Goal: Task Accomplishment & Management: Use online tool/utility

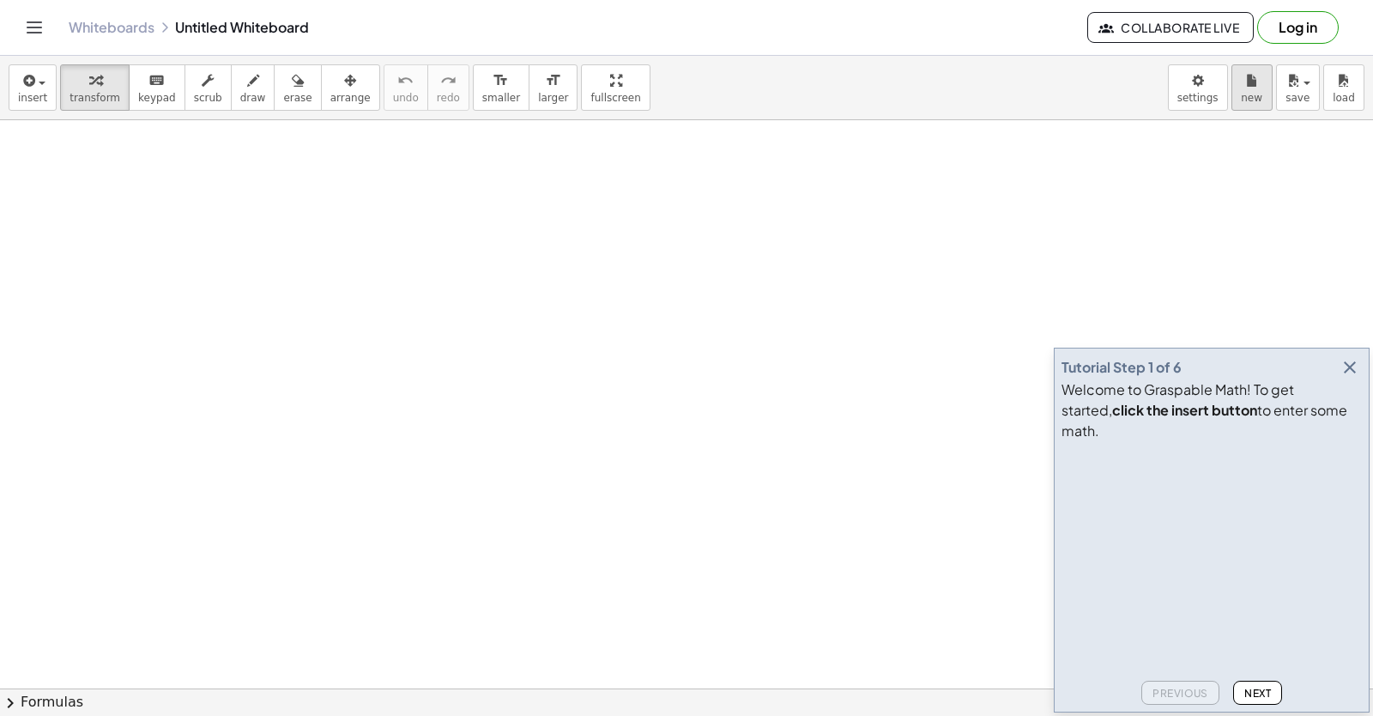
click at [1249, 99] on span "new" at bounding box center [1251, 98] width 21 height 12
click at [1346, 378] on icon "button" at bounding box center [1350, 367] width 21 height 21
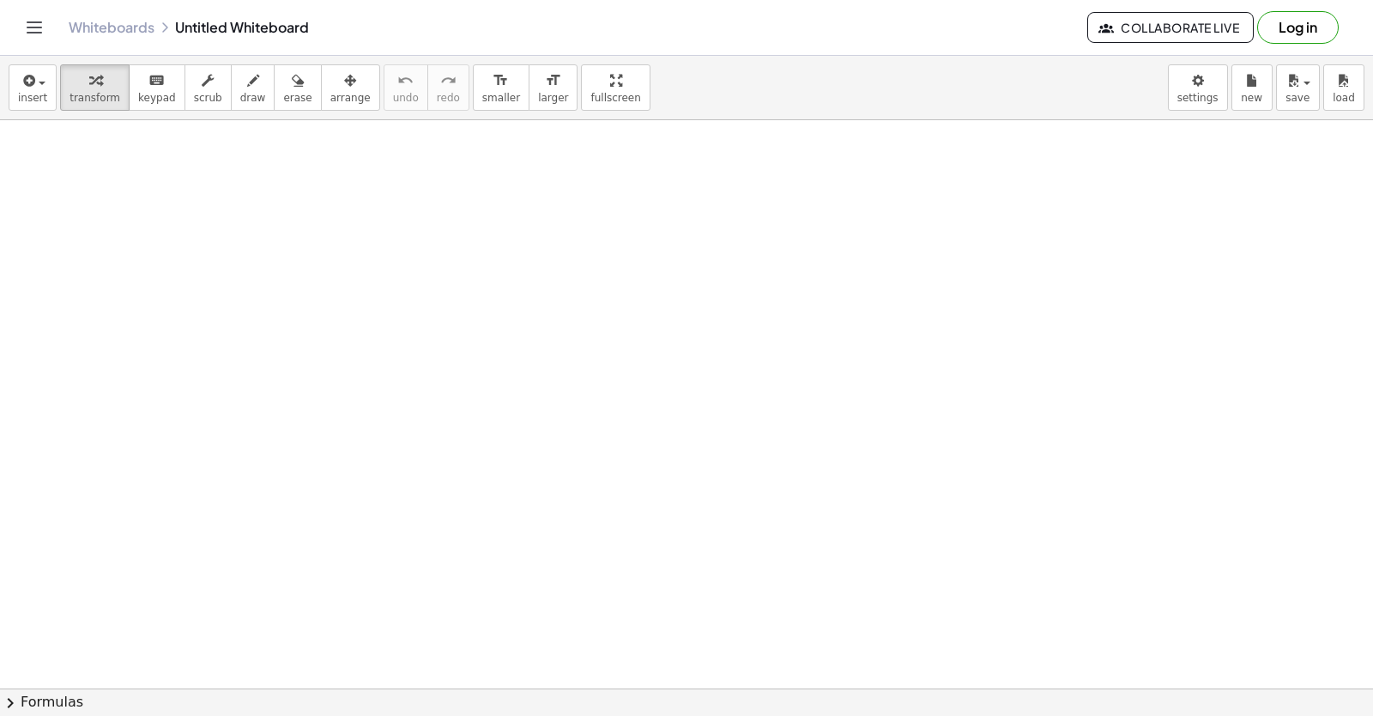
drag, startPoint x: 1359, startPoint y: 384, endPoint x: 903, endPoint y: 4, distance: 594.2
click at [1361, 391] on div "×" at bounding box center [686, 404] width 1373 height 568
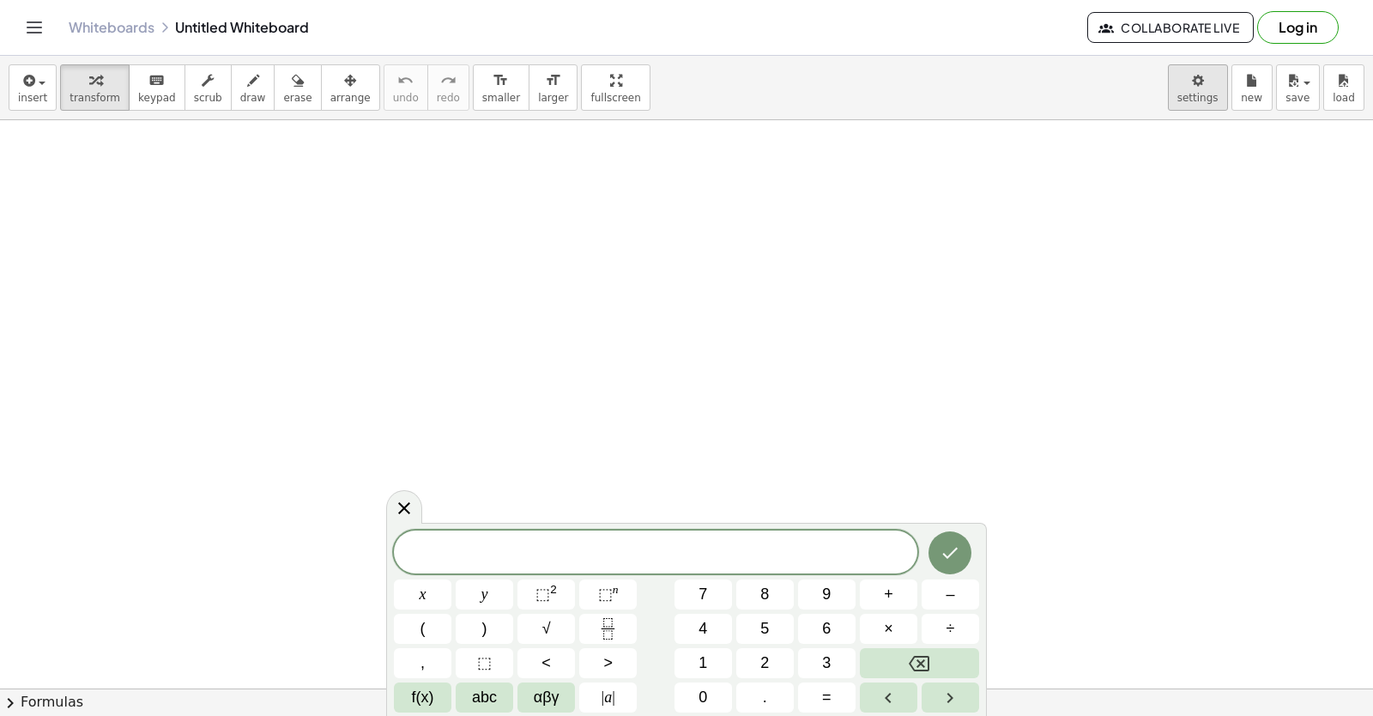
click at [1205, 105] on body "Graspable Math Activities Get Started Activity Bank Assigned Work Classes White…" at bounding box center [686, 358] width 1373 height 716
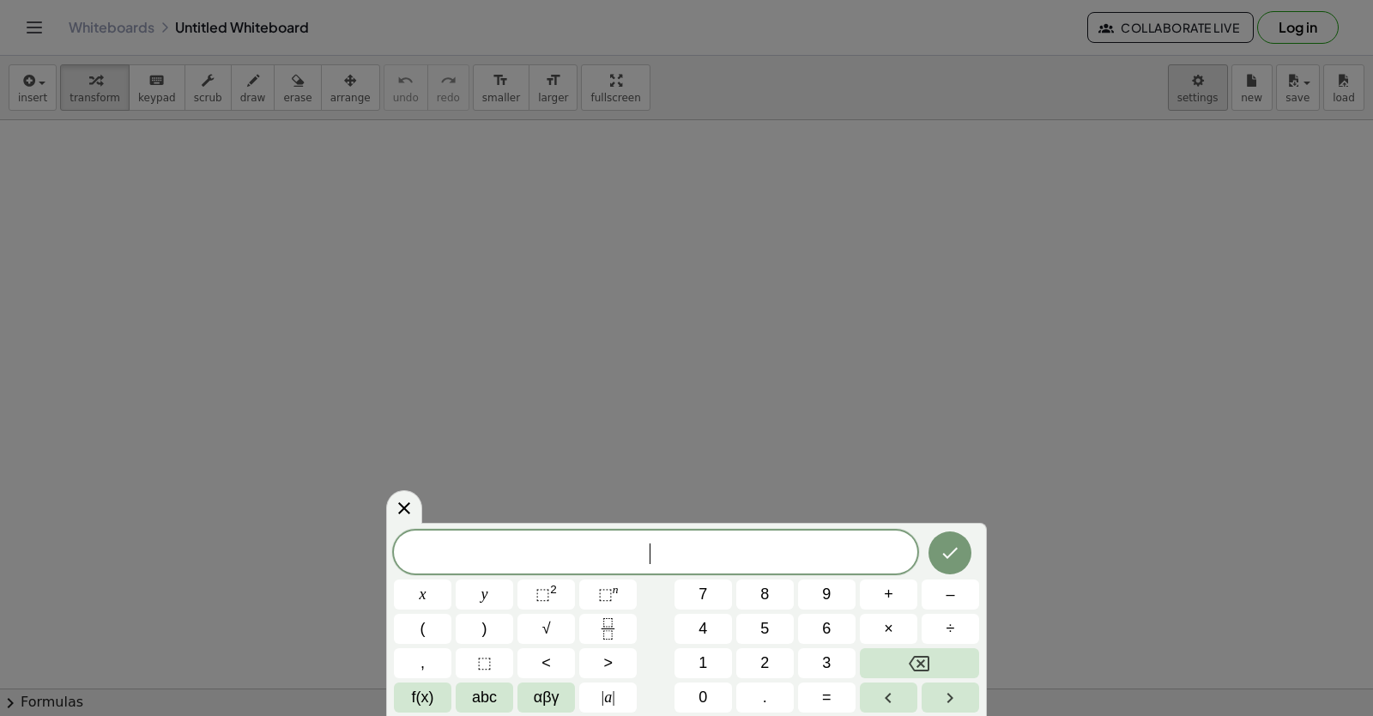
click at [1196, 82] on div at bounding box center [686, 358] width 1373 height 716
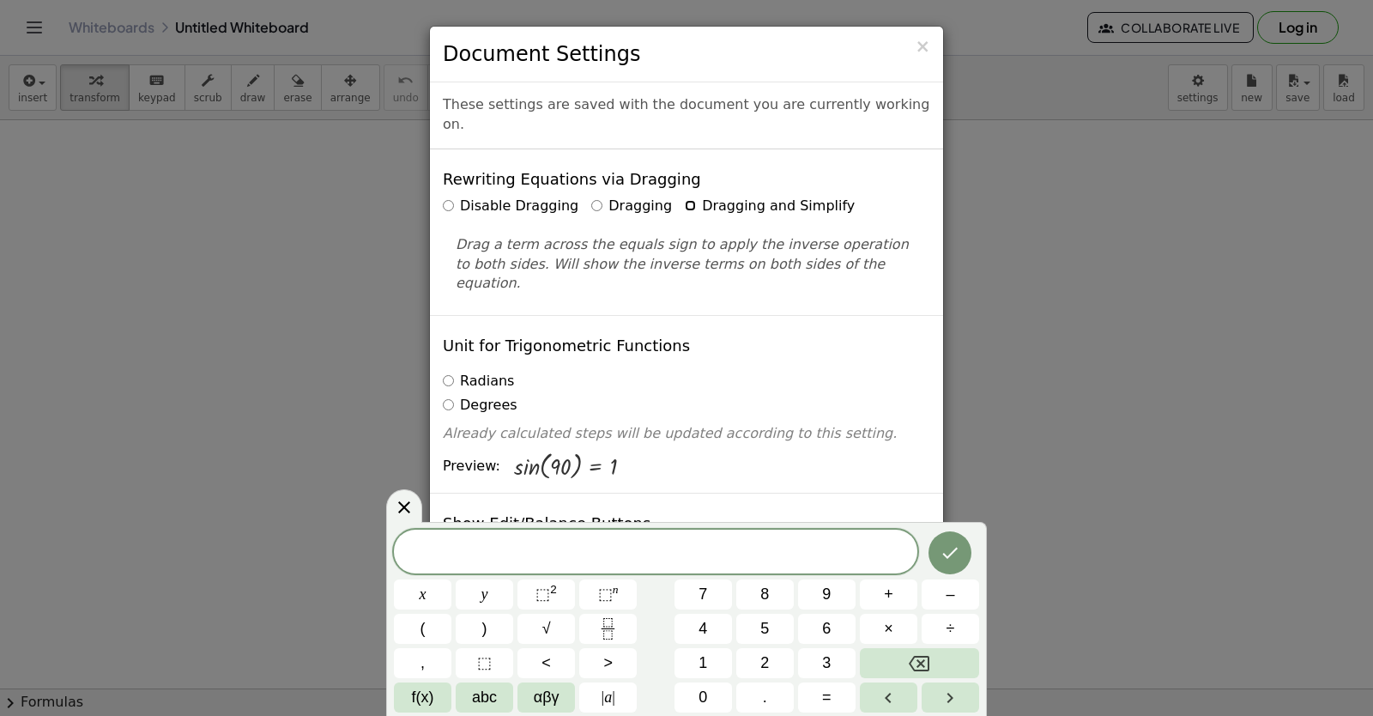
click at [685, 197] on label "Dragging and Simplify" at bounding box center [770, 207] width 170 height 20
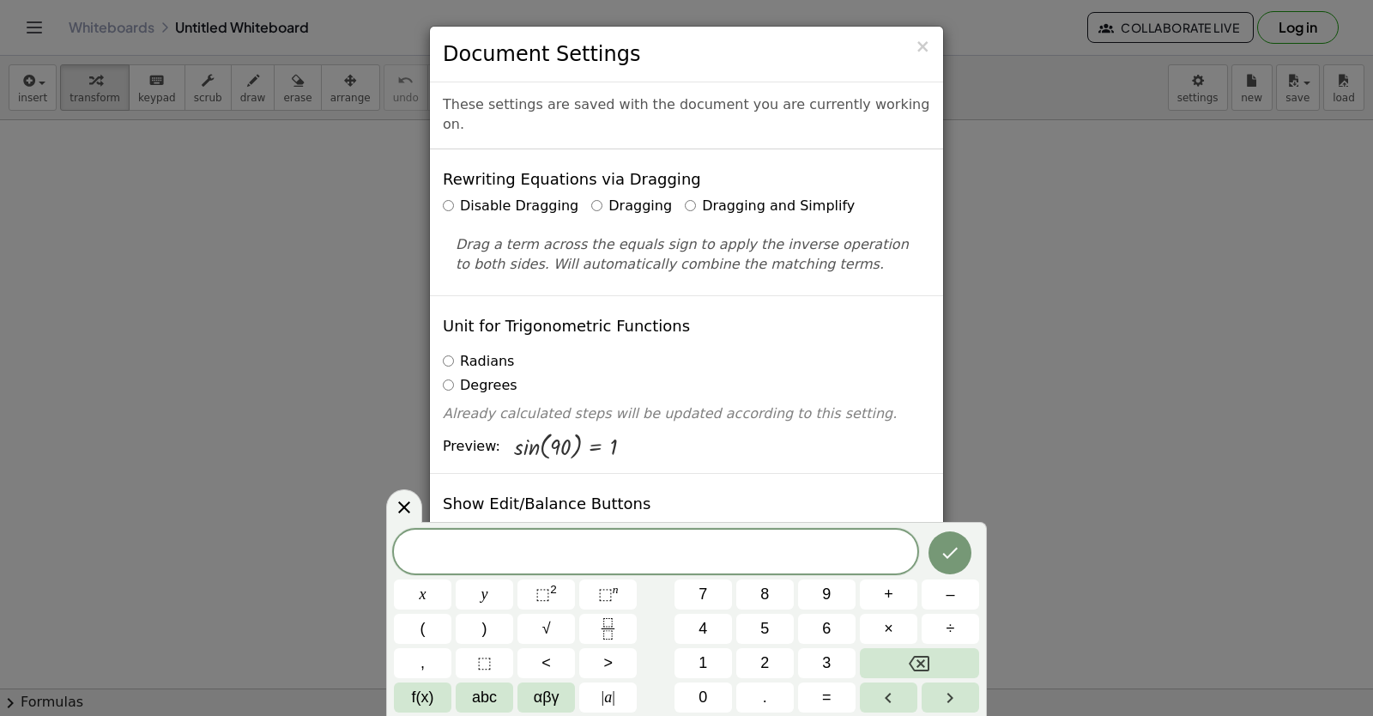
click at [1006, 422] on div "× Document Settings These settings are saved with the document you are currentl…" at bounding box center [686, 358] width 1373 height 716
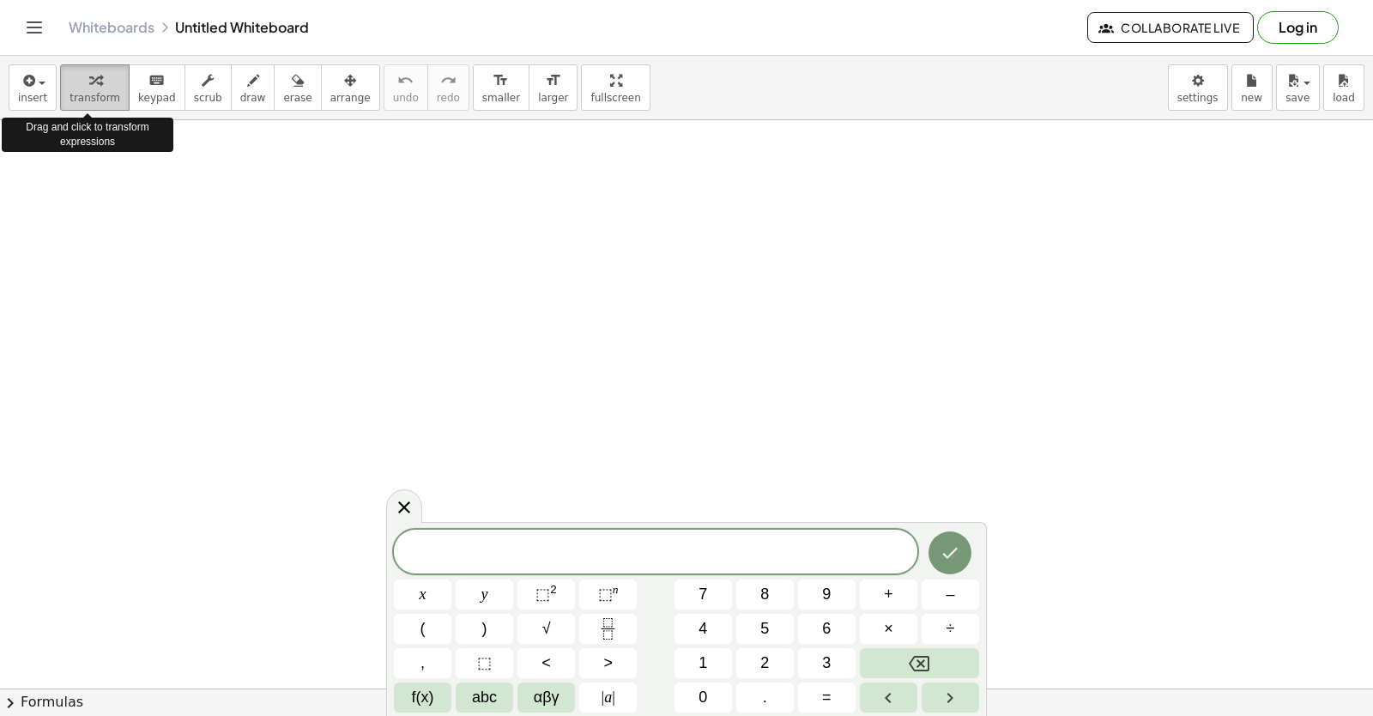
click at [77, 92] on span "transform" at bounding box center [95, 98] width 51 height 12
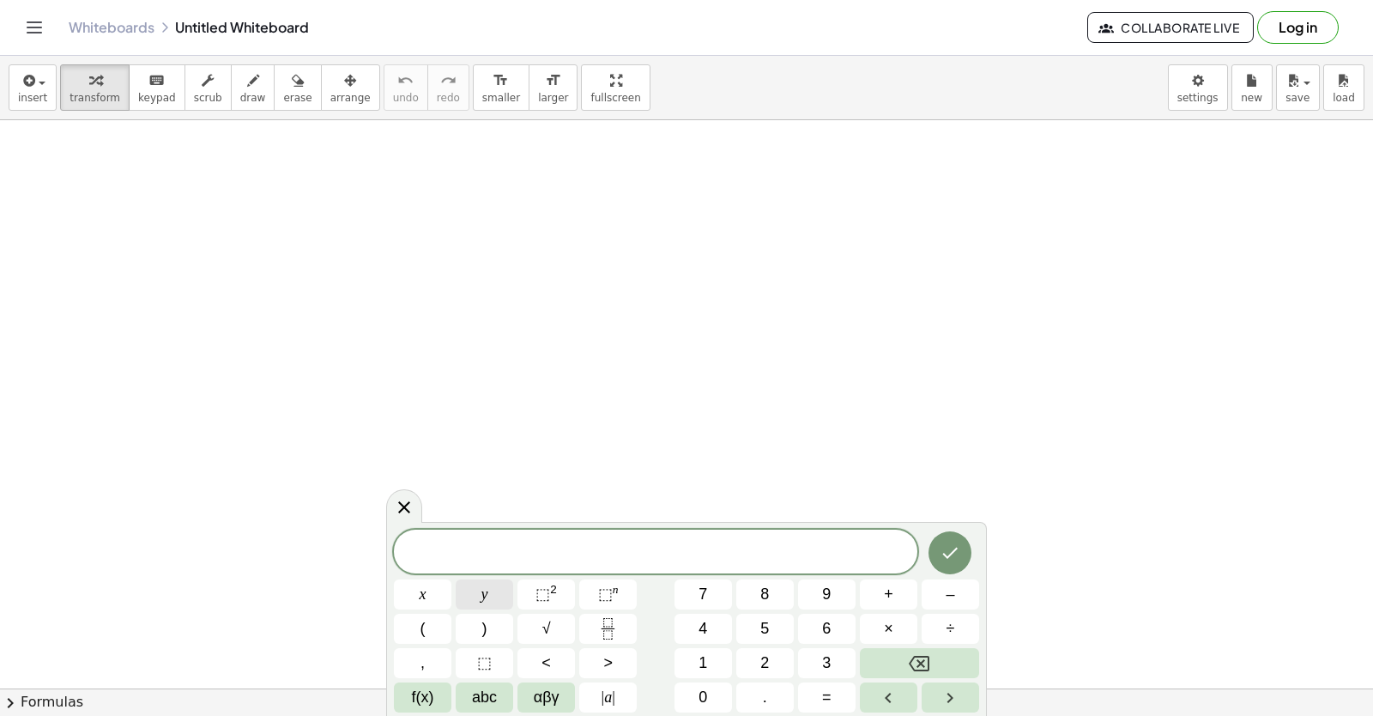
click at [487, 584] on span "y" at bounding box center [484, 594] width 7 height 23
click at [901, 594] on button "+" at bounding box center [889, 594] width 58 height 30
click at [780, 653] on button "2" at bounding box center [765, 663] width 58 height 30
click at [452, 596] on div "y + 2 ​ x y ⬚ 2 ⬚ n 7 8 9 + – ( ) √ 4 5 6 × ÷ , ⬚ < > 1 2 3 f(x) abc αβγ | a | …" at bounding box center [686, 621] width 585 height 182
click at [435, 596] on button "x" at bounding box center [423, 594] width 58 height 30
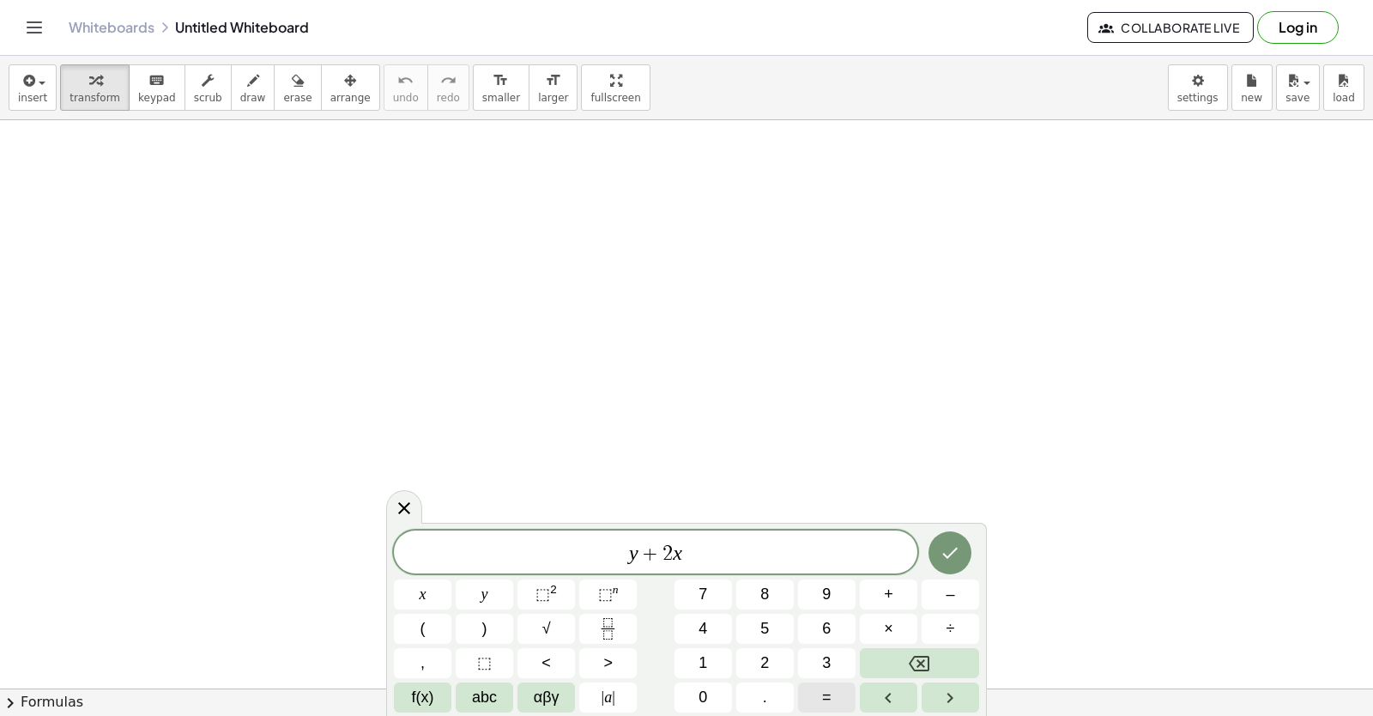
click at [829, 699] on span "=" at bounding box center [826, 697] width 9 height 23
click at [699, 655] on button "1" at bounding box center [704, 663] width 58 height 30
click at [692, 687] on button "0" at bounding box center [704, 697] width 58 height 30
click at [951, 548] on icon "Done" at bounding box center [950, 552] width 21 height 21
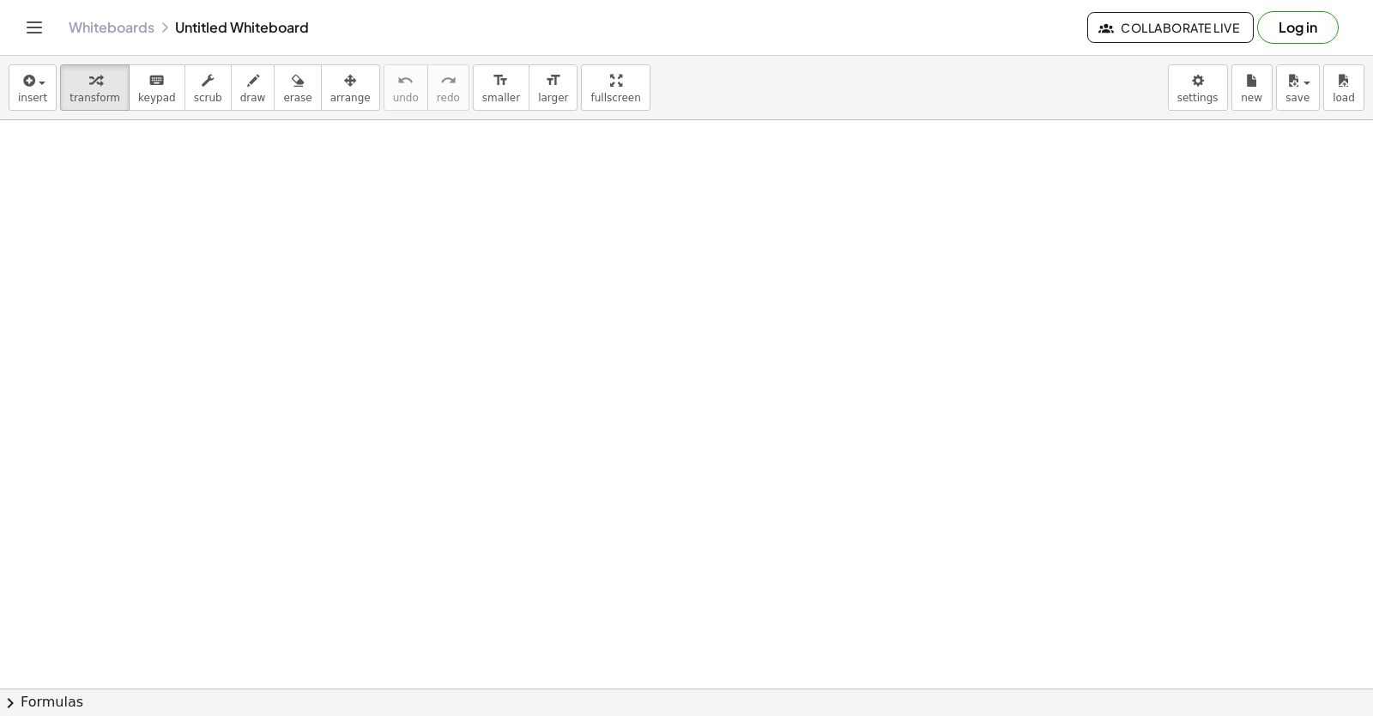
drag, startPoint x: 835, startPoint y: 560, endPoint x: 811, endPoint y: 565, distance: 24.4
click at [827, 560] on div at bounding box center [816, 688] width 1632 height 1136
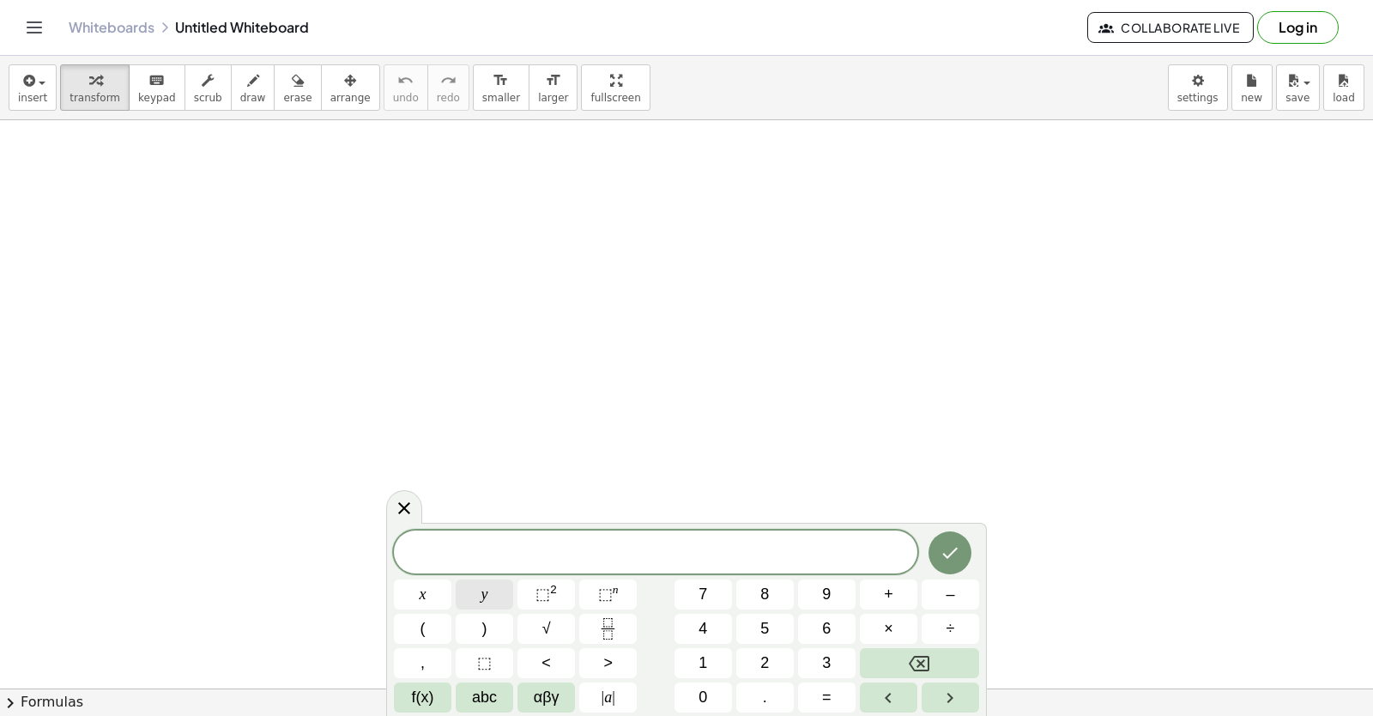
click at [491, 597] on button "y" at bounding box center [485, 594] width 58 height 30
click at [898, 596] on button "+" at bounding box center [889, 594] width 58 height 30
click at [776, 663] on button "2" at bounding box center [765, 663] width 58 height 30
click at [424, 596] on span "x" at bounding box center [423, 594] width 7 height 23
click at [830, 692] on span "=" at bounding box center [826, 697] width 9 height 23
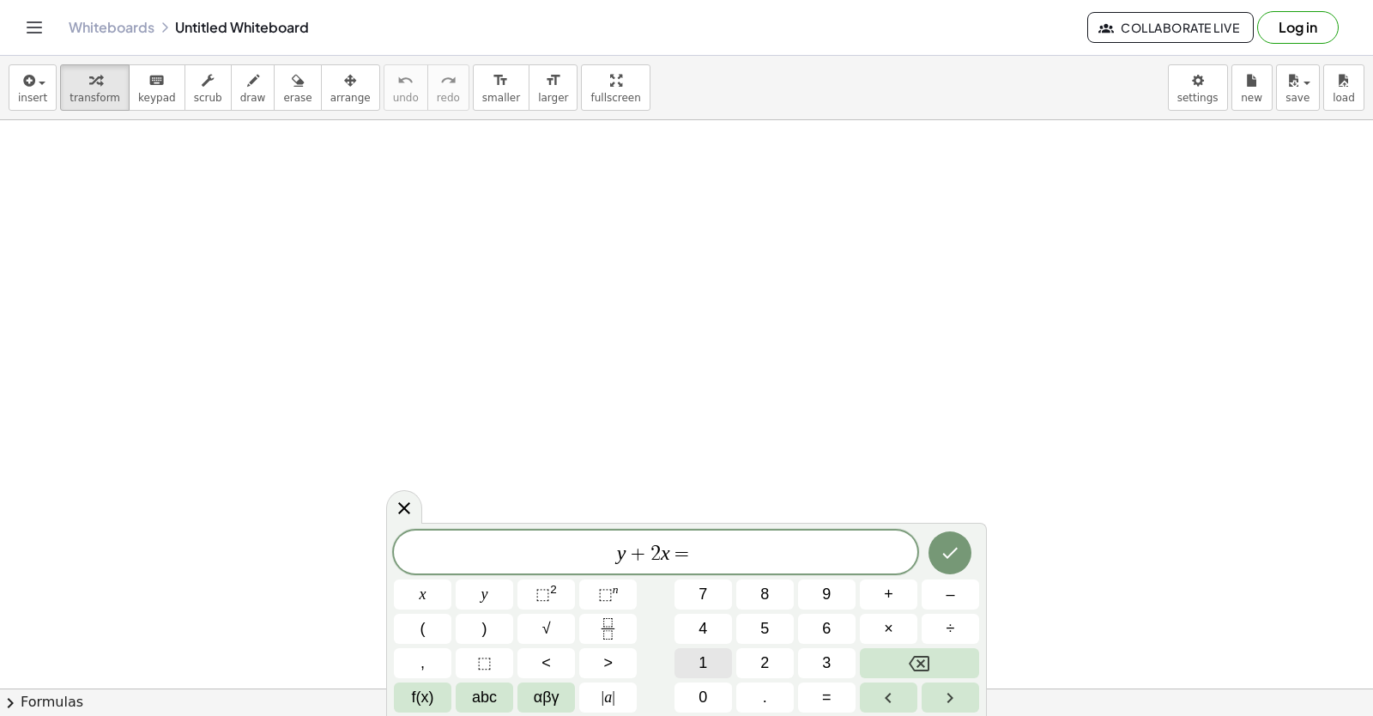
click at [699, 649] on button "1" at bounding box center [704, 663] width 58 height 30
click at [696, 702] on button "0" at bounding box center [704, 697] width 58 height 30
click at [954, 552] on icon "Done" at bounding box center [950, 553] width 15 height 11
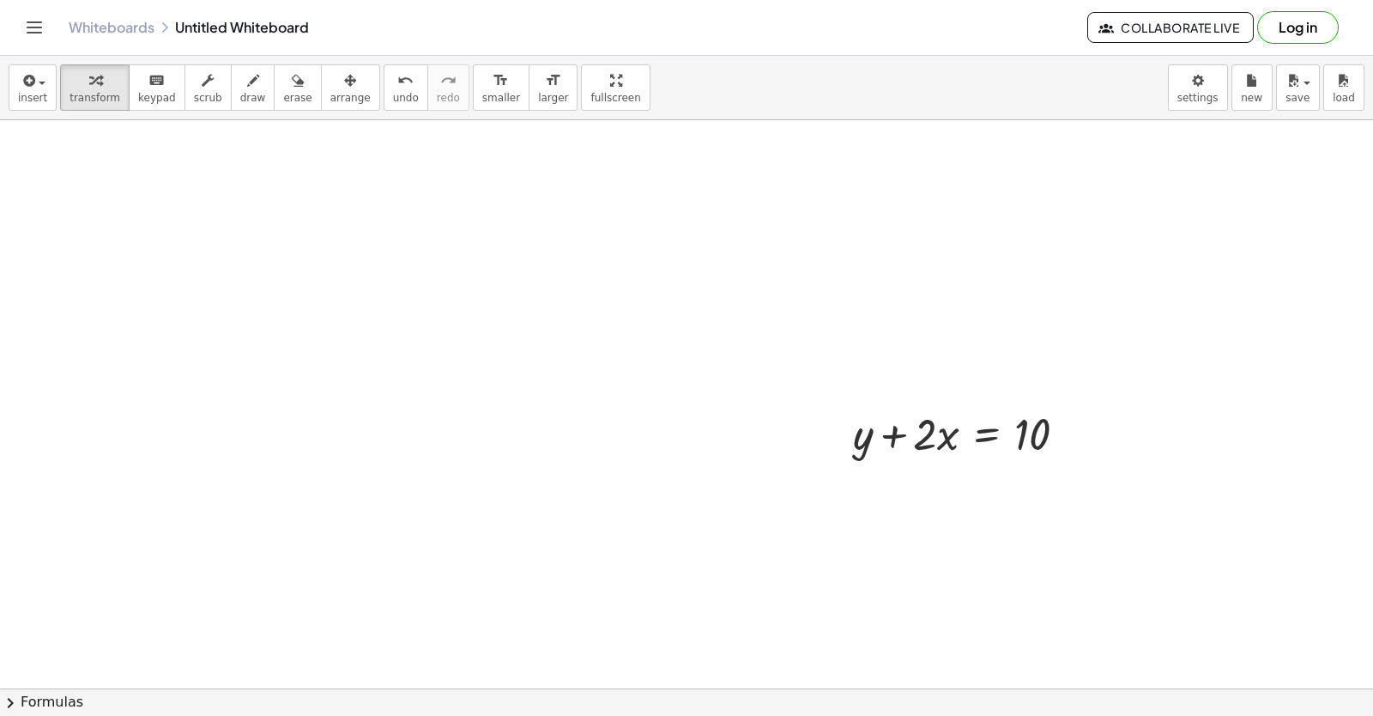
scroll to position [172, 0]
click at [892, 426] on div at bounding box center [967, 422] width 245 height 58
click at [951, 434] on div at bounding box center [967, 422] width 245 height 58
click at [990, 419] on div at bounding box center [967, 422] width 245 height 58
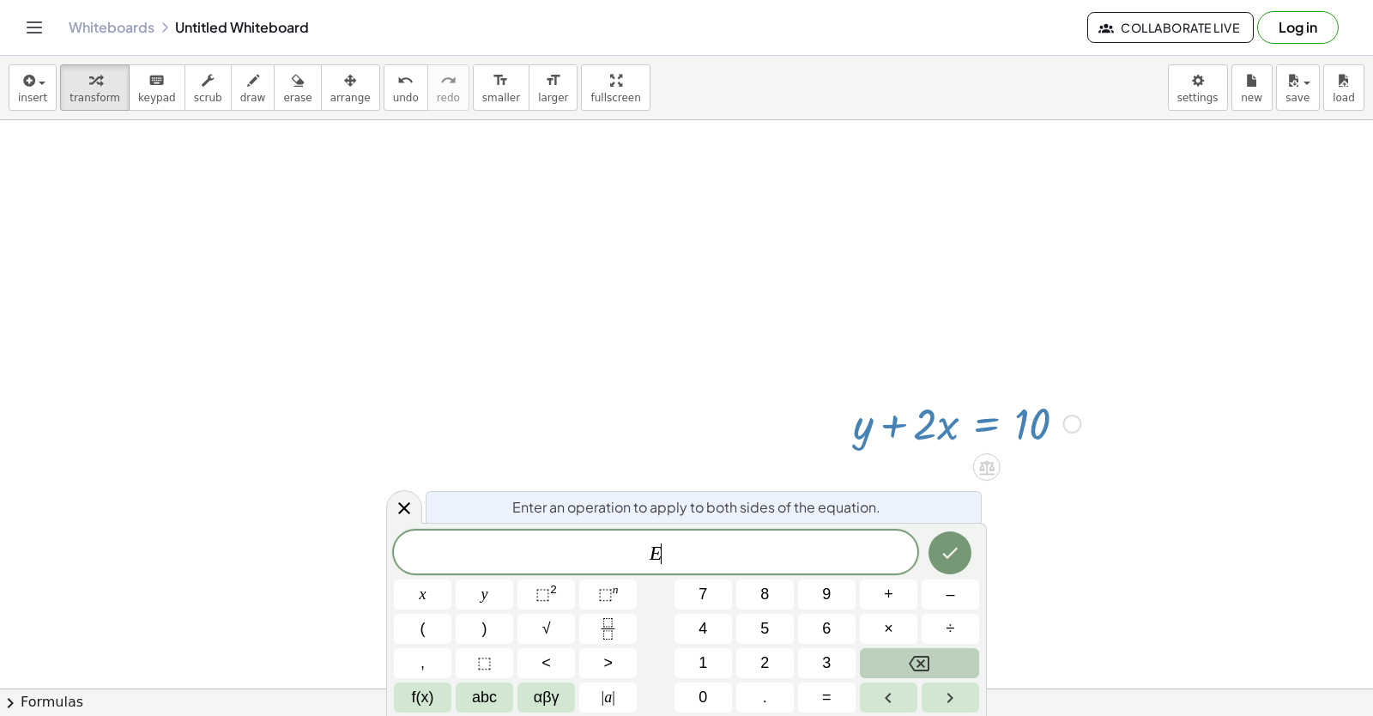
click at [931, 651] on button "Backspace" at bounding box center [919, 663] width 119 height 30
click at [1121, 544] on div at bounding box center [816, 517] width 1632 height 1136
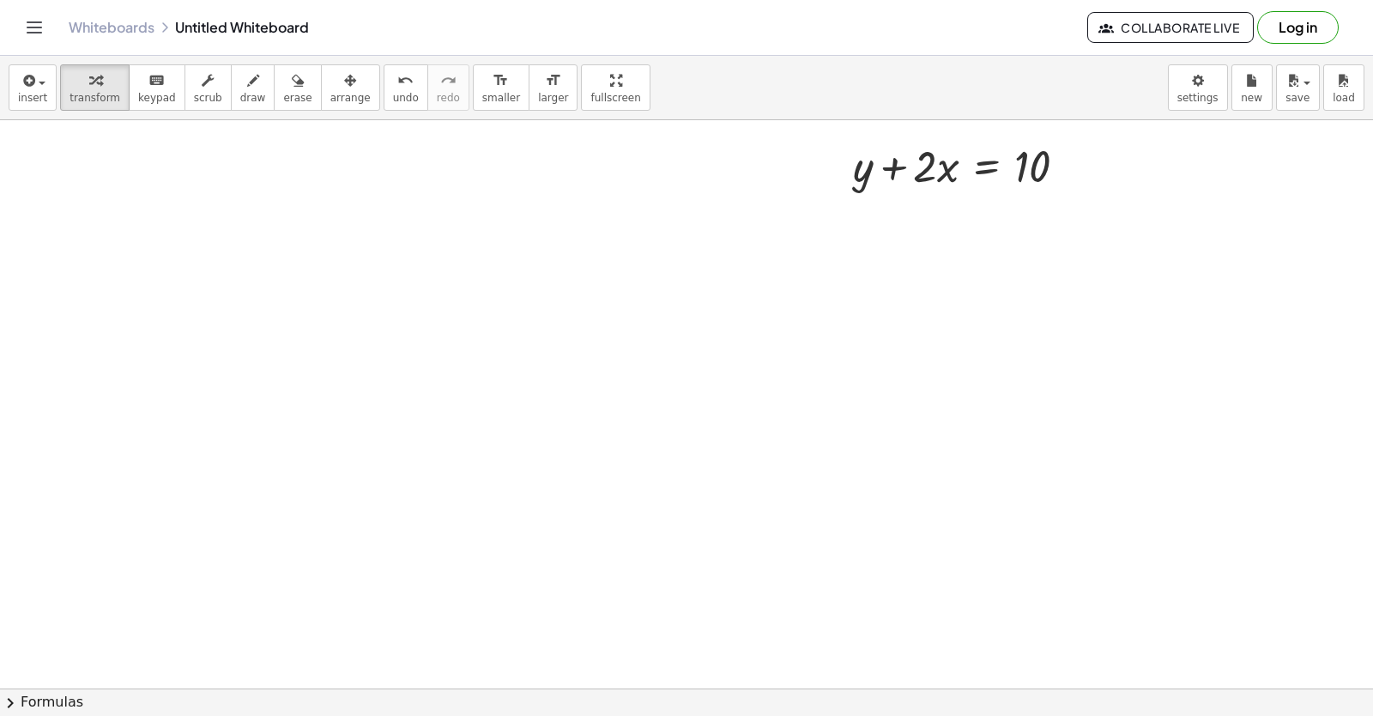
scroll to position [515, 0]
click at [616, 574] on div at bounding box center [816, 173] width 1632 height 1136
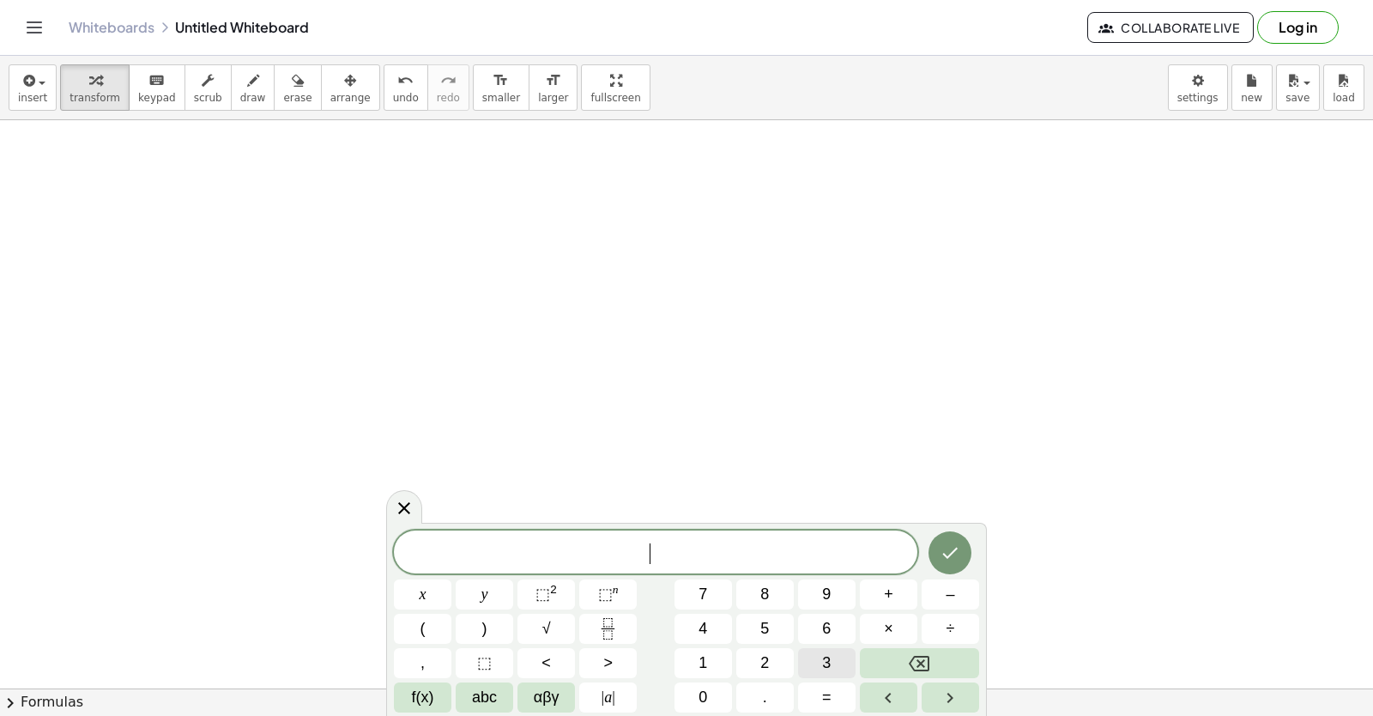
click at [825, 662] on span "3" at bounding box center [826, 662] width 9 height 23
click at [476, 590] on button "y" at bounding box center [485, 594] width 58 height 30
click at [905, 653] on button "Backspace" at bounding box center [919, 663] width 119 height 30
click at [907, 652] on button "Backspace" at bounding box center [919, 663] width 119 height 30
click at [907, 657] on button "Backspace" at bounding box center [919, 663] width 119 height 30
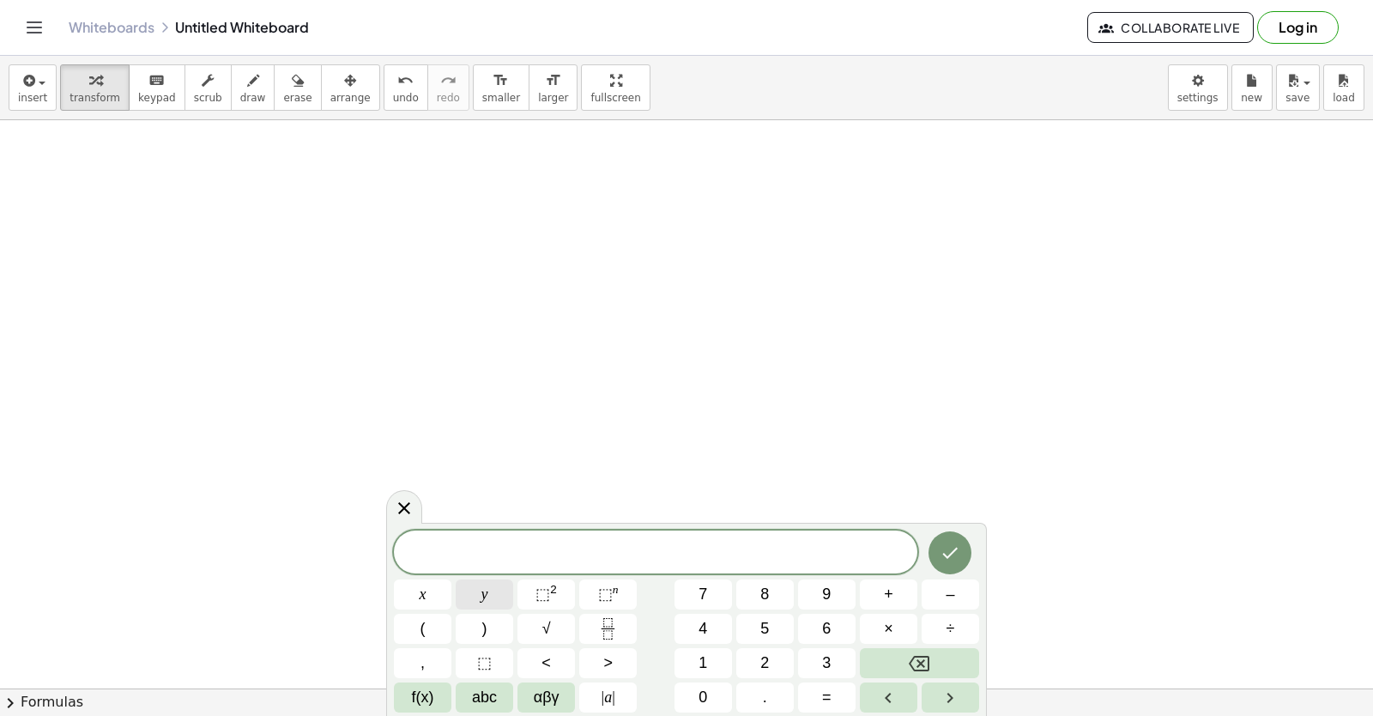
click at [486, 601] on span "y" at bounding box center [484, 594] width 7 height 23
click at [933, 598] on button "–" at bounding box center [951, 594] width 58 height 30
click at [759, 625] on button "5" at bounding box center [765, 629] width 58 height 30
click at [437, 593] on button "x" at bounding box center [423, 594] width 58 height 30
click at [824, 693] on span "=" at bounding box center [826, 697] width 9 height 23
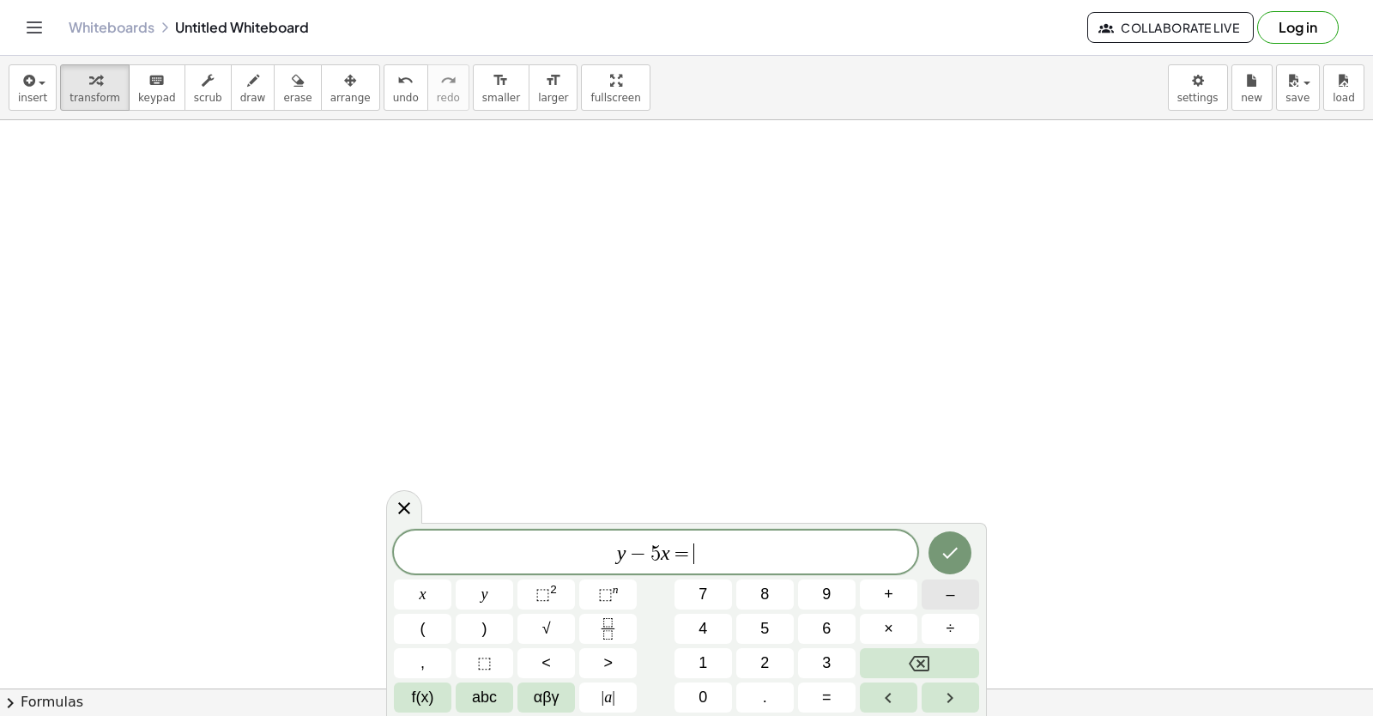
click at [944, 596] on button "–" at bounding box center [951, 594] width 58 height 30
click at [762, 661] on span "2" at bounding box center [764, 662] width 9 height 23
click at [951, 545] on icon "Done" at bounding box center [950, 552] width 21 height 21
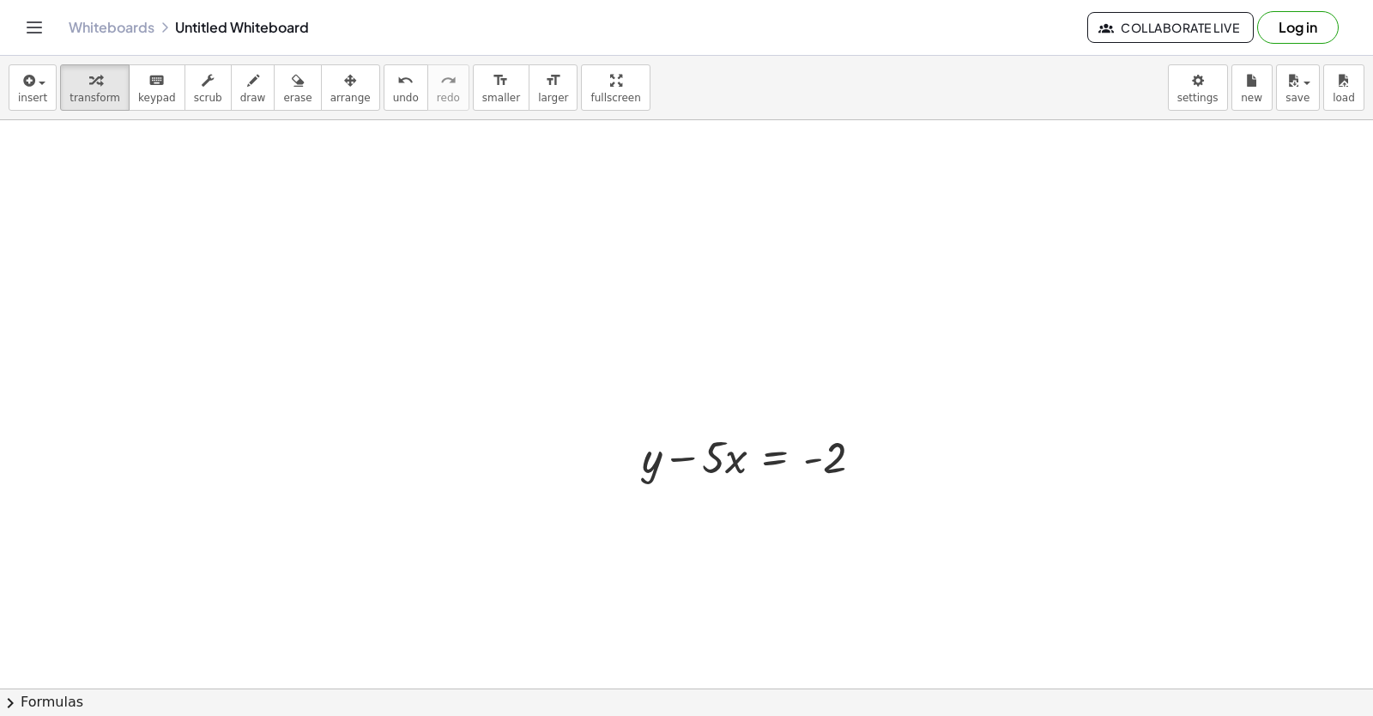
scroll to position [753, 0]
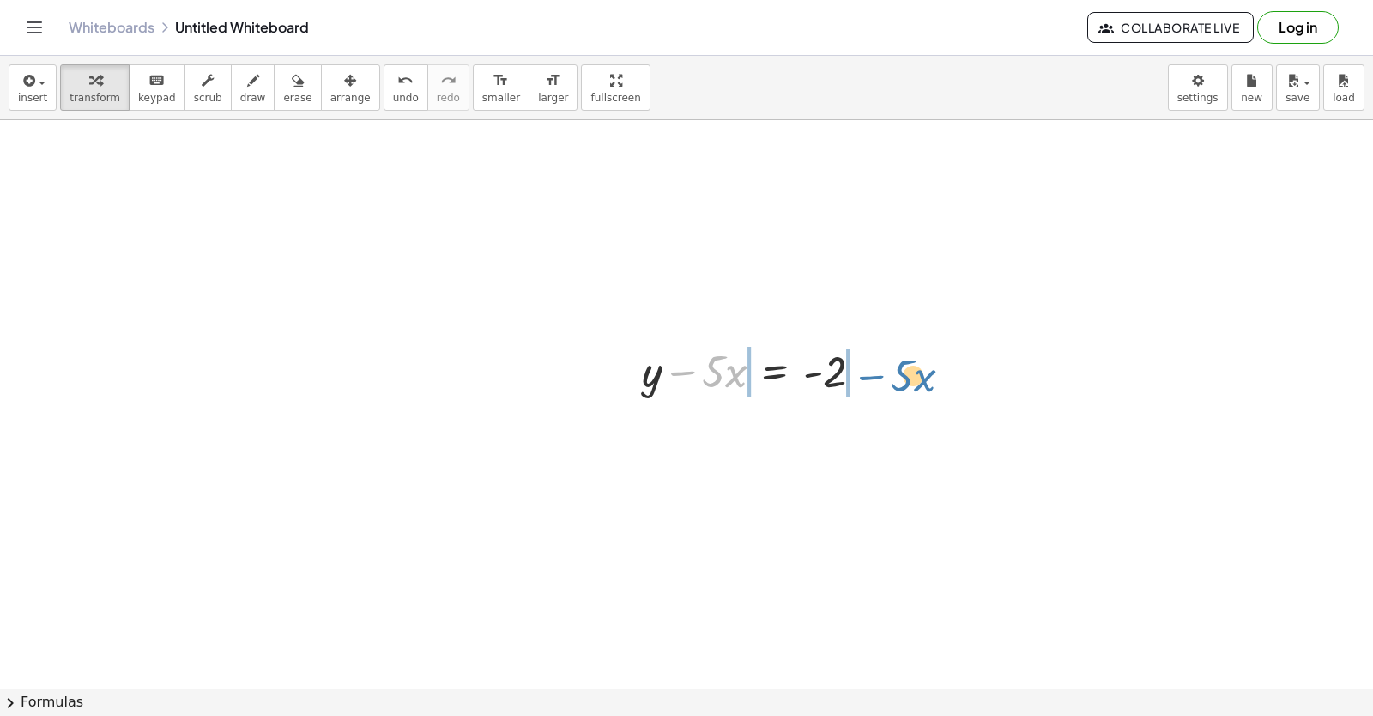
drag, startPoint x: 679, startPoint y: 372, endPoint x: 869, endPoint y: 371, distance: 190.5
click at [869, 374] on div at bounding box center [758, 370] width 251 height 58
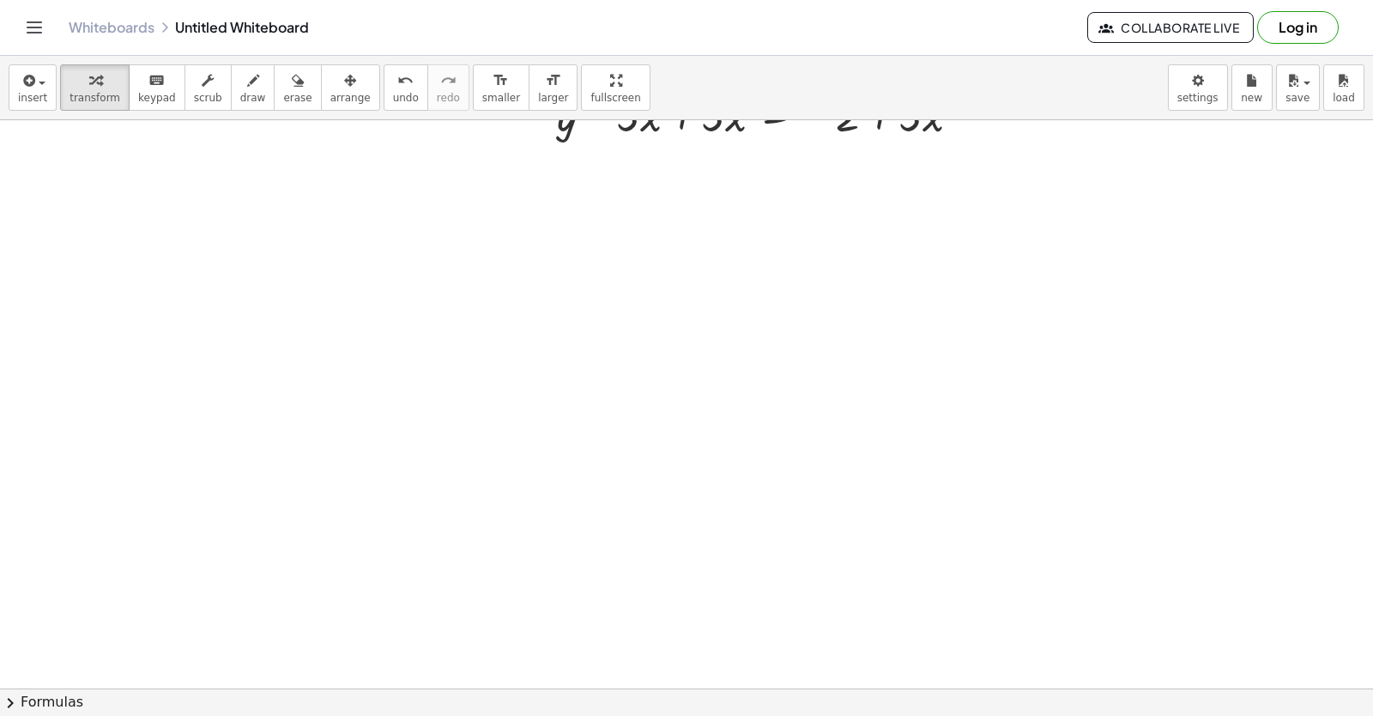
scroll to position [1096, 0]
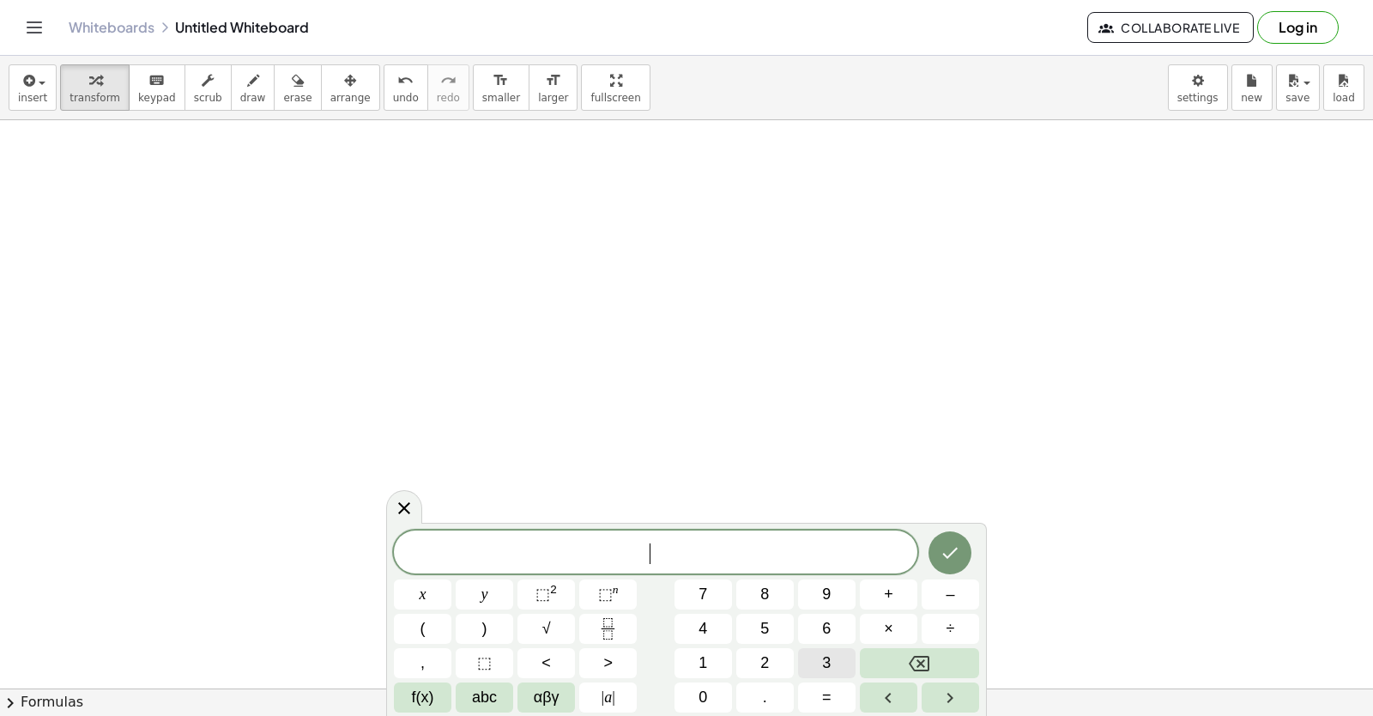
click at [827, 661] on span "3" at bounding box center [826, 662] width 9 height 23
click at [475, 591] on button "y" at bounding box center [485, 594] width 58 height 30
click at [873, 591] on button "+" at bounding box center [889, 594] width 58 height 30
click at [700, 655] on span "1" at bounding box center [703, 662] width 9 height 23
click at [744, 660] on button "2" at bounding box center [765, 663] width 58 height 30
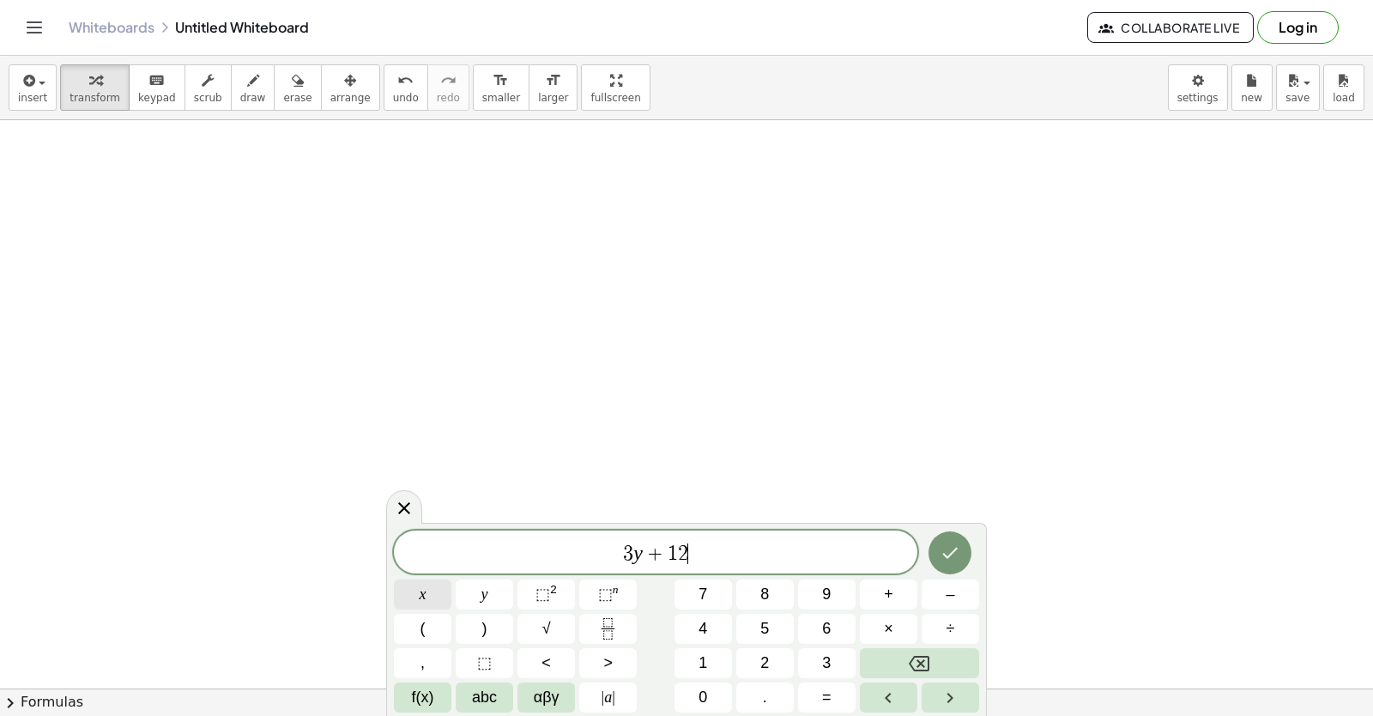
click at [420, 596] on span "x" at bounding box center [423, 594] width 7 height 23
click at [833, 699] on button "=" at bounding box center [827, 697] width 58 height 30
click at [702, 661] on span "1" at bounding box center [703, 662] width 9 height 23
click at [782, 627] on button "5" at bounding box center [765, 629] width 58 height 30
click at [946, 547] on icon "Done" at bounding box center [950, 552] width 21 height 21
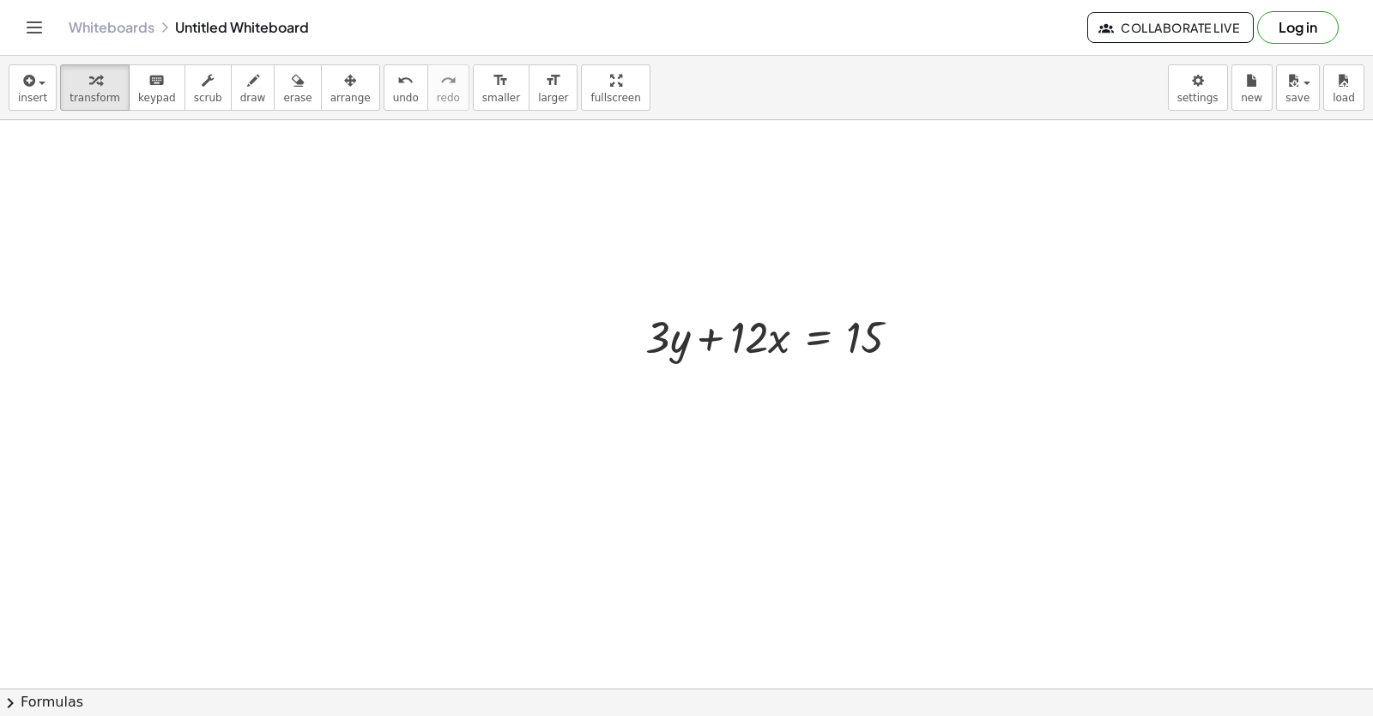
scroll to position [1235, 0]
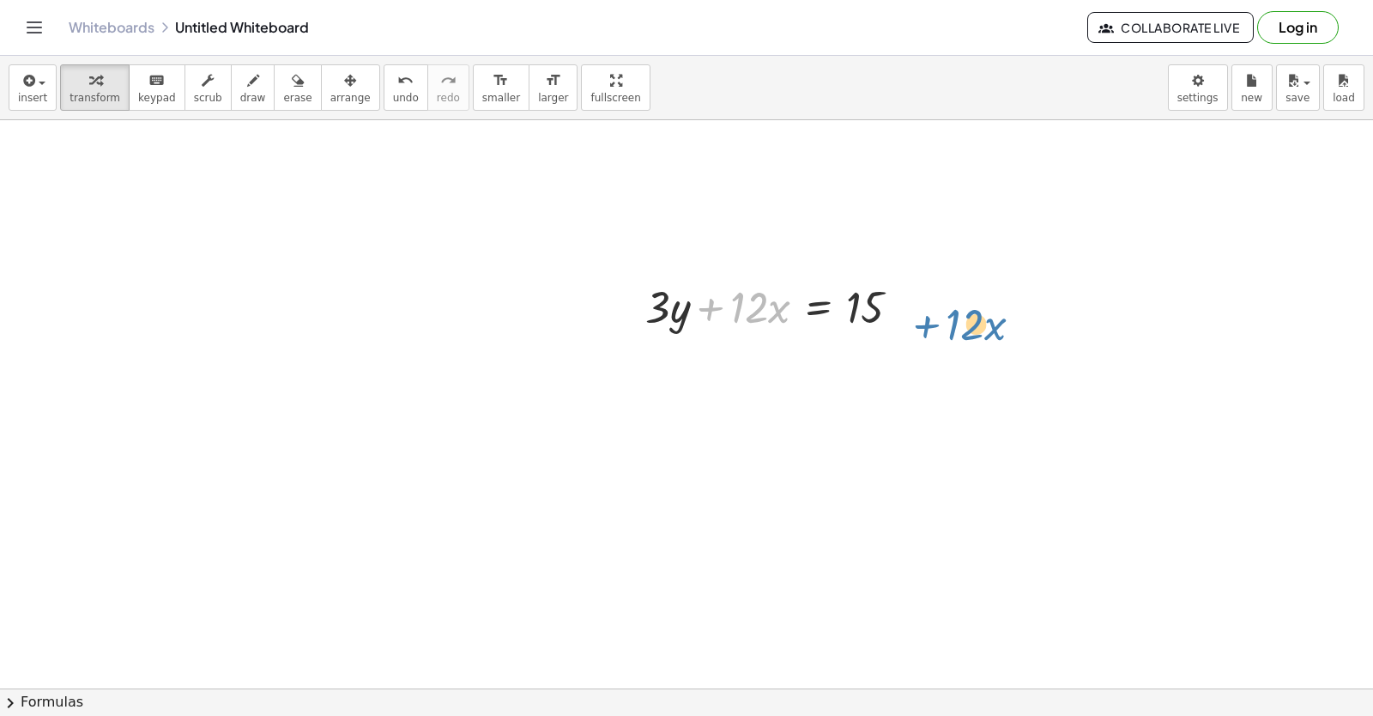
drag, startPoint x: 711, startPoint y: 306, endPoint x: 927, endPoint y: 324, distance: 216.1
click at [927, 324] on div "+ · 12 · x + · 3 · y + · 12 · x = 15" at bounding box center [773, 305] width 307 height 67
drag, startPoint x: 712, startPoint y: 306, endPoint x: 904, endPoint y: 304, distance: 191.4
click at [904, 304] on div at bounding box center [780, 305] width 286 height 58
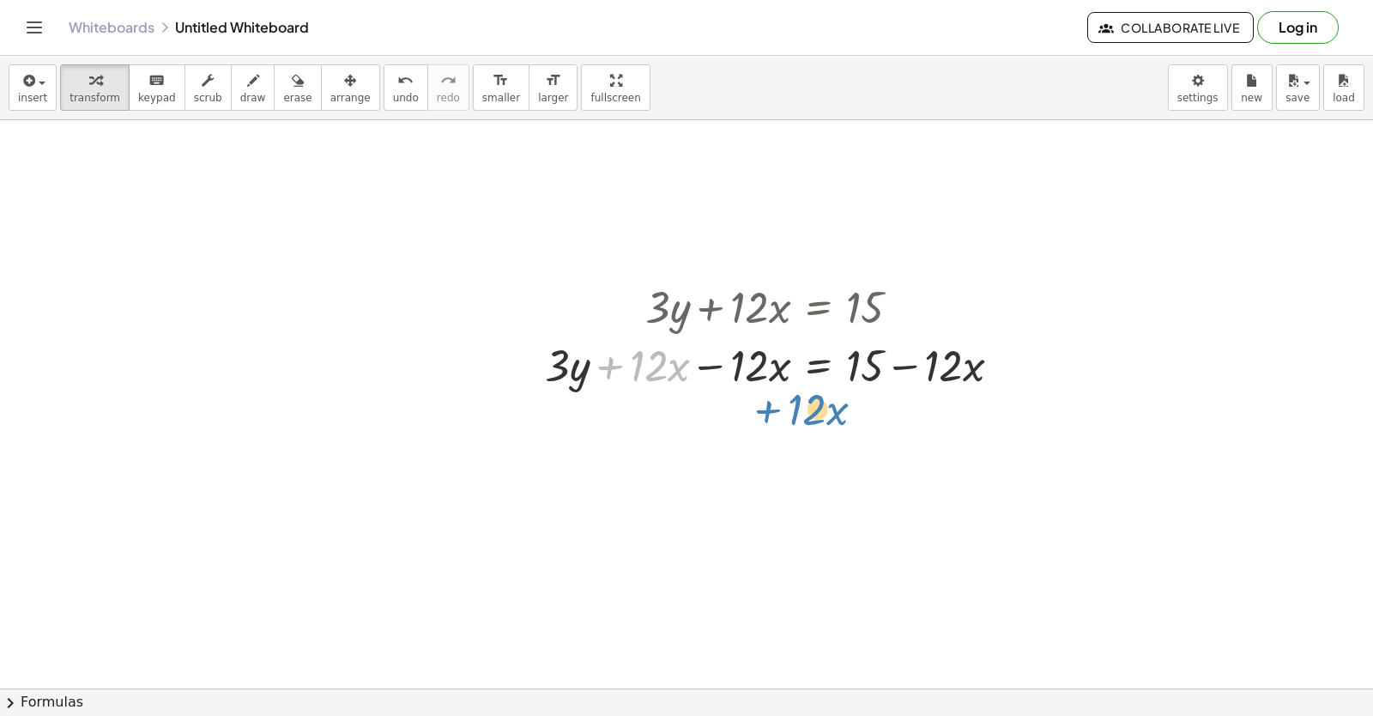
drag, startPoint x: 609, startPoint y: 368, endPoint x: 772, endPoint y: 407, distance: 168.4
click at [770, 412] on div "+ y + · 2 · x = 10 + y + · 2 · x = 10 + y − · 5 · x = - 2 + y = − 2 − · 5 · x +…" at bounding box center [816, 21] width 1632 height 2273
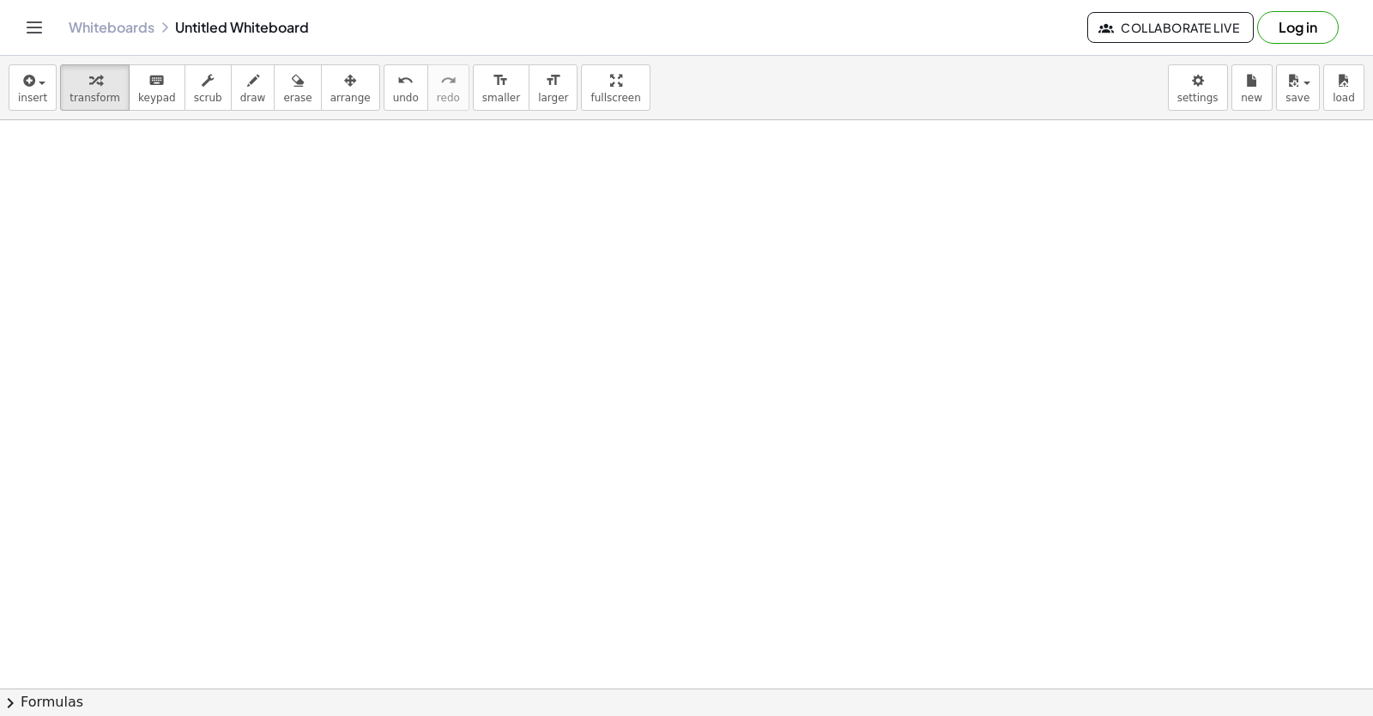
scroll to position [1578, 0]
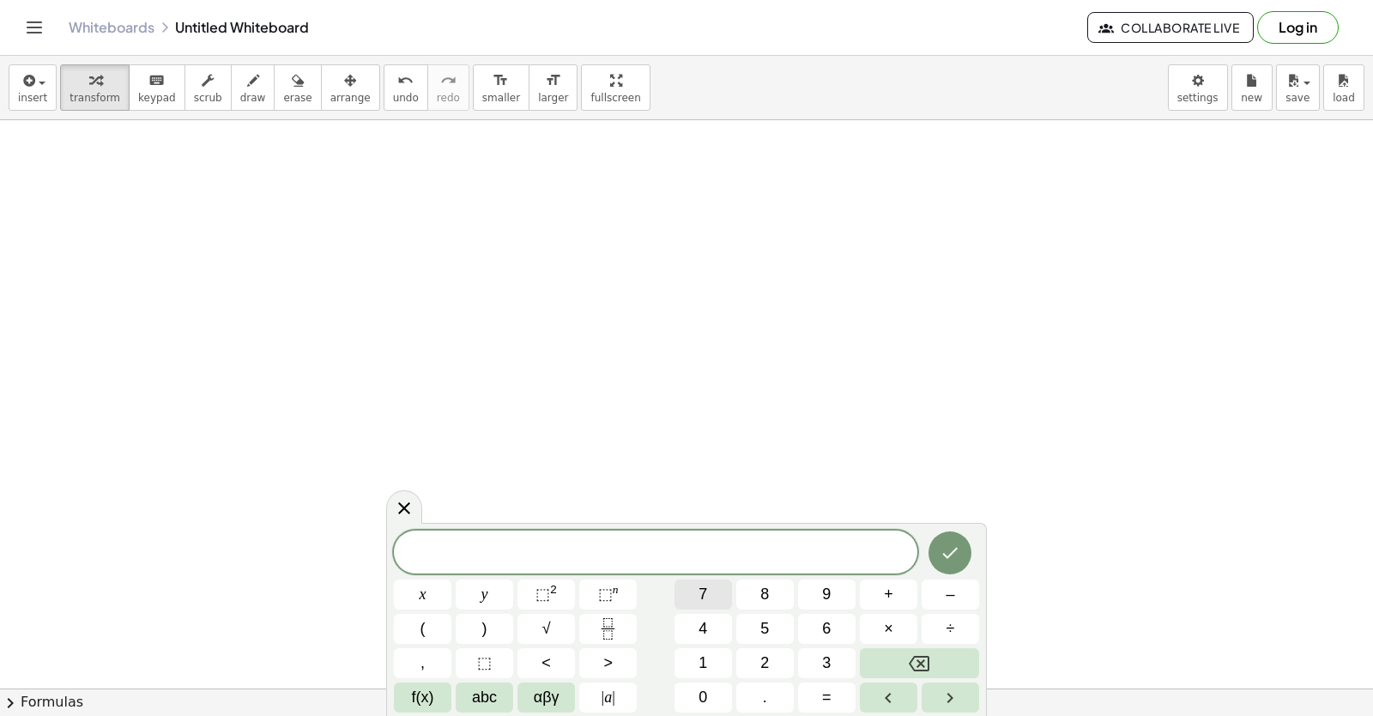
click at [705, 591] on span "7" at bounding box center [703, 594] width 9 height 23
click at [477, 598] on button "y" at bounding box center [485, 594] width 58 height 30
click at [943, 582] on button "–" at bounding box center [951, 594] width 58 height 30
click at [766, 660] on button "2" at bounding box center [765, 663] width 58 height 30
click at [707, 662] on button "1" at bounding box center [704, 663] width 58 height 30
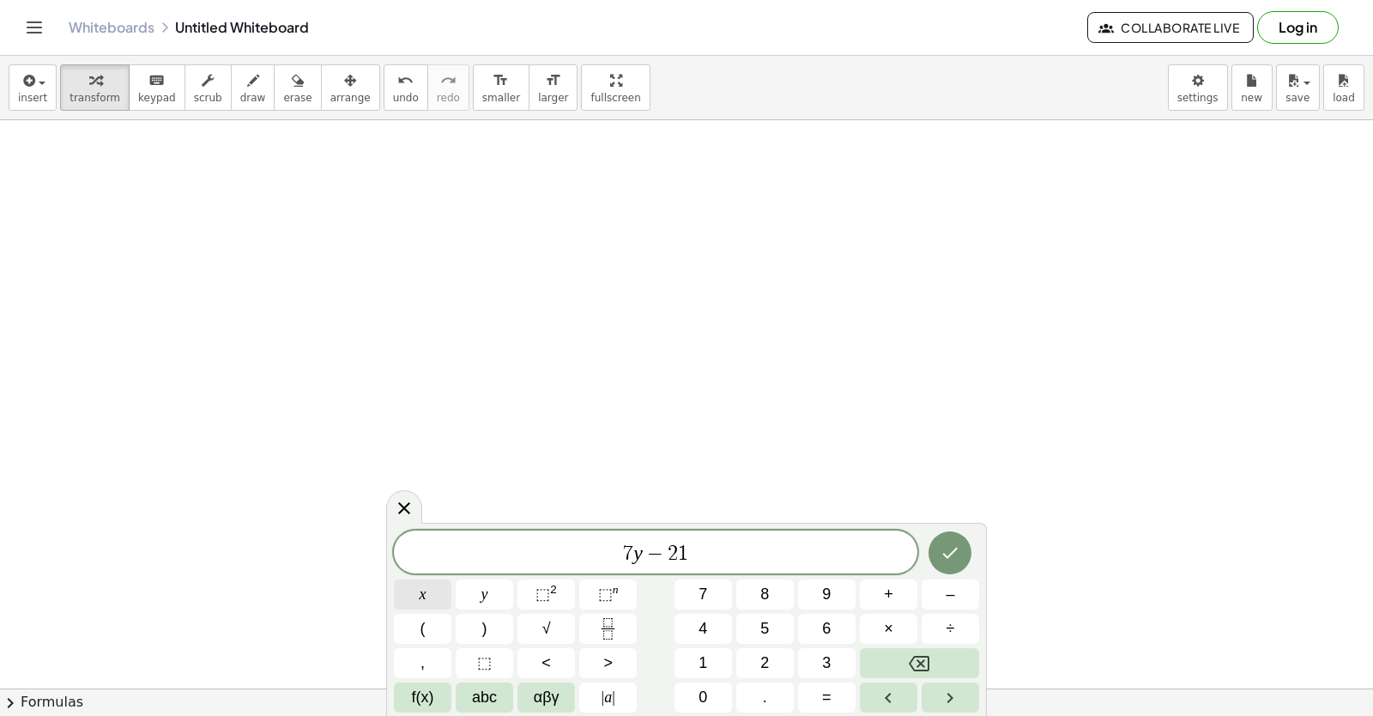
click at [434, 582] on button "x" at bounding box center [423, 594] width 58 height 30
click at [820, 689] on button "=" at bounding box center [827, 697] width 58 height 30
click at [700, 588] on span "7" at bounding box center [703, 594] width 9 height 23
click at [954, 550] on icon "Done" at bounding box center [950, 552] width 21 height 21
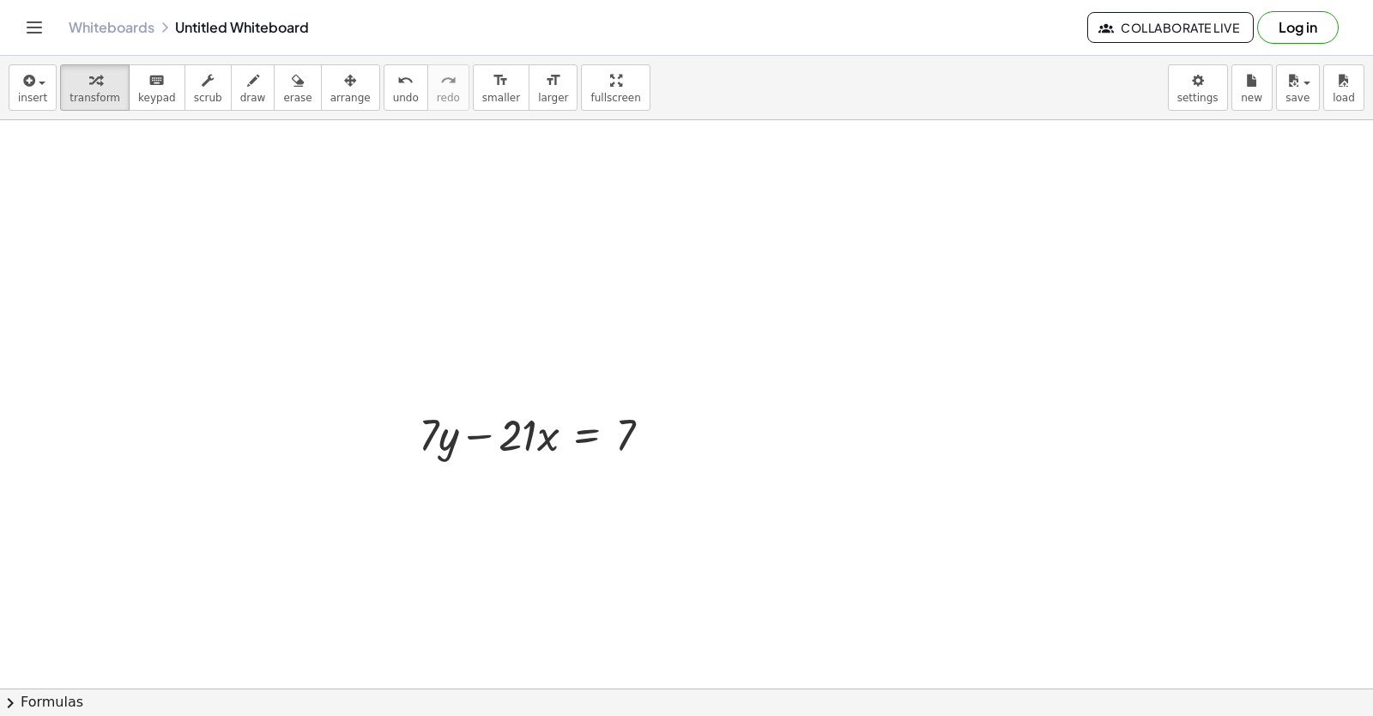
scroll to position [1889, 0]
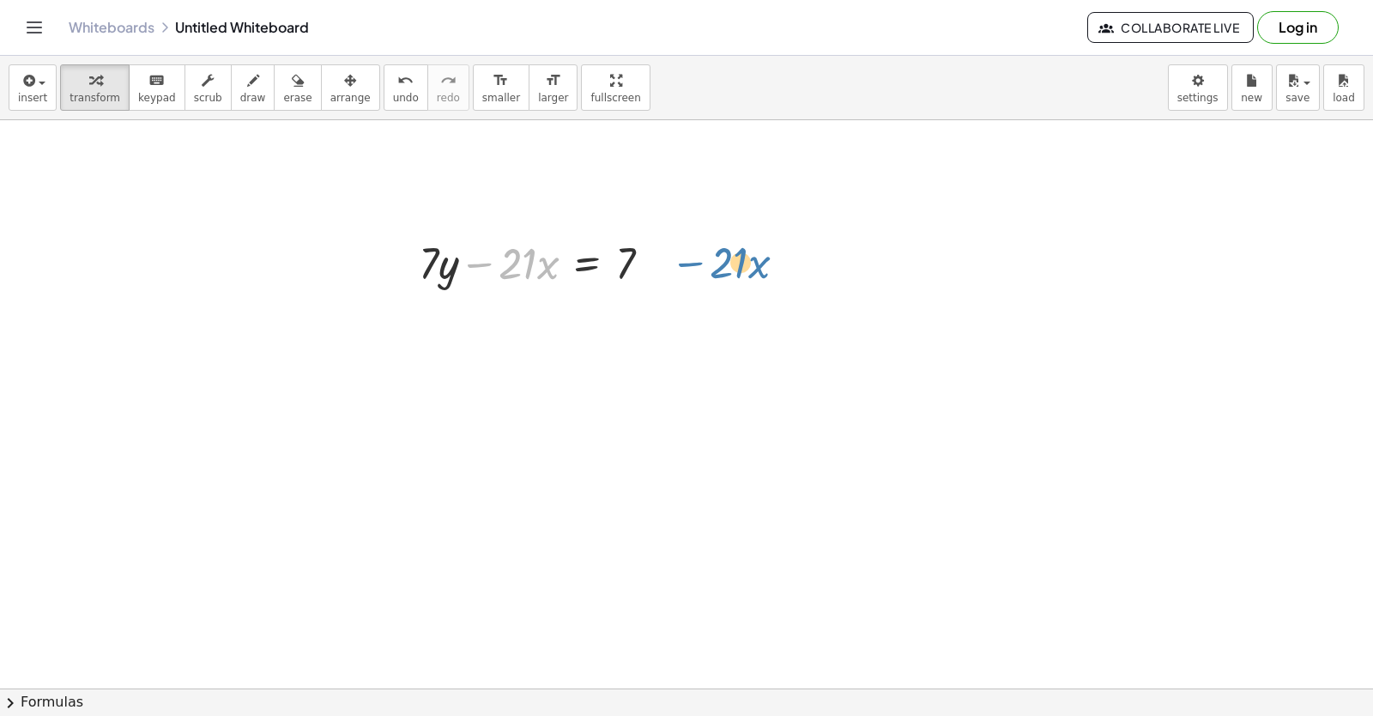
drag, startPoint x: 470, startPoint y: 263, endPoint x: 681, endPoint y: 260, distance: 211.2
drag, startPoint x: 458, startPoint y: 273, endPoint x: 578, endPoint y: 332, distance: 134.0
drag, startPoint x: 624, startPoint y: 265, endPoint x: 557, endPoint y: 312, distance: 81.9
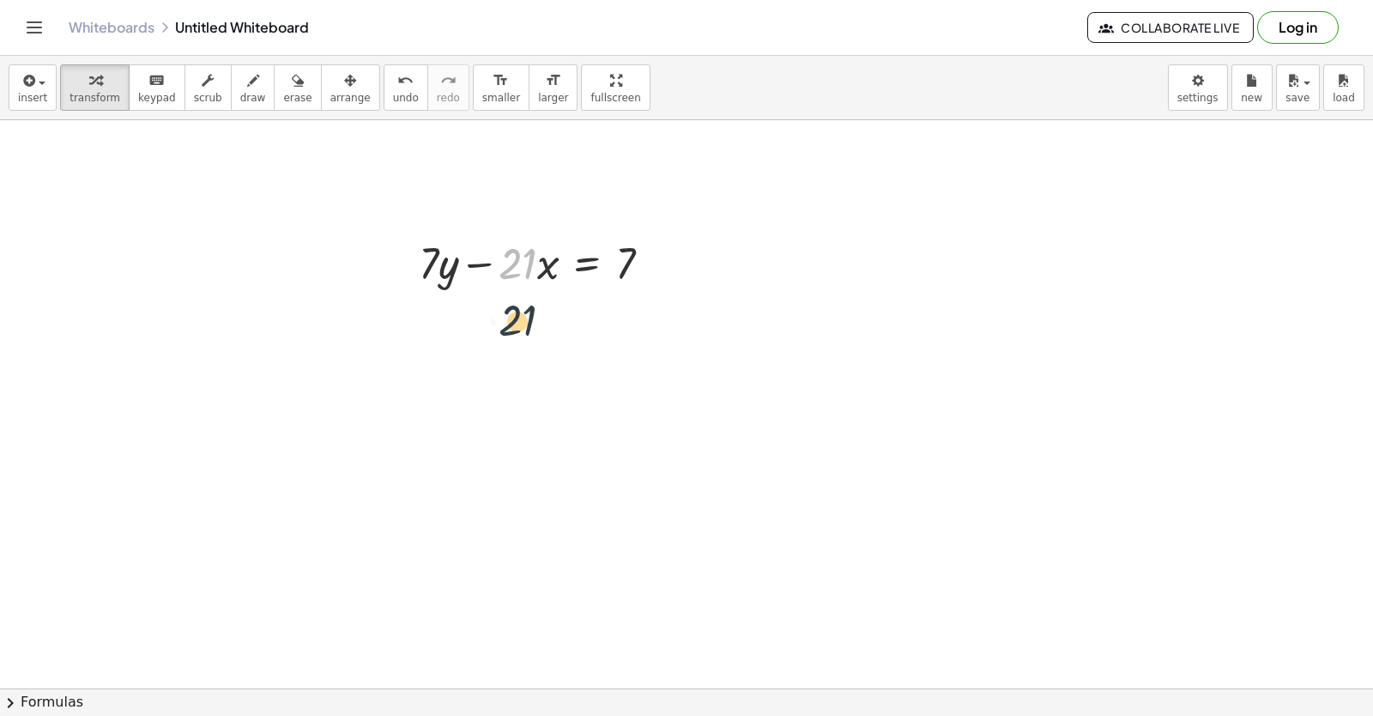
drag, startPoint x: 529, startPoint y: 265, endPoint x: 529, endPoint y: 325, distance: 60.1
click at [487, 263] on div at bounding box center [541, 262] width 263 height 58
click at [582, 269] on div at bounding box center [541, 262] width 263 height 58
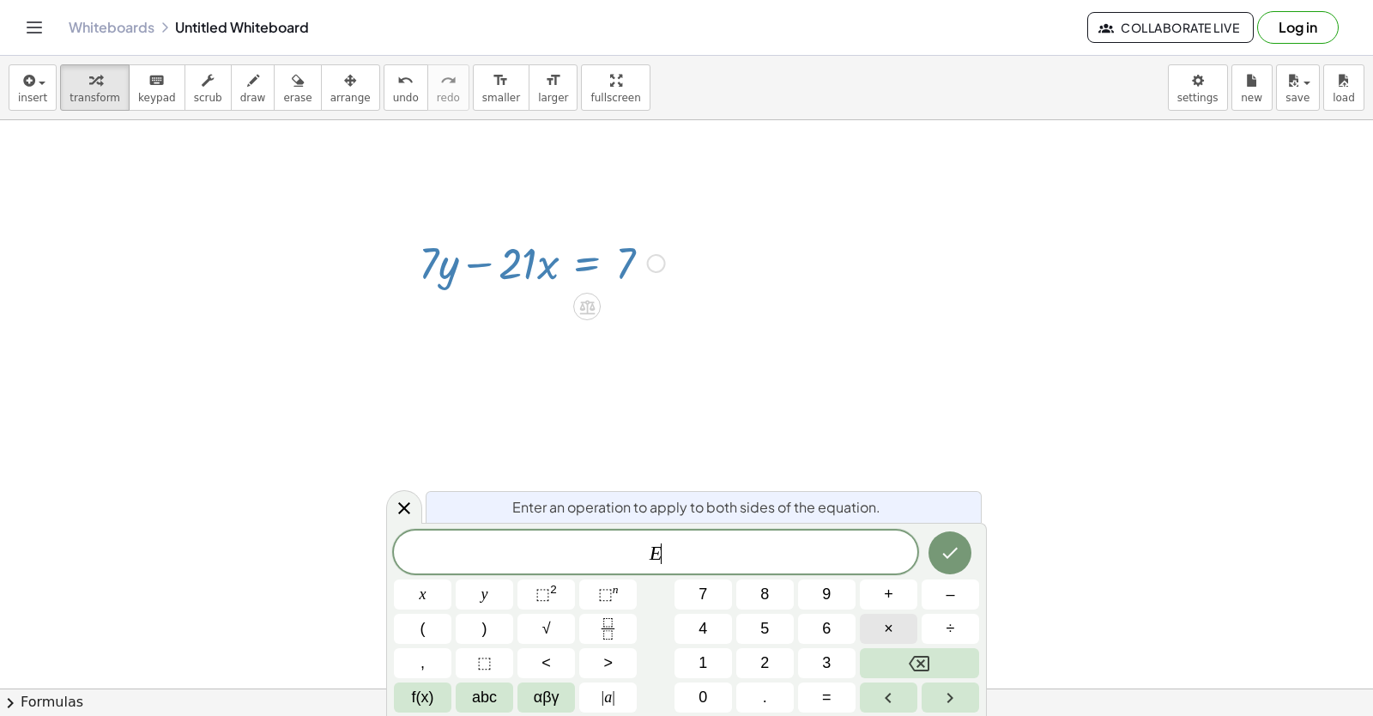
click at [903, 649] on div "E ​ x y ⬚ 2 ⬚ n 7 8 9 + – ( ) √ 4 5 6 × ÷ , ⬚ < > 1 2 3 f(x) abc αβγ | a | 0 . =" at bounding box center [686, 621] width 585 height 182
click at [917, 656] on icon "Backspace" at bounding box center [919, 663] width 21 height 21
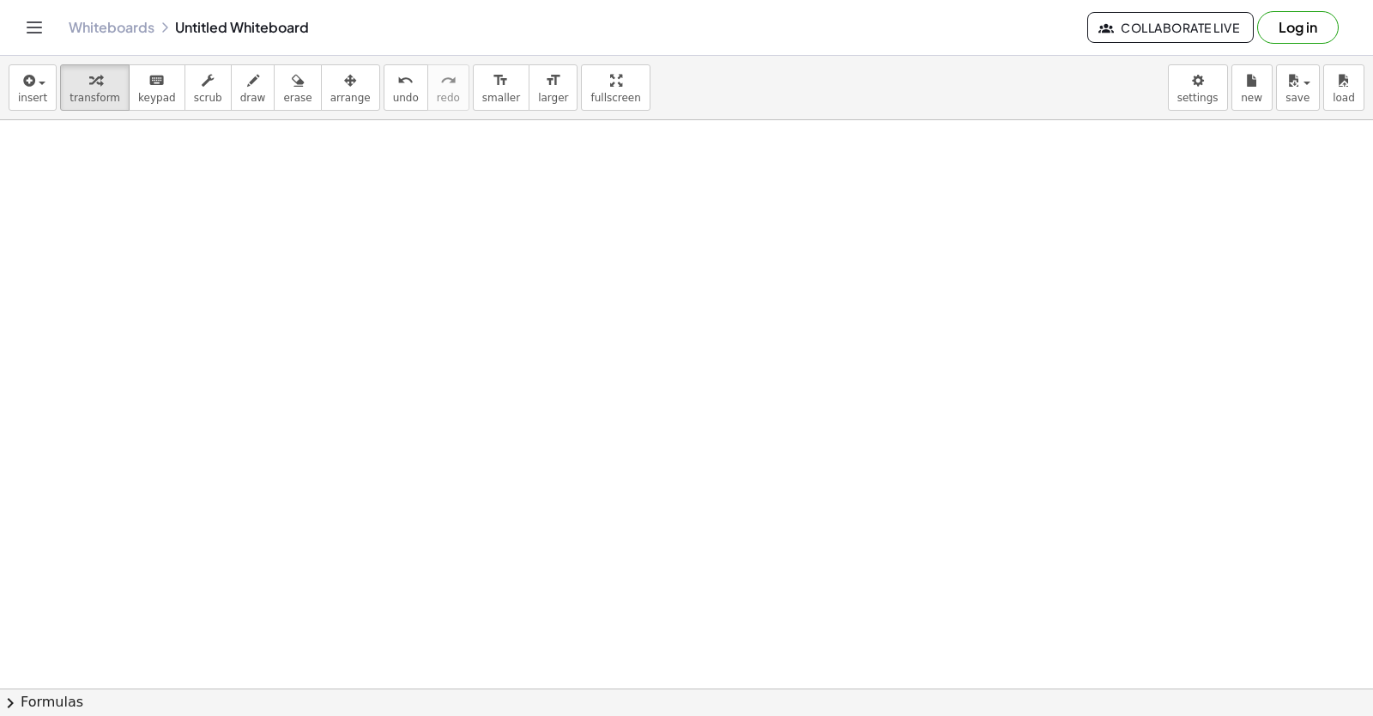
scroll to position [2200, 0]
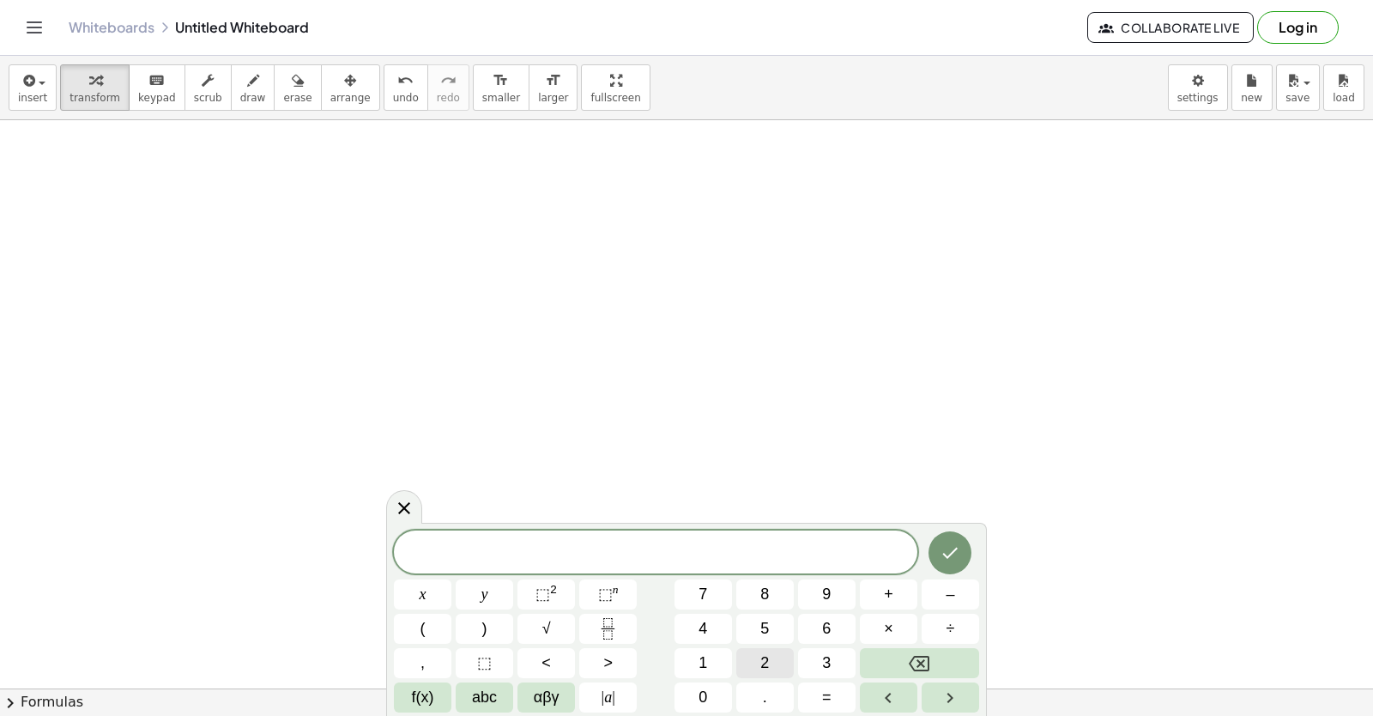
click at [766, 666] on span "2" at bounding box center [764, 662] width 9 height 23
click at [488, 598] on button "y" at bounding box center [485, 594] width 58 height 30
click at [888, 591] on span "+" at bounding box center [888, 594] width 9 height 23
click at [430, 590] on button "x" at bounding box center [423, 594] width 58 height 30
click at [815, 687] on button "=" at bounding box center [827, 697] width 58 height 30
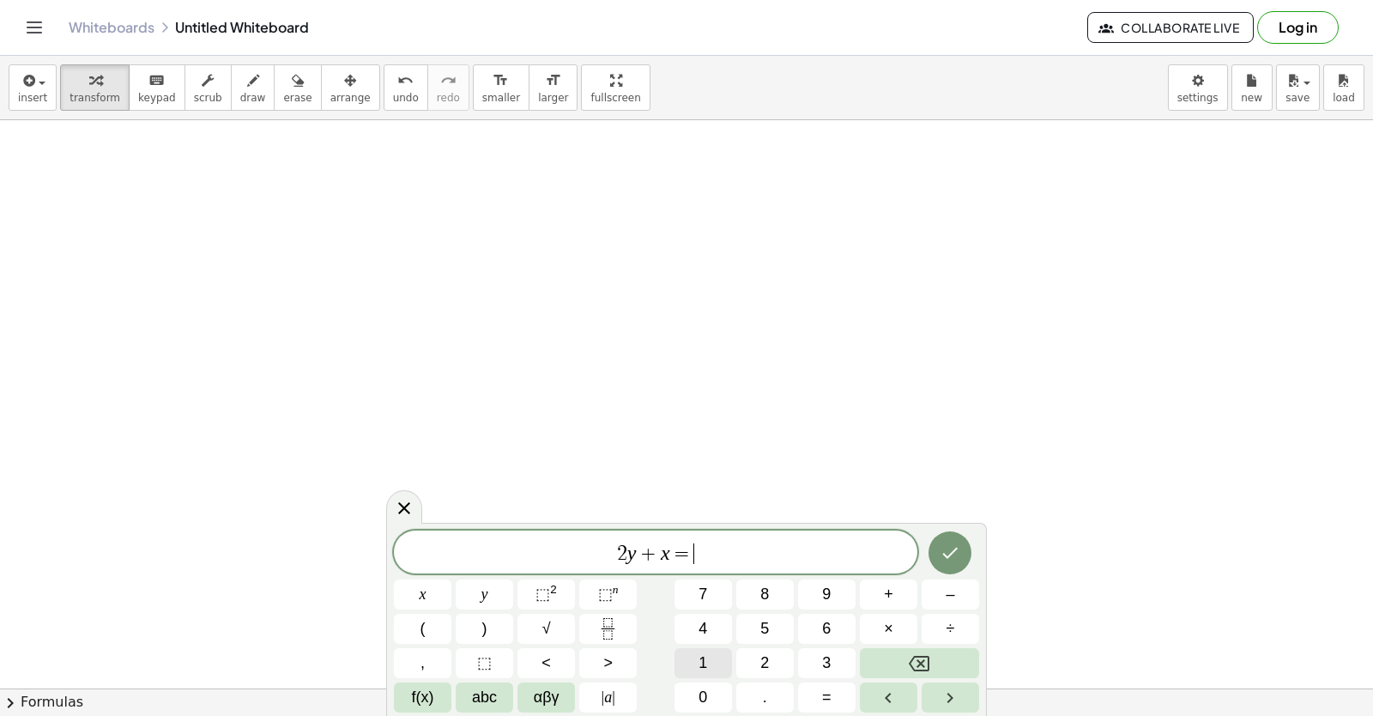
click at [704, 673] on span "1" at bounding box center [703, 662] width 9 height 23
click at [697, 699] on button "0" at bounding box center [704, 697] width 58 height 30
click at [946, 552] on icon "Done" at bounding box center [950, 552] width 21 height 21
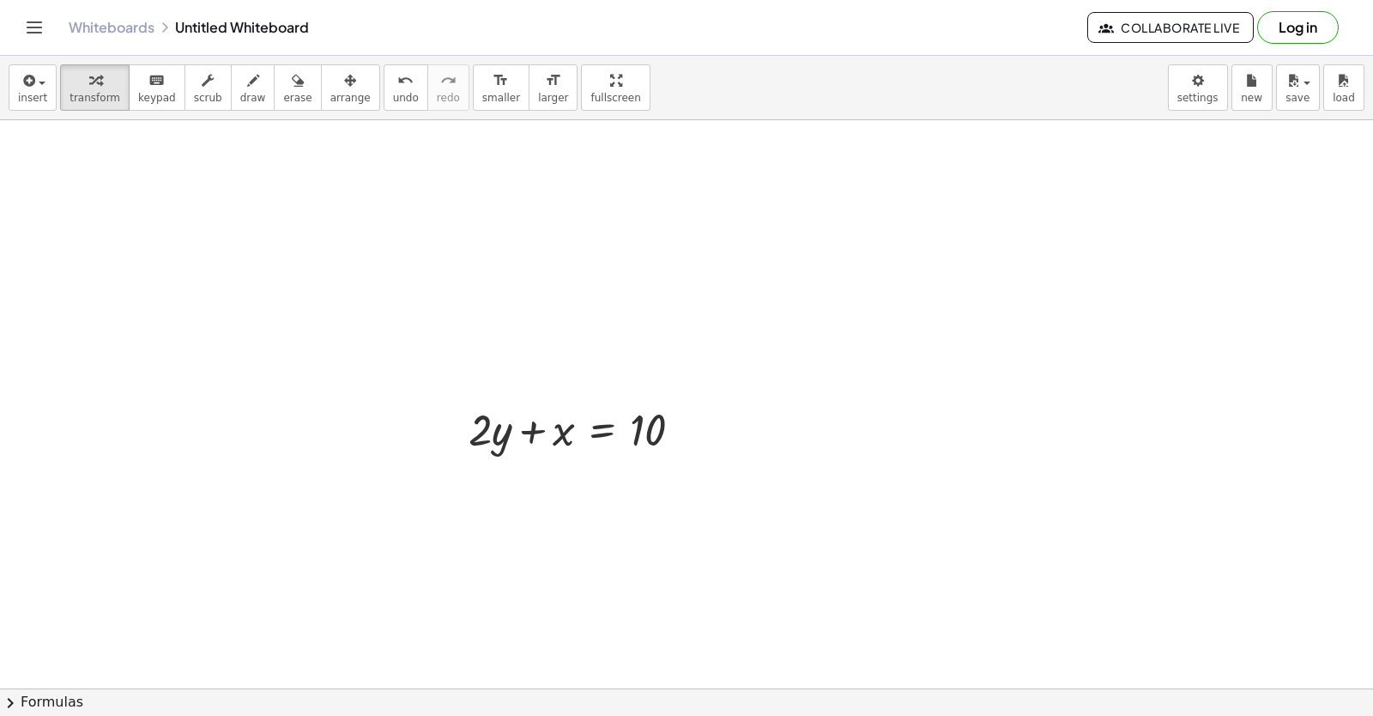
scroll to position [2457, 0]
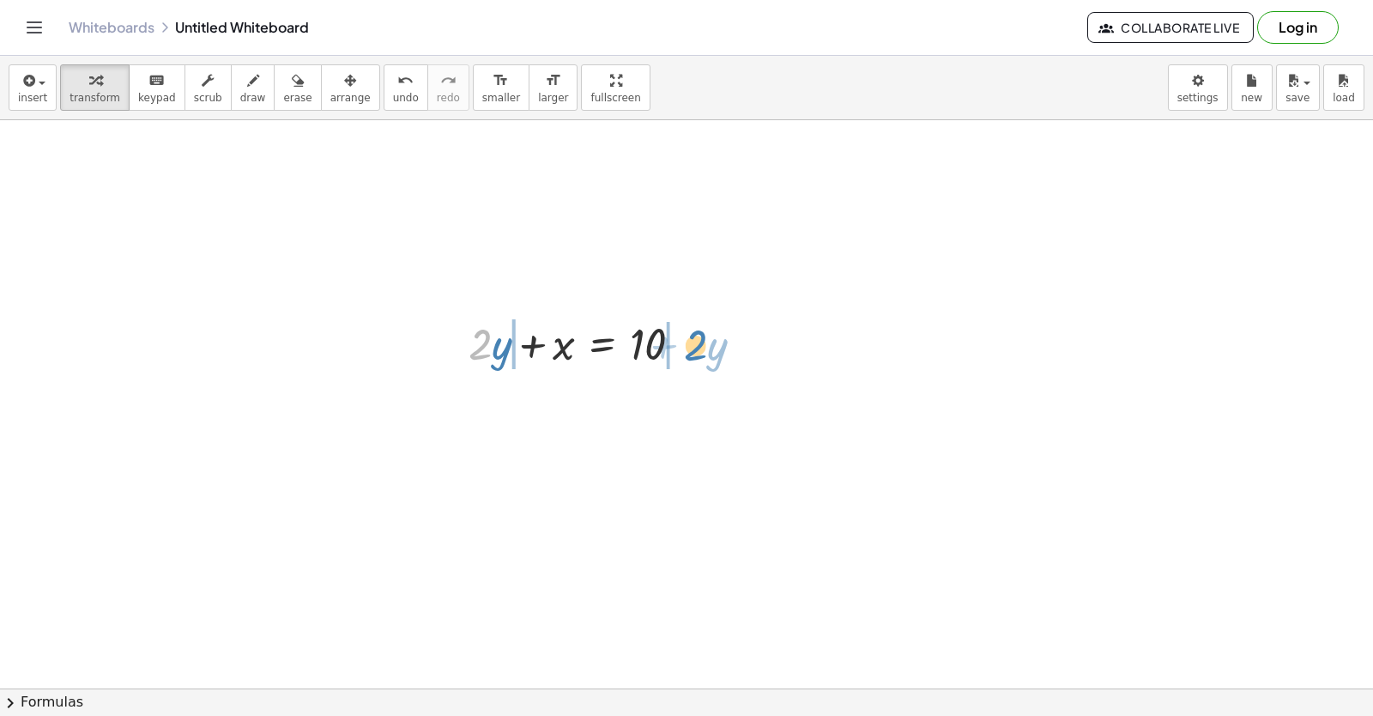
drag, startPoint x: 482, startPoint y: 360, endPoint x: 698, endPoint y: 361, distance: 215.4
click at [698, 361] on div at bounding box center [582, 342] width 245 height 58
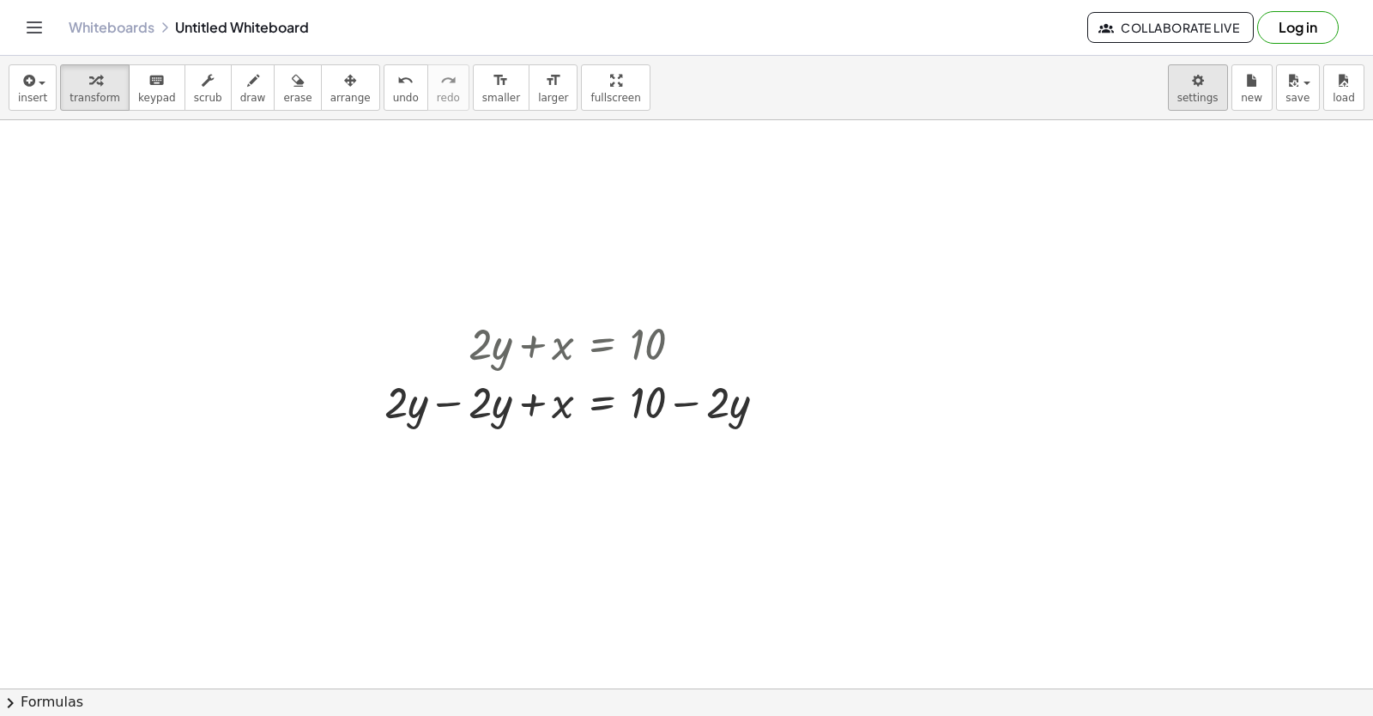
click at [1215, 88] on body "Graspable Math Activities Get Started Activity Bank Assigned Work Classes White…" at bounding box center [686, 358] width 1373 height 716
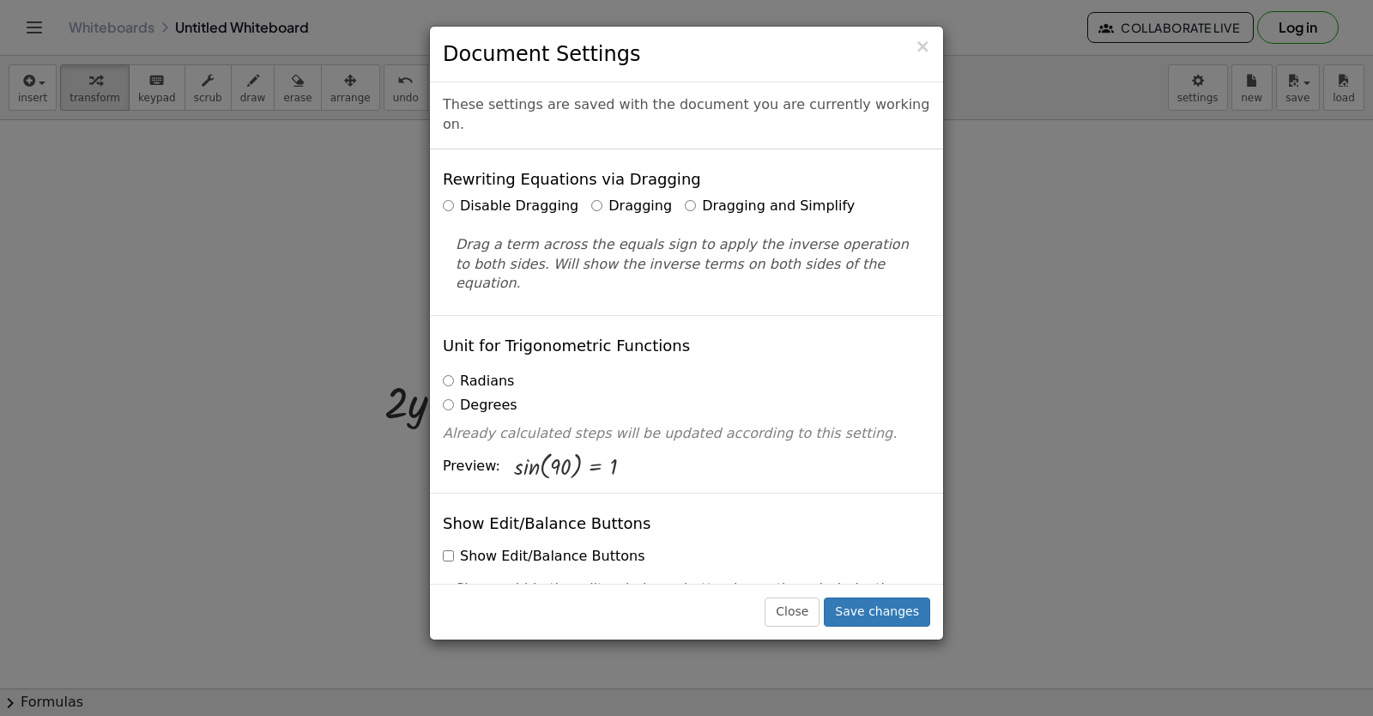
click at [775, 197] on label "Dragging and Simplify" at bounding box center [770, 207] width 170 height 20
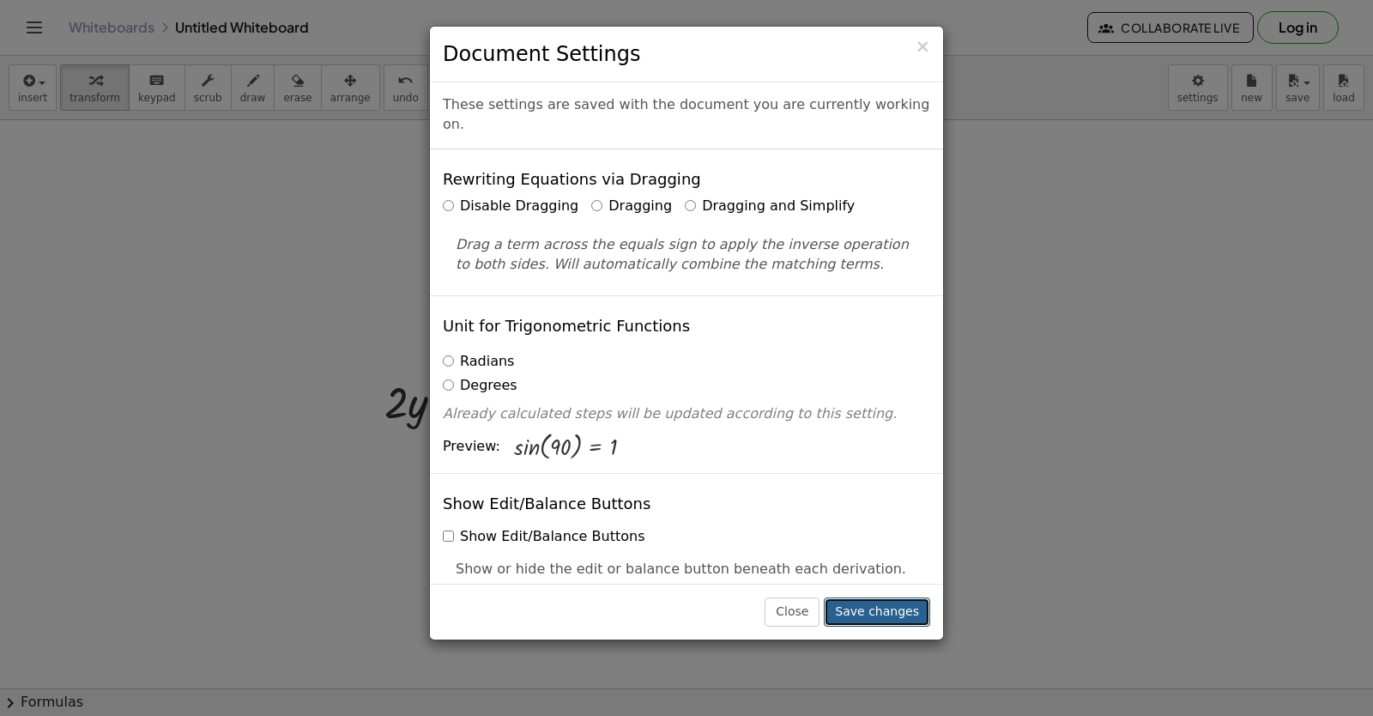
click at [881, 620] on button "Save changes" at bounding box center [877, 611] width 106 height 29
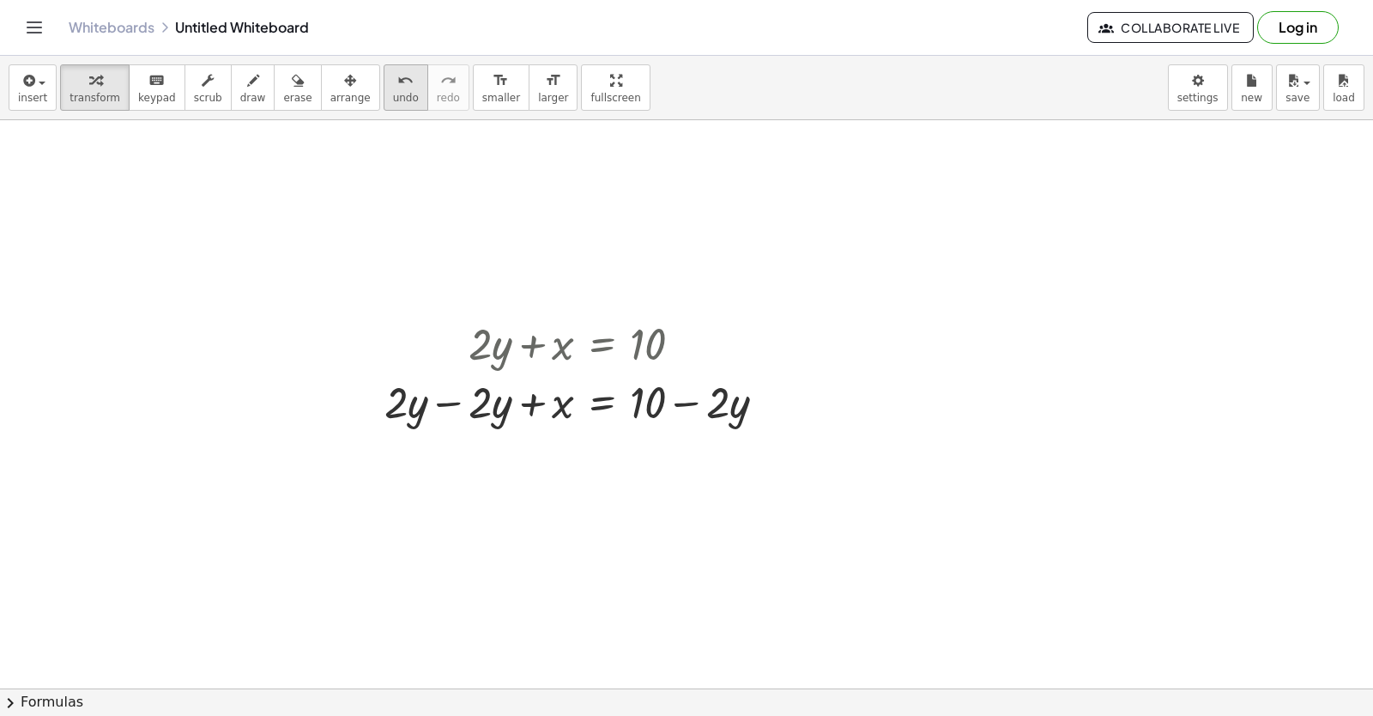
click at [393, 100] on span "undo" at bounding box center [406, 98] width 26 height 12
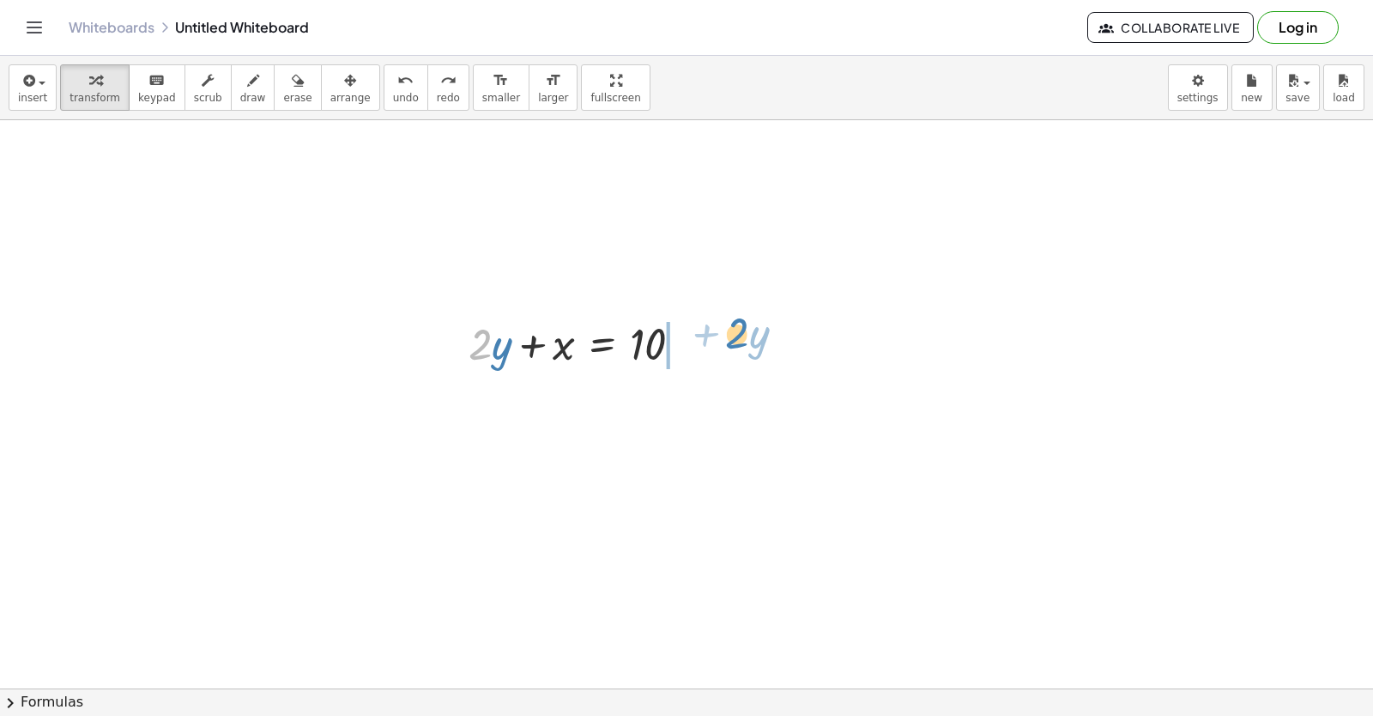
drag, startPoint x: 481, startPoint y: 351, endPoint x: 738, endPoint y: 342, distance: 257.6
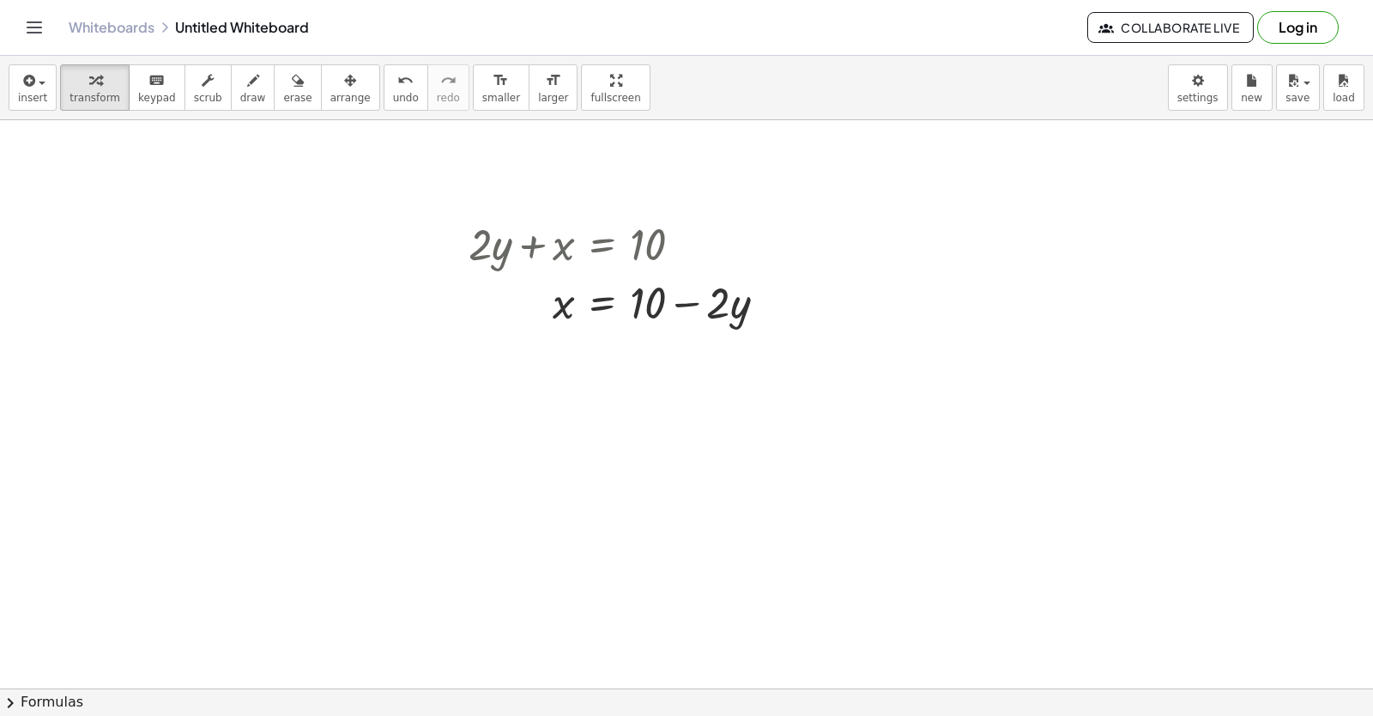
scroll to position [2543, 0]
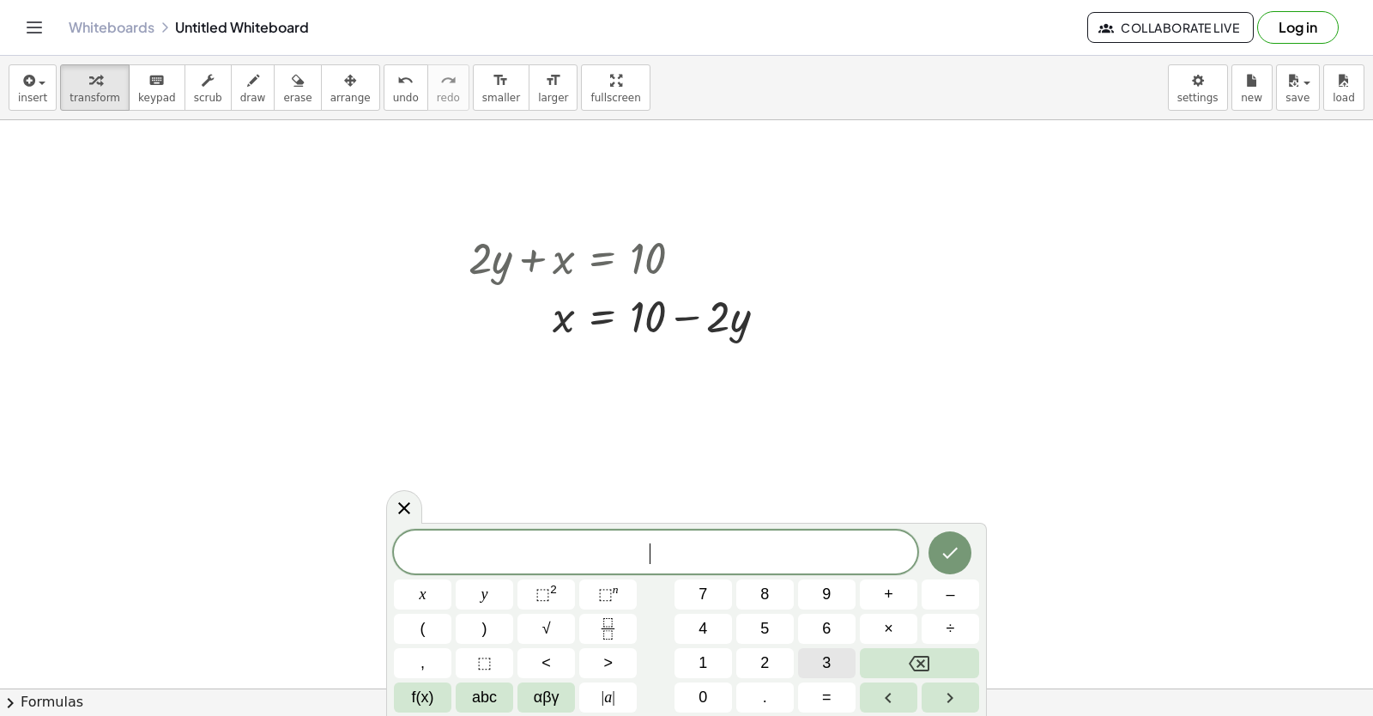
click at [825, 661] on span "3" at bounding box center [826, 662] width 9 height 23
click at [481, 591] on button "y" at bounding box center [485, 594] width 58 height 30
click at [896, 596] on button "+" at bounding box center [889, 594] width 58 height 30
click at [425, 594] on span "x" at bounding box center [423, 594] width 7 height 23
click at [808, 693] on button "=" at bounding box center [827, 697] width 58 height 30
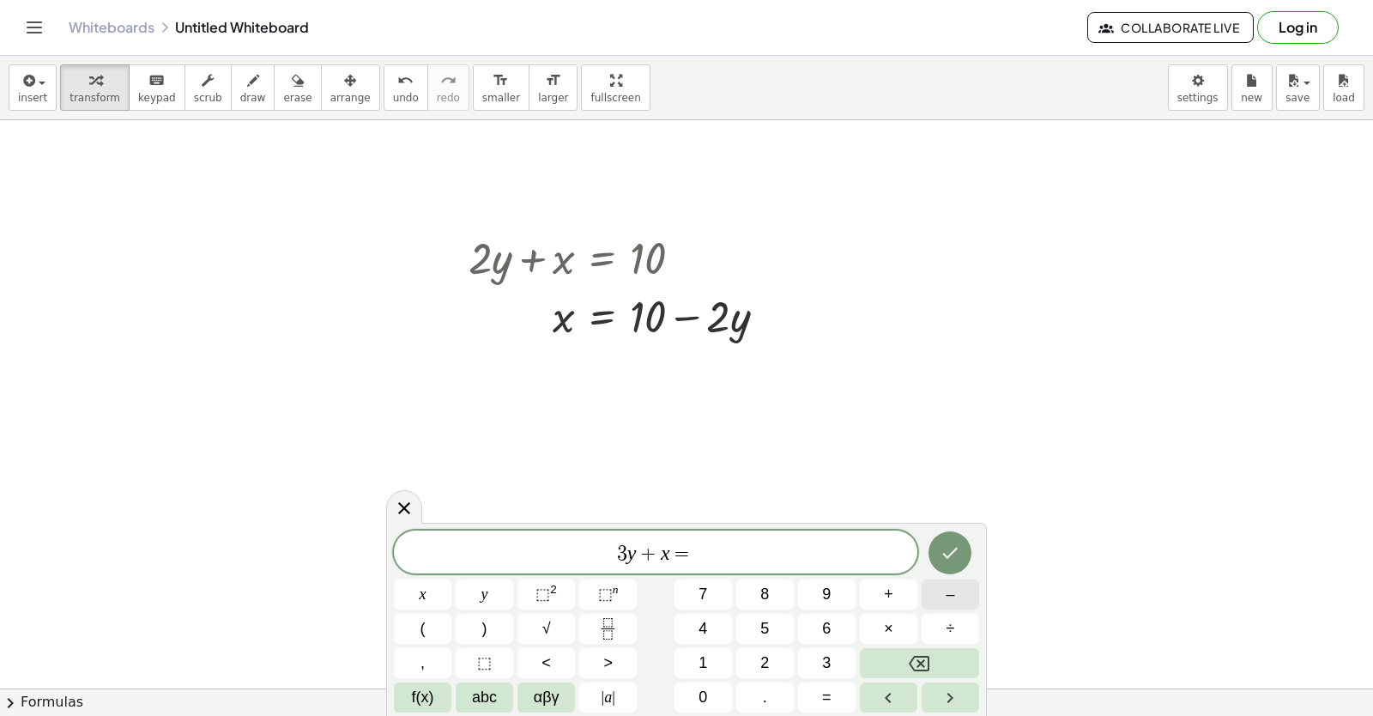
click at [949, 602] on span "–" at bounding box center [950, 594] width 9 height 23
click at [700, 657] on span "1" at bounding box center [703, 662] width 9 height 23
click at [769, 662] on span "2" at bounding box center [764, 662] width 9 height 23
click at [934, 548] on button "Done" at bounding box center [950, 552] width 43 height 43
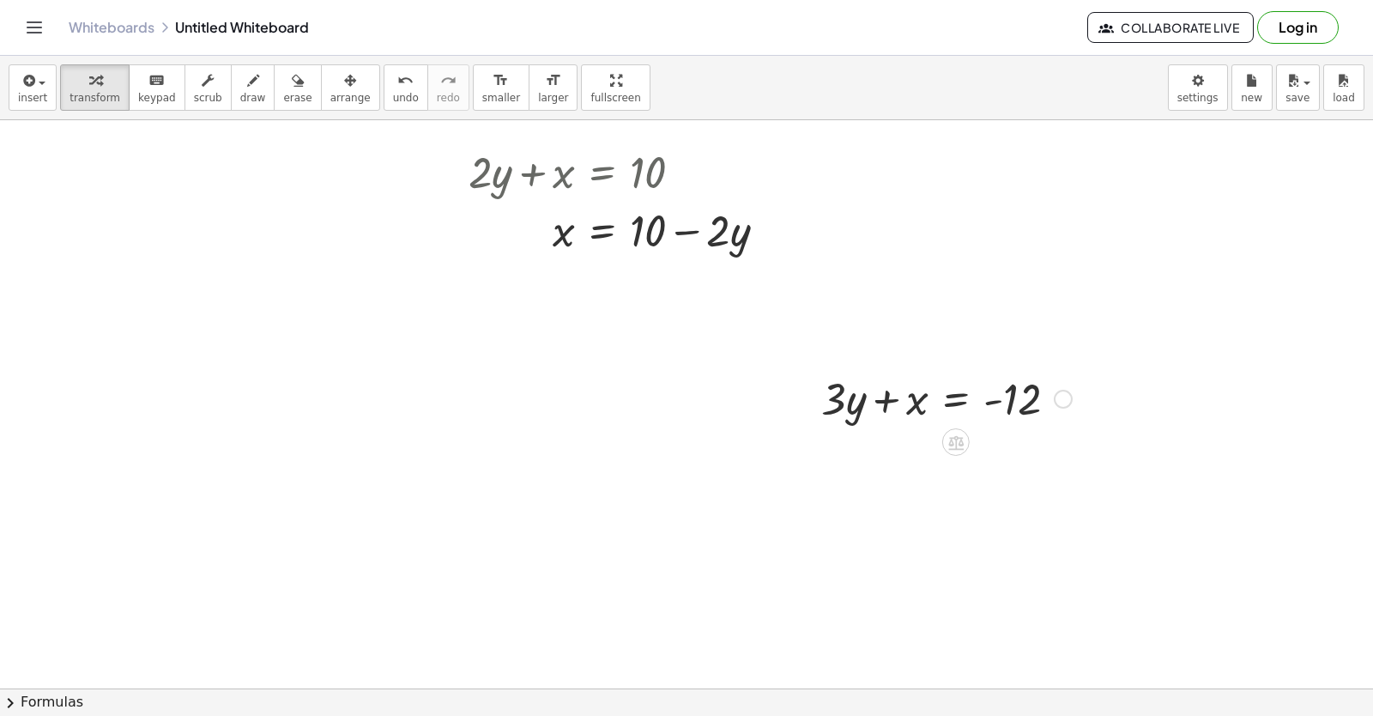
scroll to position [2715, 0]
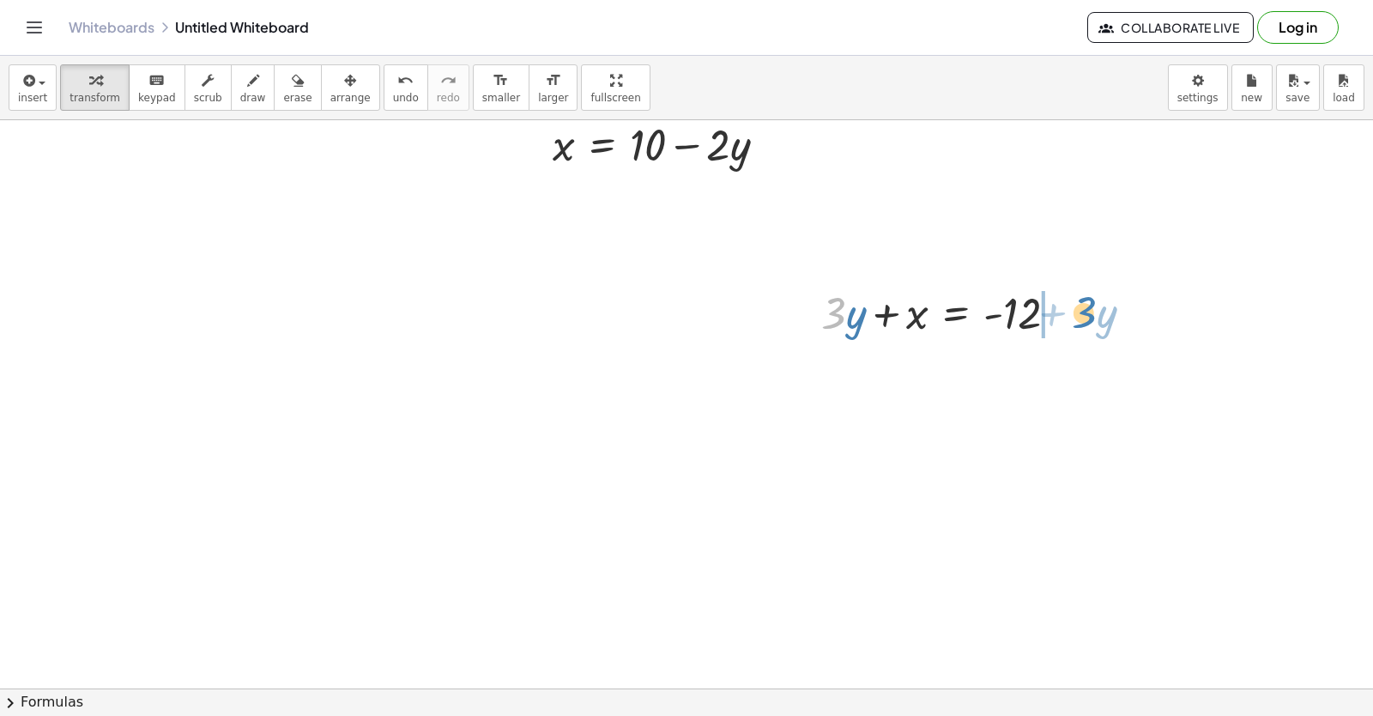
drag, startPoint x: 835, startPoint y: 328, endPoint x: 1099, endPoint y: 317, distance: 264.6
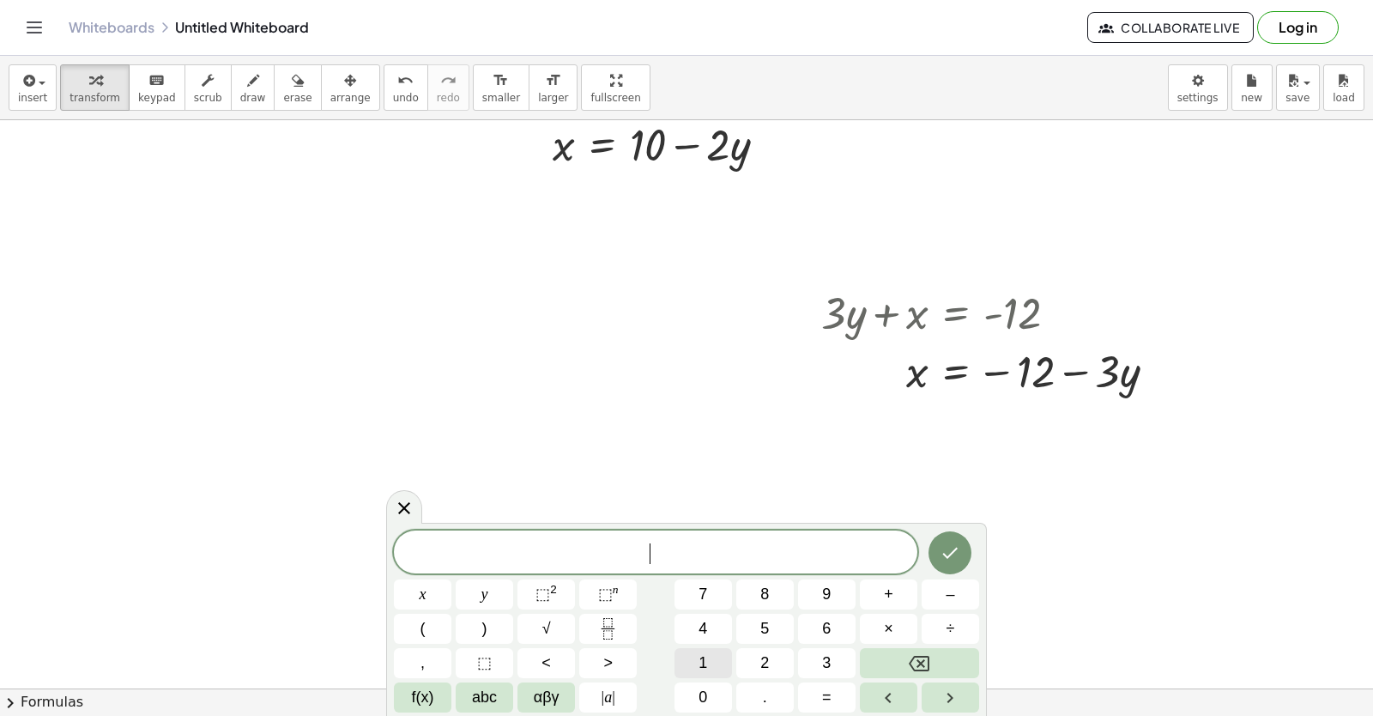
click at [702, 664] on span "1" at bounding box center [703, 662] width 9 height 23
click at [705, 687] on span "0" at bounding box center [703, 697] width 9 height 23
click at [486, 593] on span "y" at bounding box center [484, 594] width 7 height 23
click at [885, 590] on span "+" at bounding box center [888, 594] width 9 height 23
click at [766, 651] on button "2" at bounding box center [765, 663] width 58 height 30
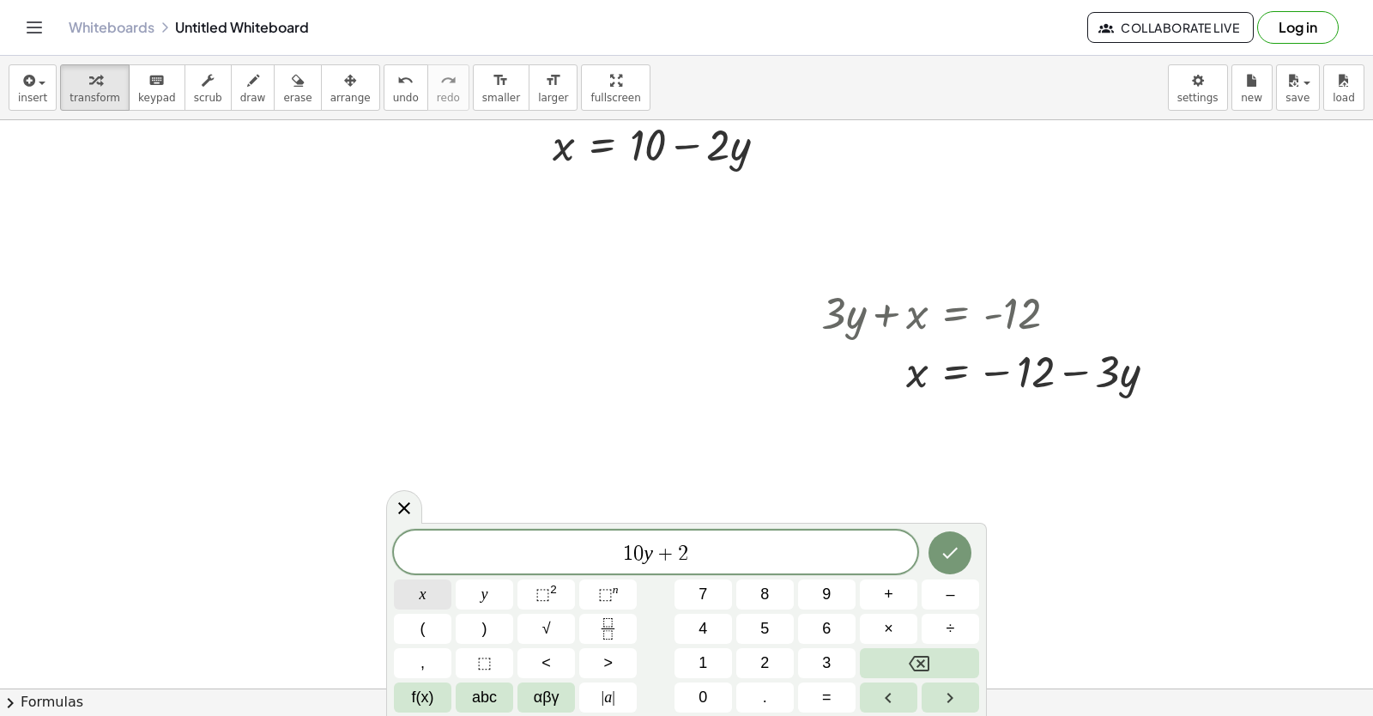
click at [421, 593] on span "x" at bounding box center [423, 594] width 7 height 23
click at [821, 689] on button "=" at bounding box center [827, 697] width 58 height 30
click at [701, 664] on span "1" at bounding box center [703, 662] width 9 height 23
click at [701, 687] on span "0" at bounding box center [703, 697] width 9 height 23
click at [952, 554] on icon "Done" at bounding box center [950, 553] width 15 height 11
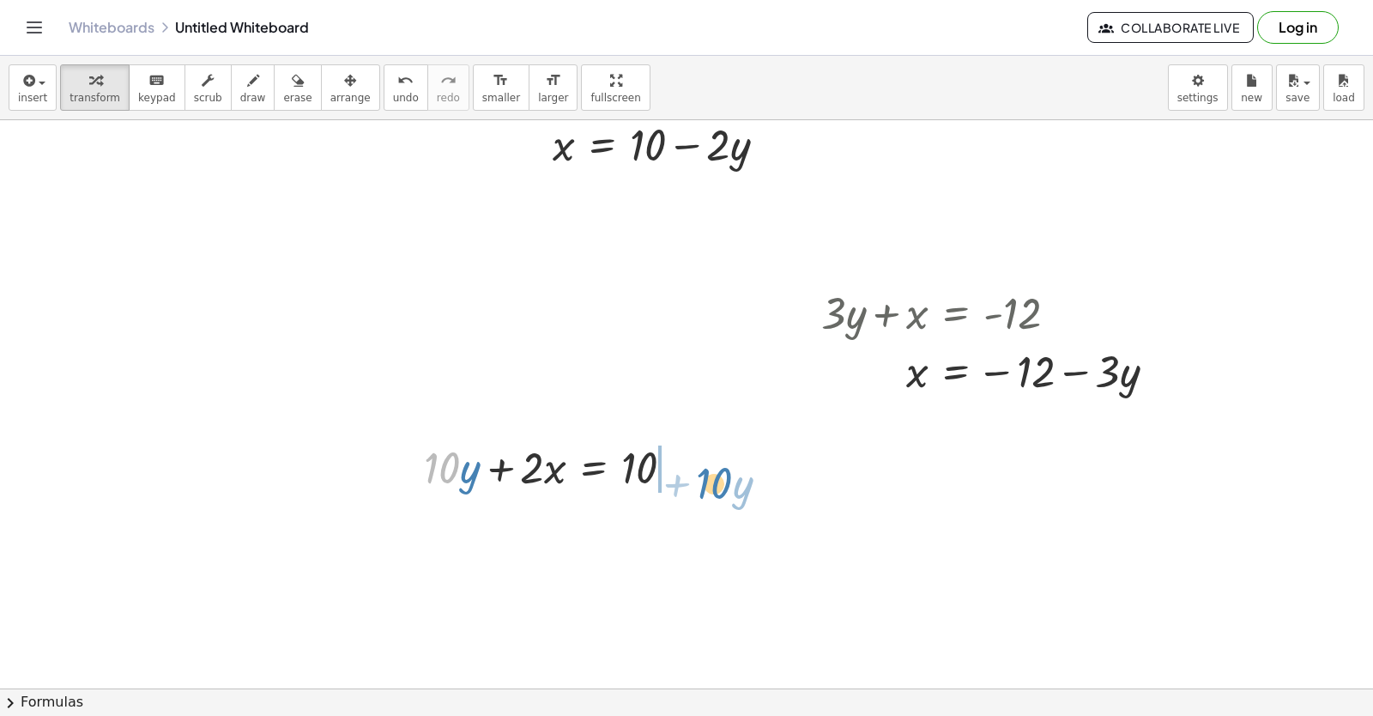
drag, startPoint x: 427, startPoint y: 481, endPoint x: 693, endPoint y: 502, distance: 266.1
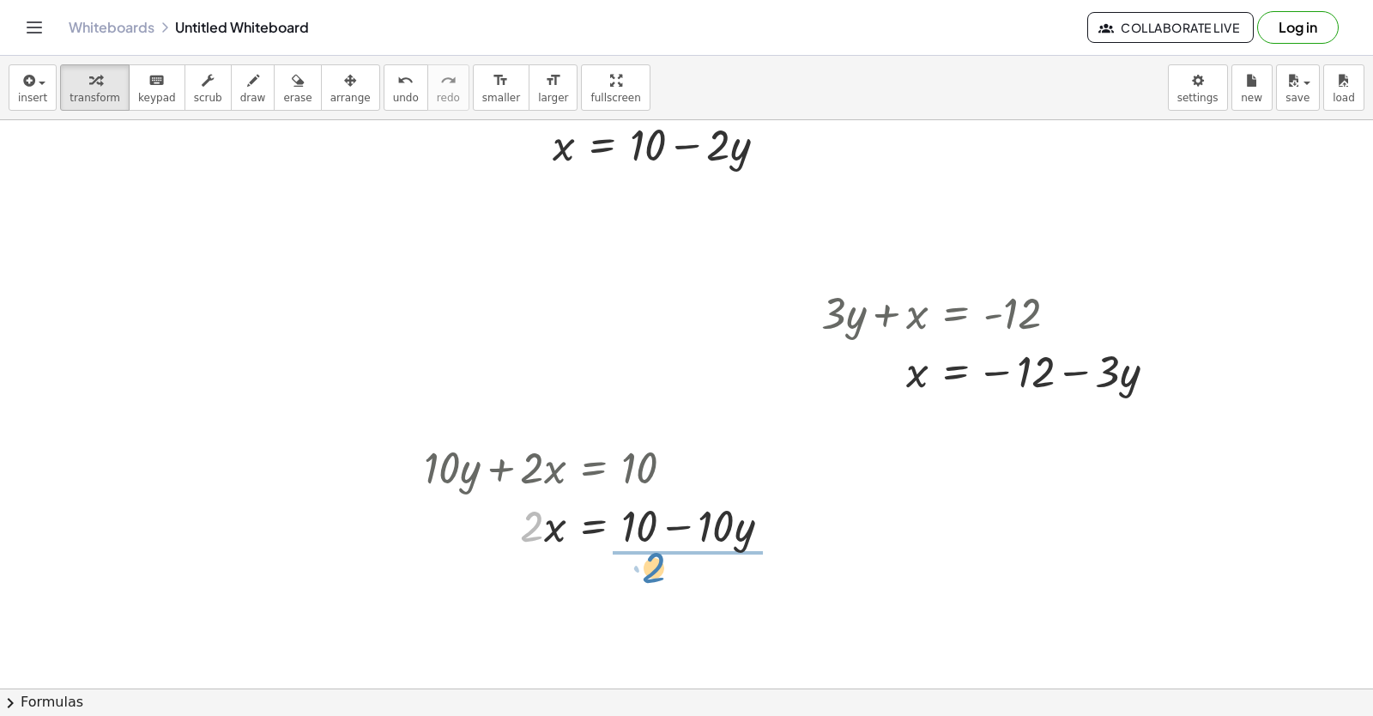
drag, startPoint x: 536, startPoint y: 524, endPoint x: 657, endPoint y: 565, distance: 128.6
drag, startPoint x: 679, startPoint y: 624, endPoint x: 679, endPoint y: 574, distance: 49.8
click at [684, 589] on div at bounding box center [604, 597] width 378 height 86
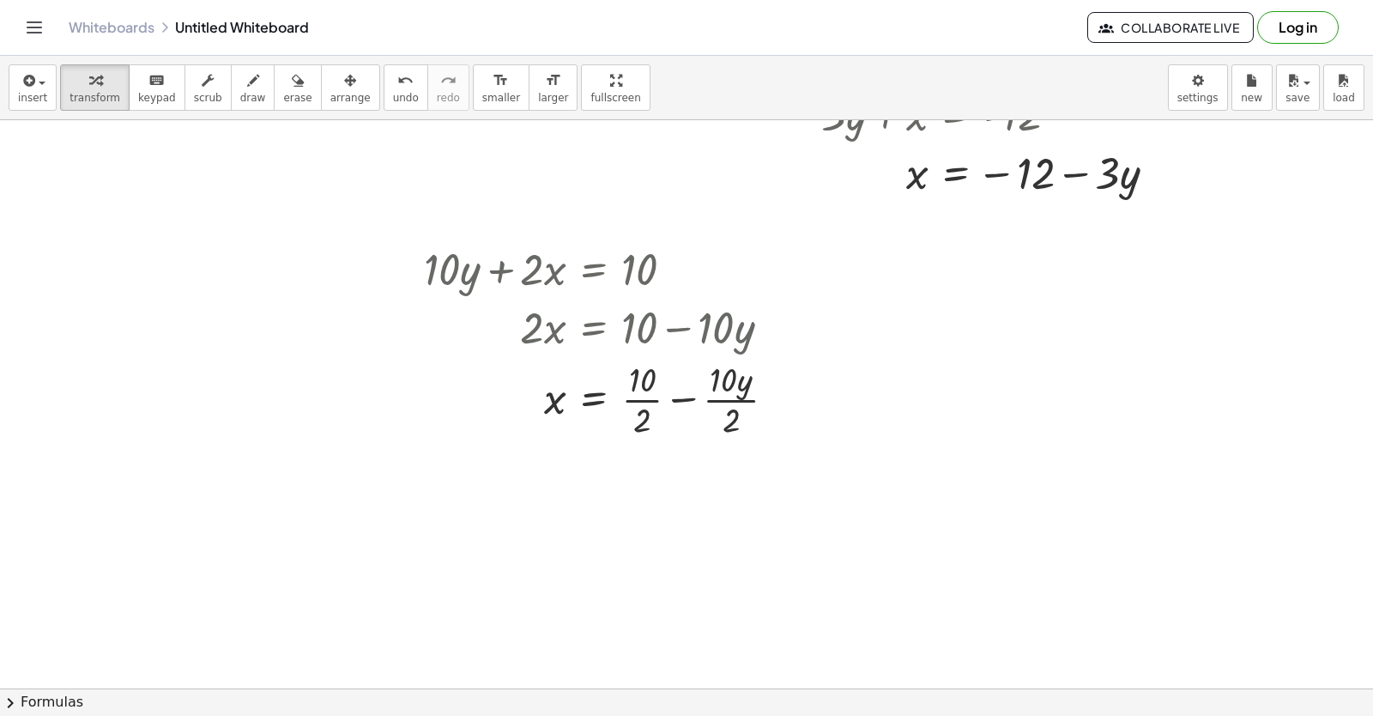
scroll to position [2940, 0]
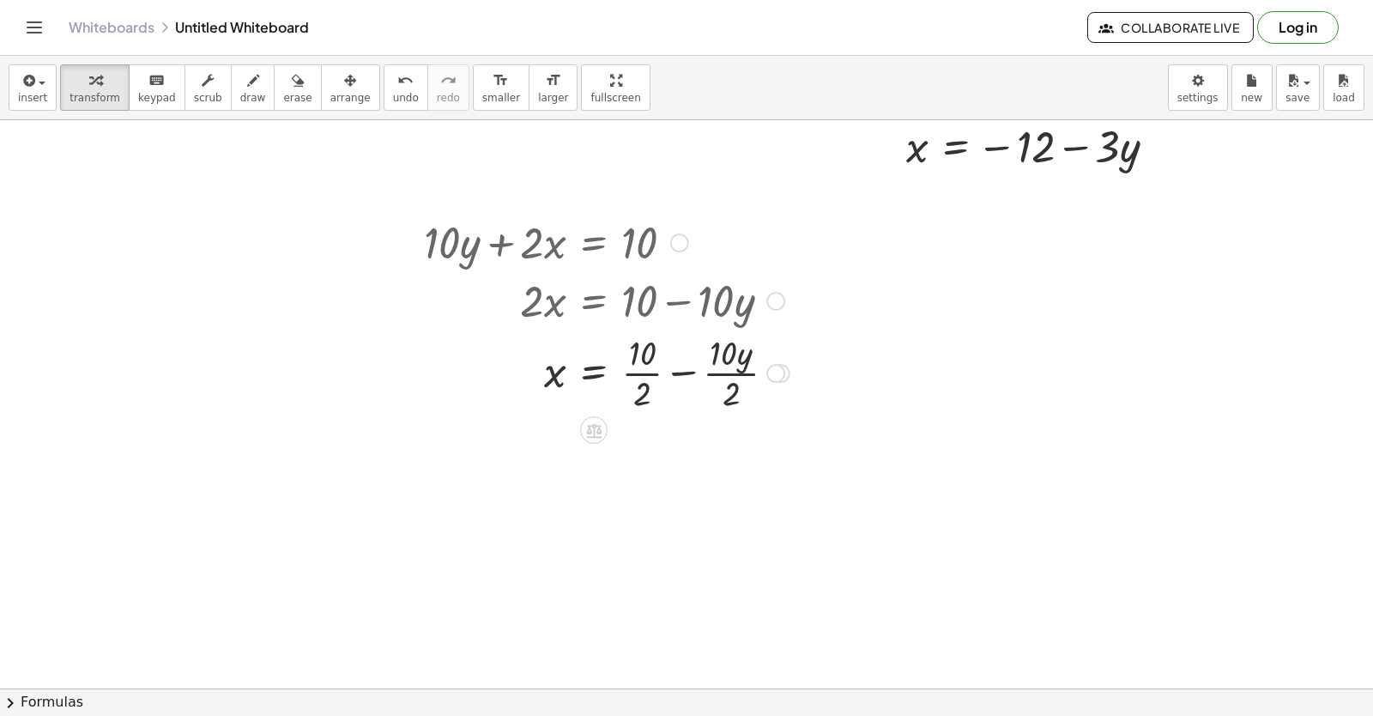
click at [676, 376] on div at bounding box center [606, 372] width 383 height 86
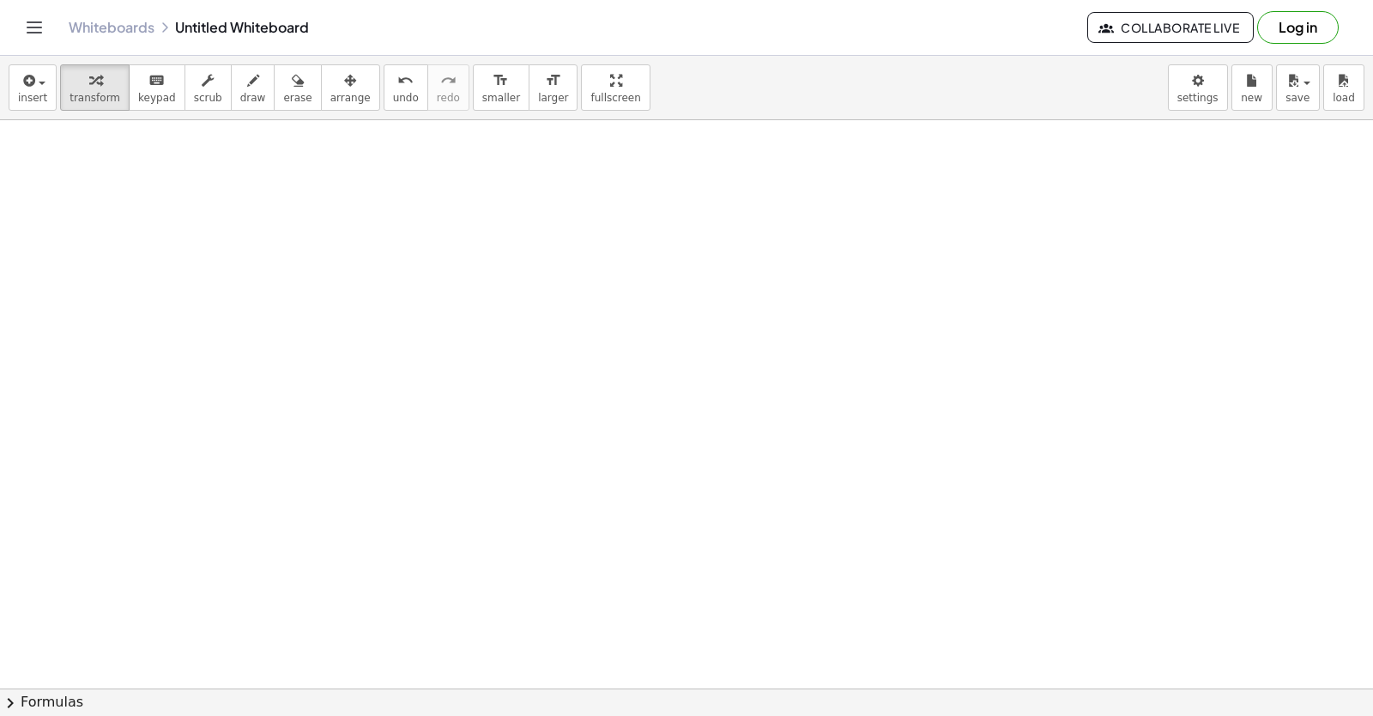
scroll to position [3422, 0]
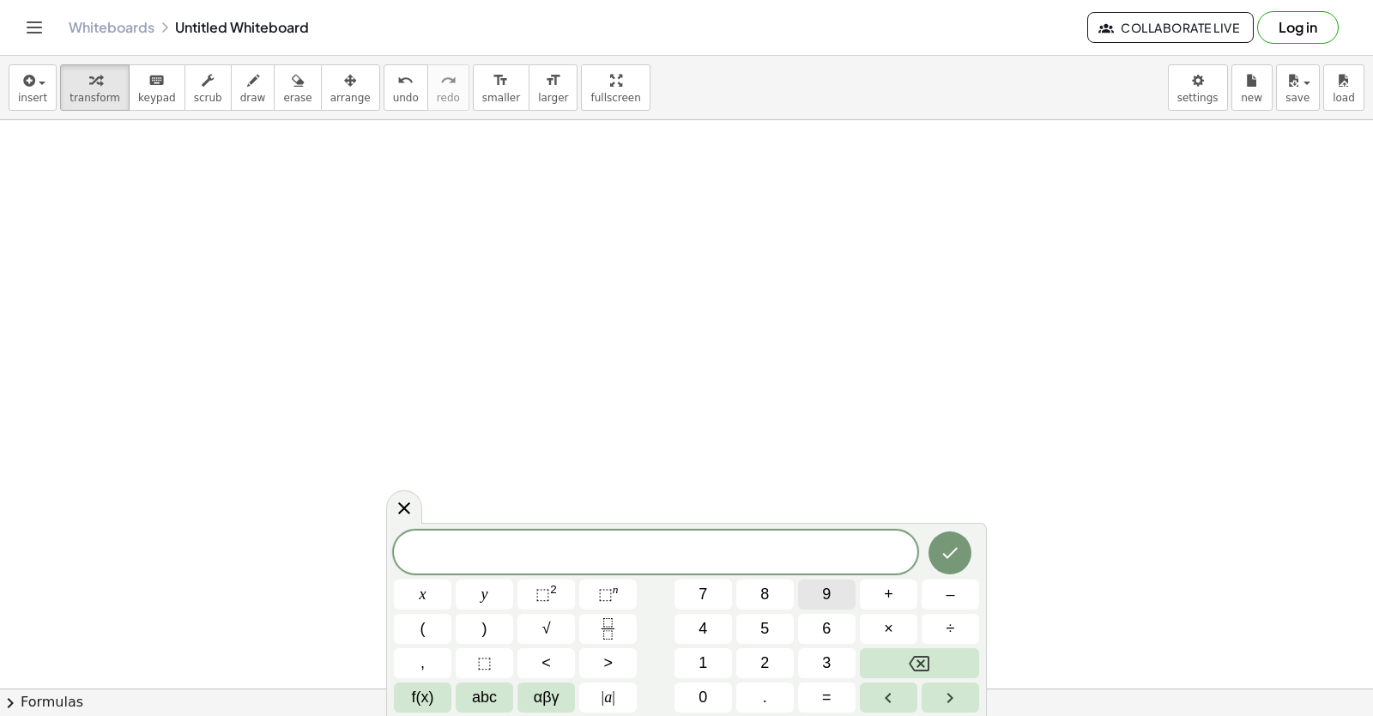
click at [821, 590] on button "9" at bounding box center [827, 594] width 58 height 30
click at [493, 593] on button "y" at bounding box center [485, 594] width 58 height 30
click at [890, 590] on span "+" at bounding box center [888, 594] width 9 height 23
click at [834, 659] on button "3" at bounding box center [827, 663] width 58 height 30
click at [417, 594] on button "x" at bounding box center [423, 594] width 58 height 30
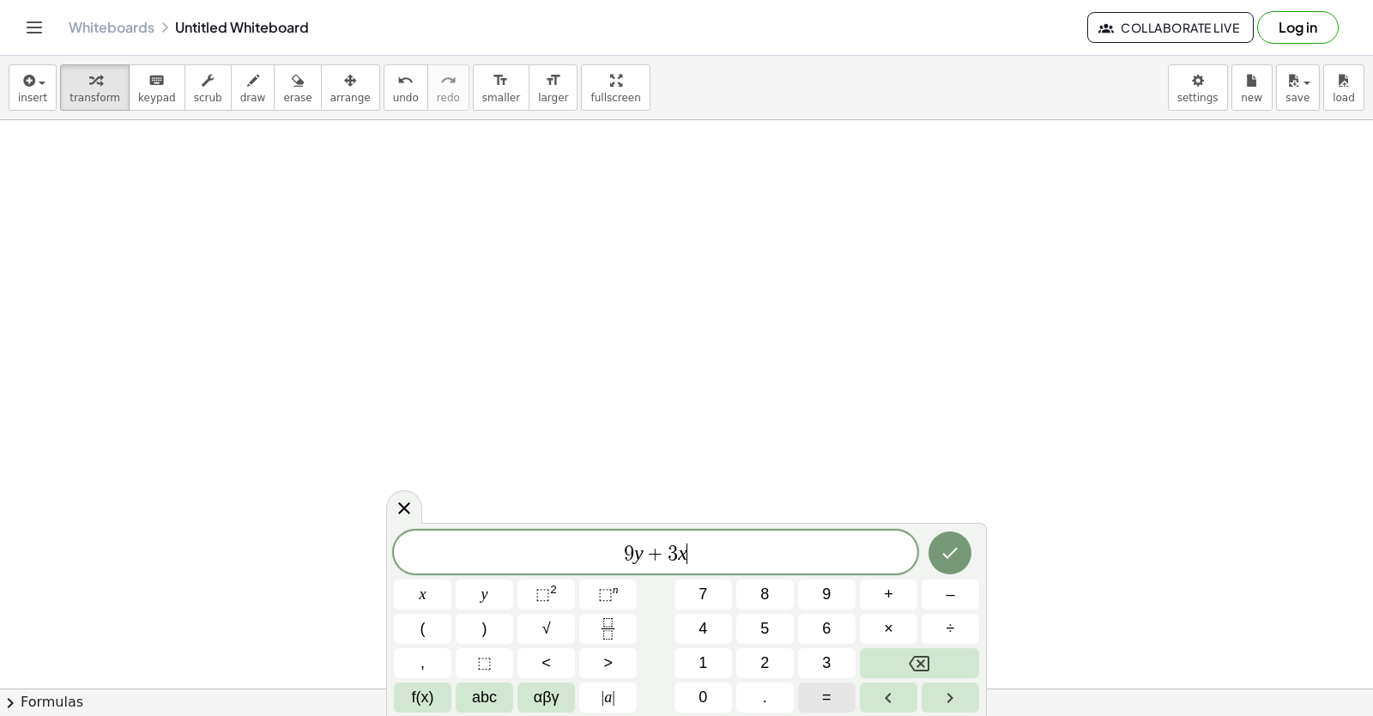
click at [820, 700] on button "=" at bounding box center [827, 697] width 58 height 30
click at [701, 664] on span "1" at bounding box center [703, 662] width 9 height 23
click at [766, 626] on span "5" at bounding box center [764, 628] width 9 height 23
click at [955, 554] on icon "Done" at bounding box center [950, 552] width 21 height 21
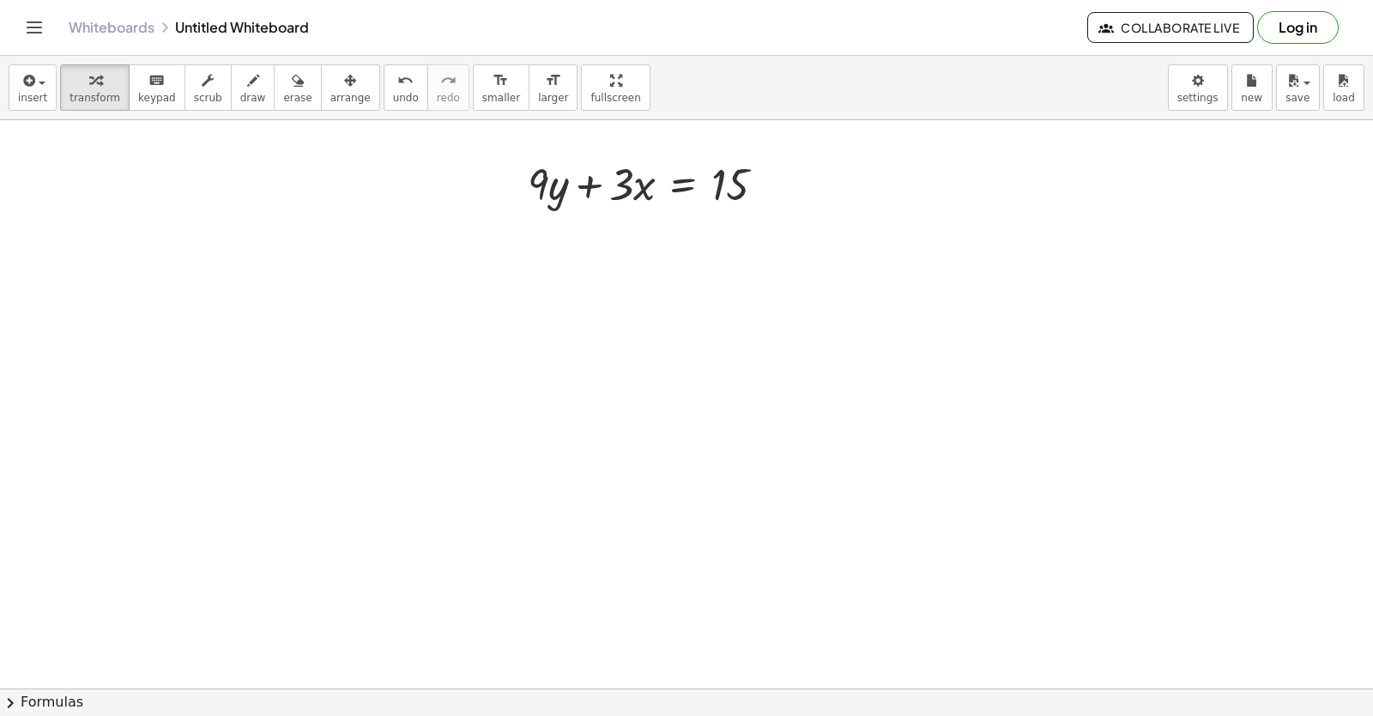
scroll to position [3765, 0]
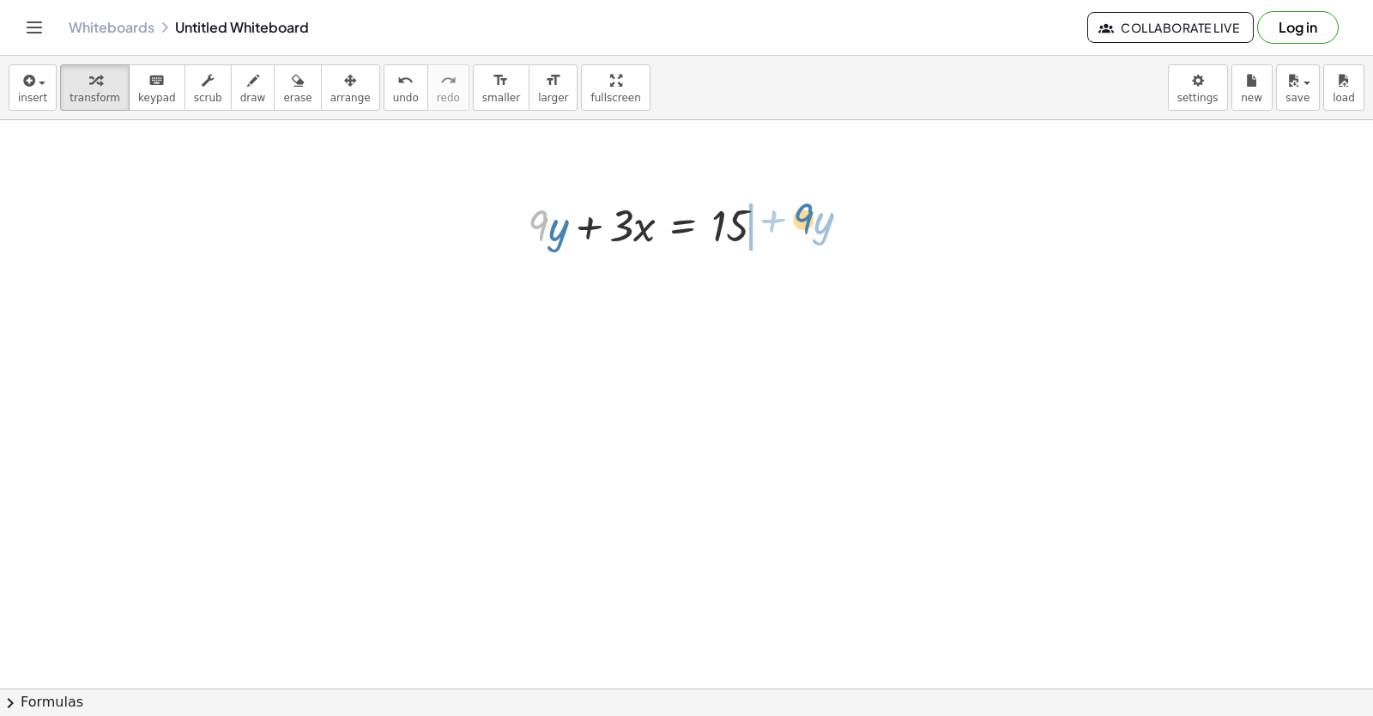
drag, startPoint x: 538, startPoint y: 231, endPoint x: 803, endPoint y: 224, distance: 265.3
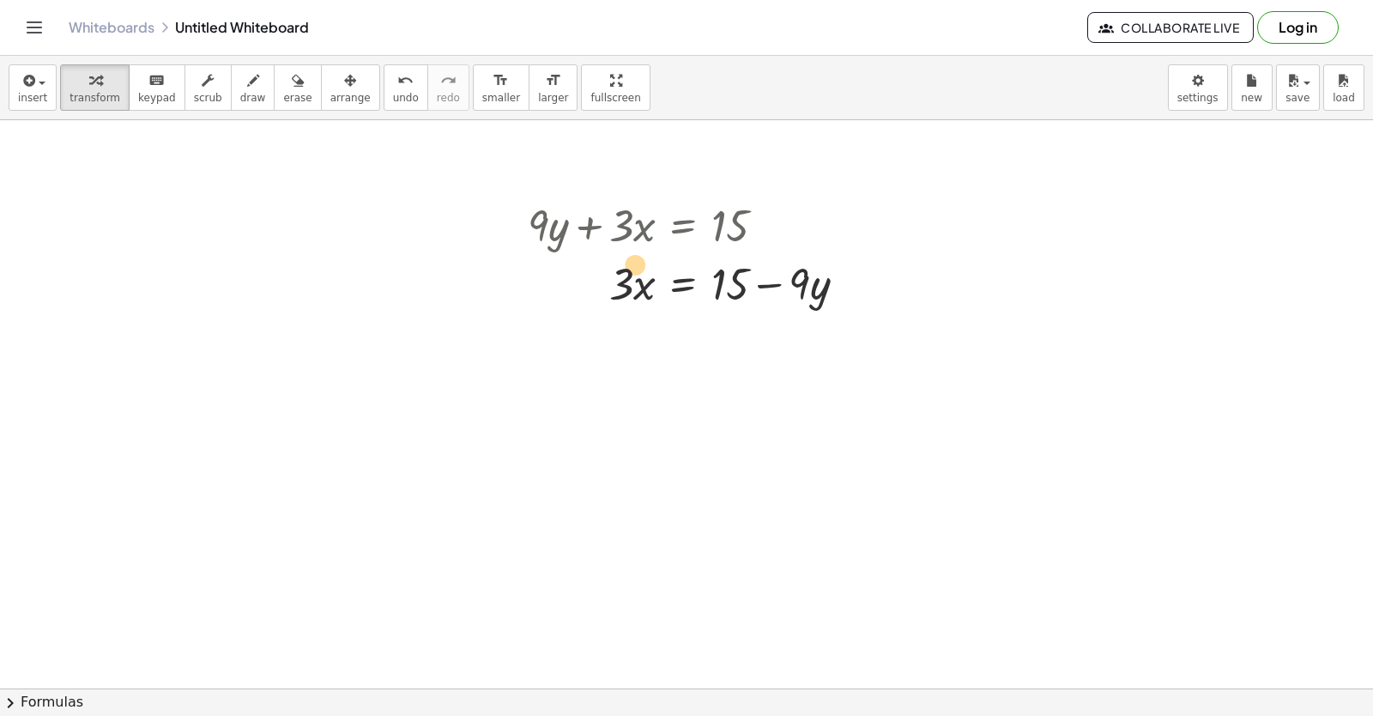
drag, startPoint x: 647, startPoint y: 300, endPoint x: 638, endPoint y: 294, distance: 10.8
click at [638, 294] on div at bounding box center [693, 282] width 349 height 58
drag, startPoint x: 620, startPoint y: 289, endPoint x: 730, endPoint y: 321, distance: 115.2
drag, startPoint x: 768, startPoint y: 370, endPoint x: 770, endPoint y: 338, distance: 31.8
click at [774, 339] on div at bounding box center [693, 355] width 349 height 86
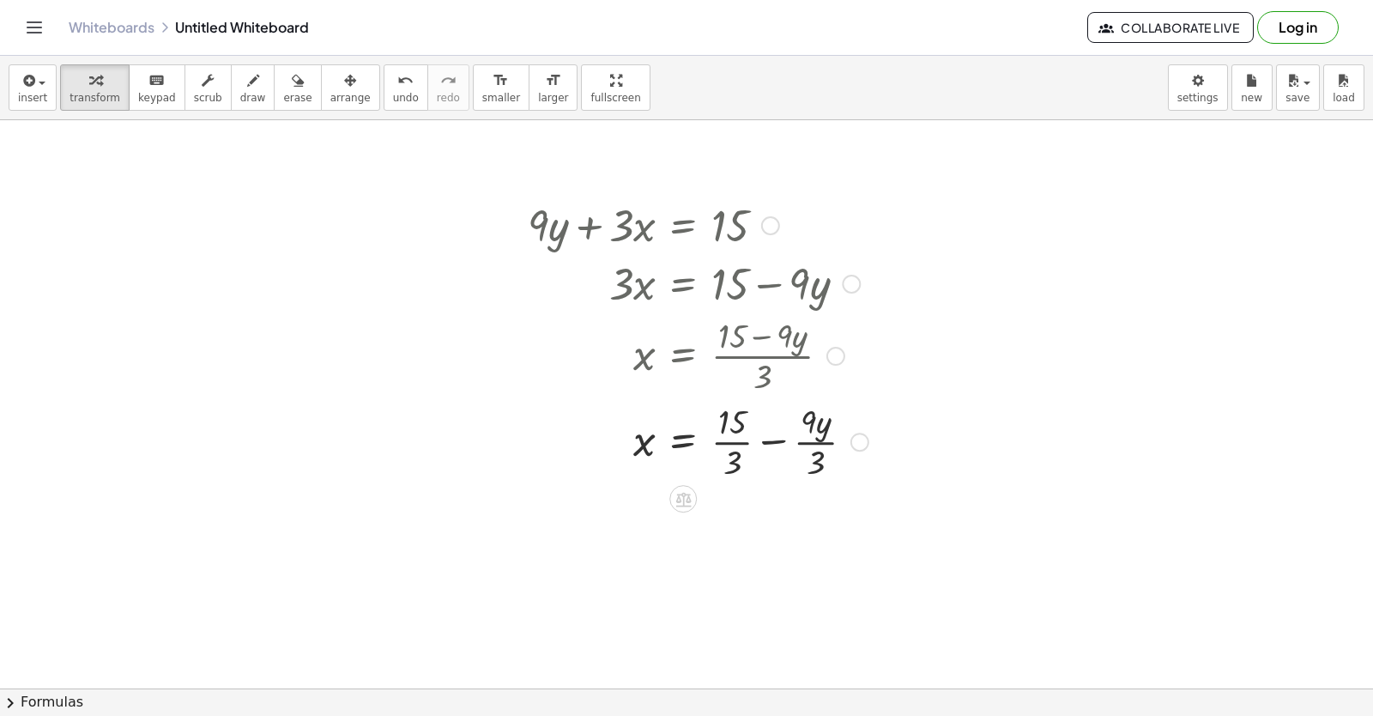
click at [775, 439] on div at bounding box center [698, 440] width 358 height 86
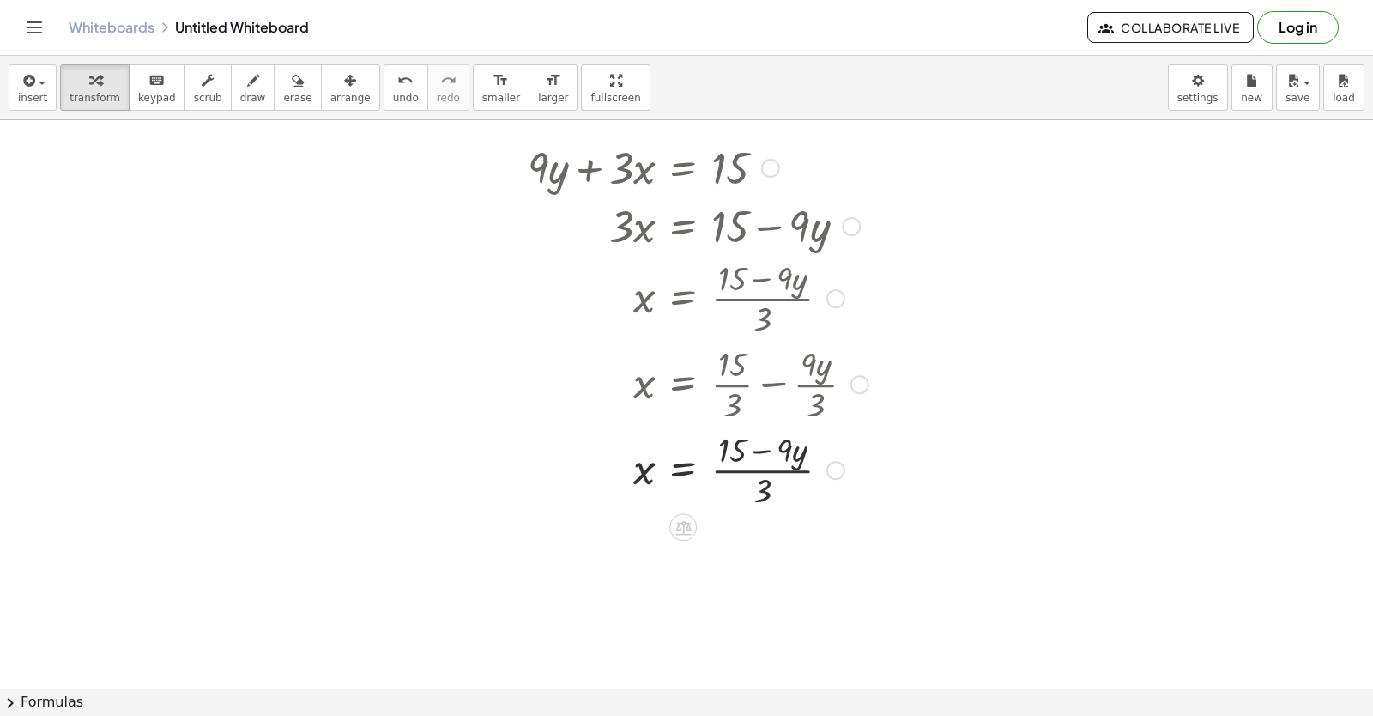
scroll to position [3851, 0]
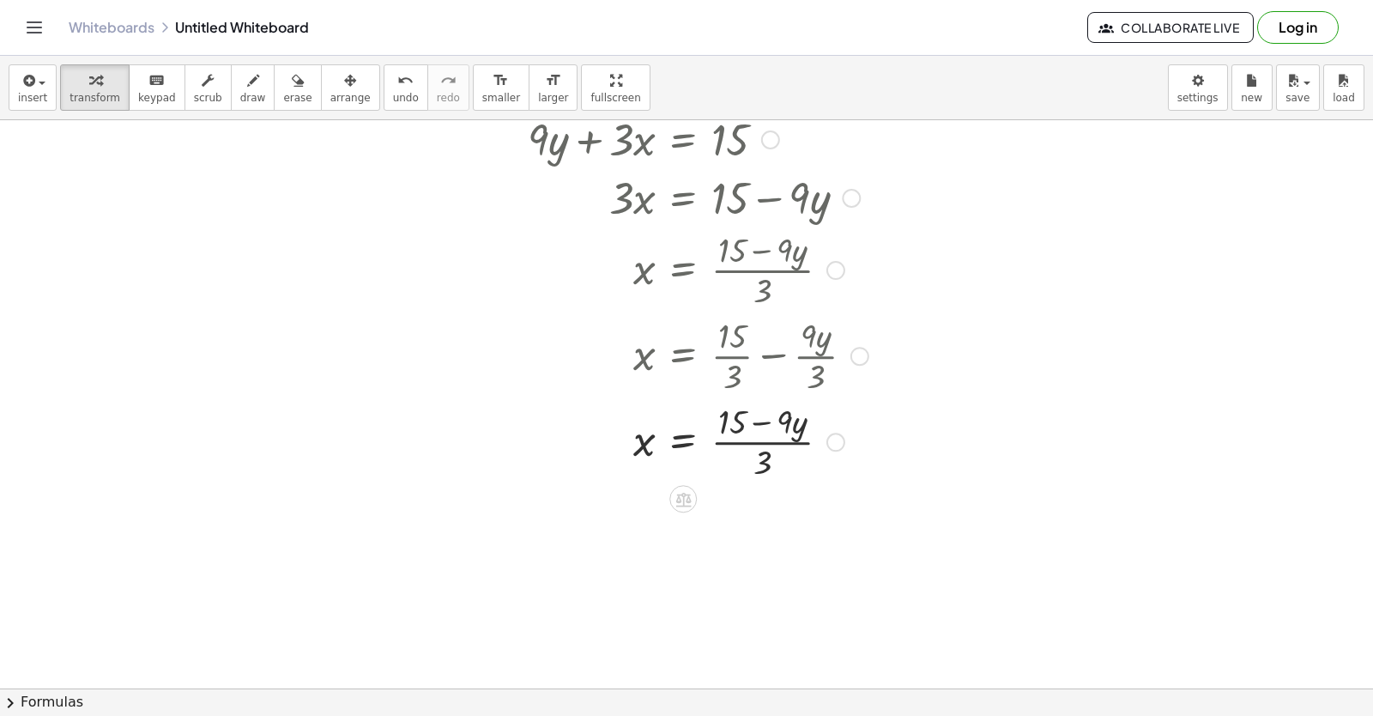
click at [750, 416] on div at bounding box center [698, 440] width 358 height 86
drag, startPoint x: 759, startPoint y: 451, endPoint x: 771, endPoint y: 427, distance: 26.9
click at [771, 432] on div at bounding box center [698, 440] width 358 height 86
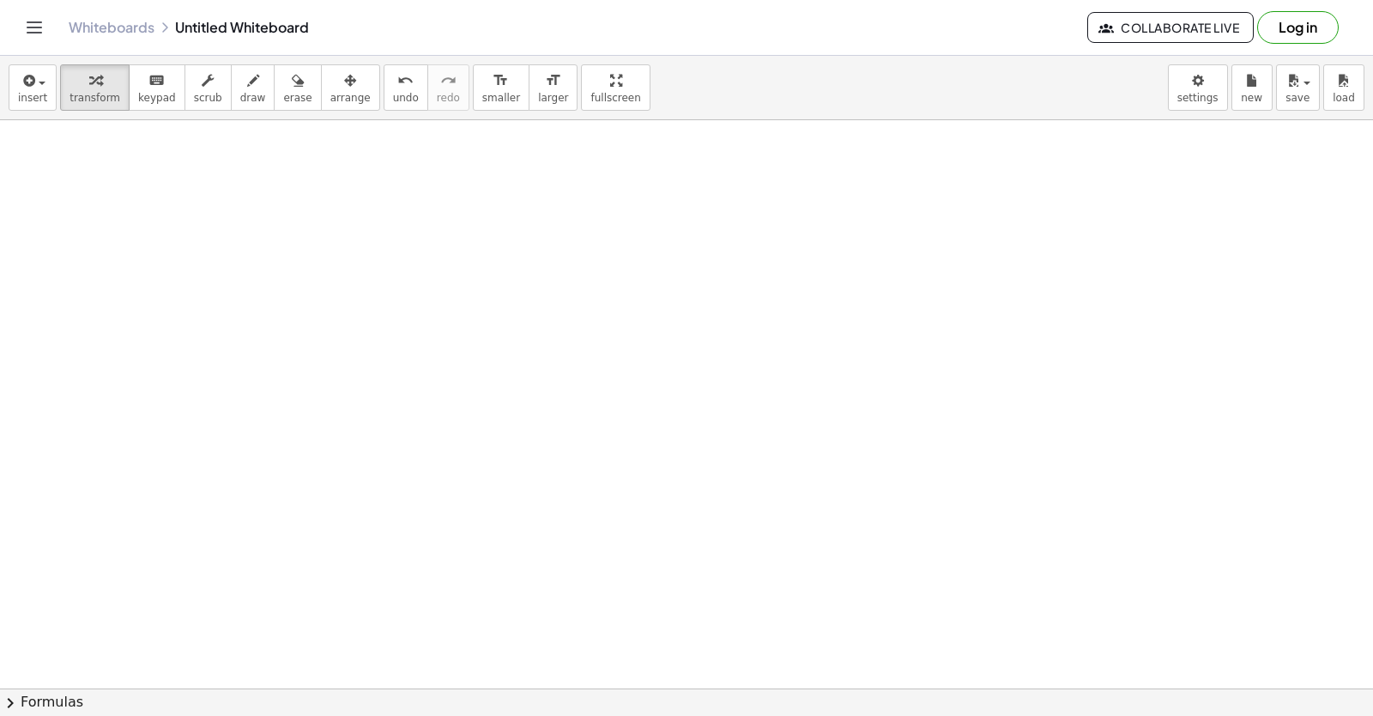
scroll to position [4248, 0]
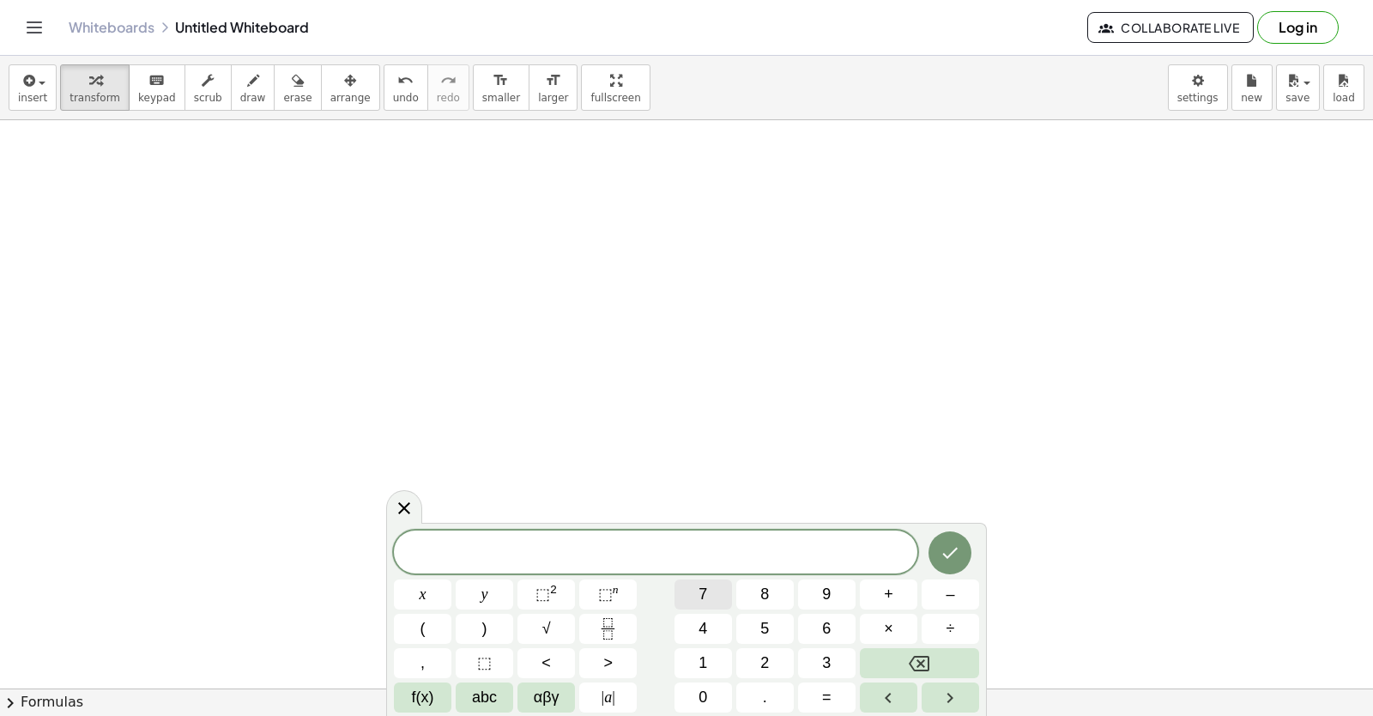
click at [709, 591] on button "7" at bounding box center [704, 594] width 58 height 30
click at [407, 591] on button "x" at bounding box center [423, 594] width 58 height 30
click at [899, 591] on button "+" at bounding box center [889, 594] width 58 height 30
click at [832, 664] on button "3" at bounding box center [827, 663] width 58 height 30
click at [488, 590] on button "y" at bounding box center [485, 594] width 58 height 30
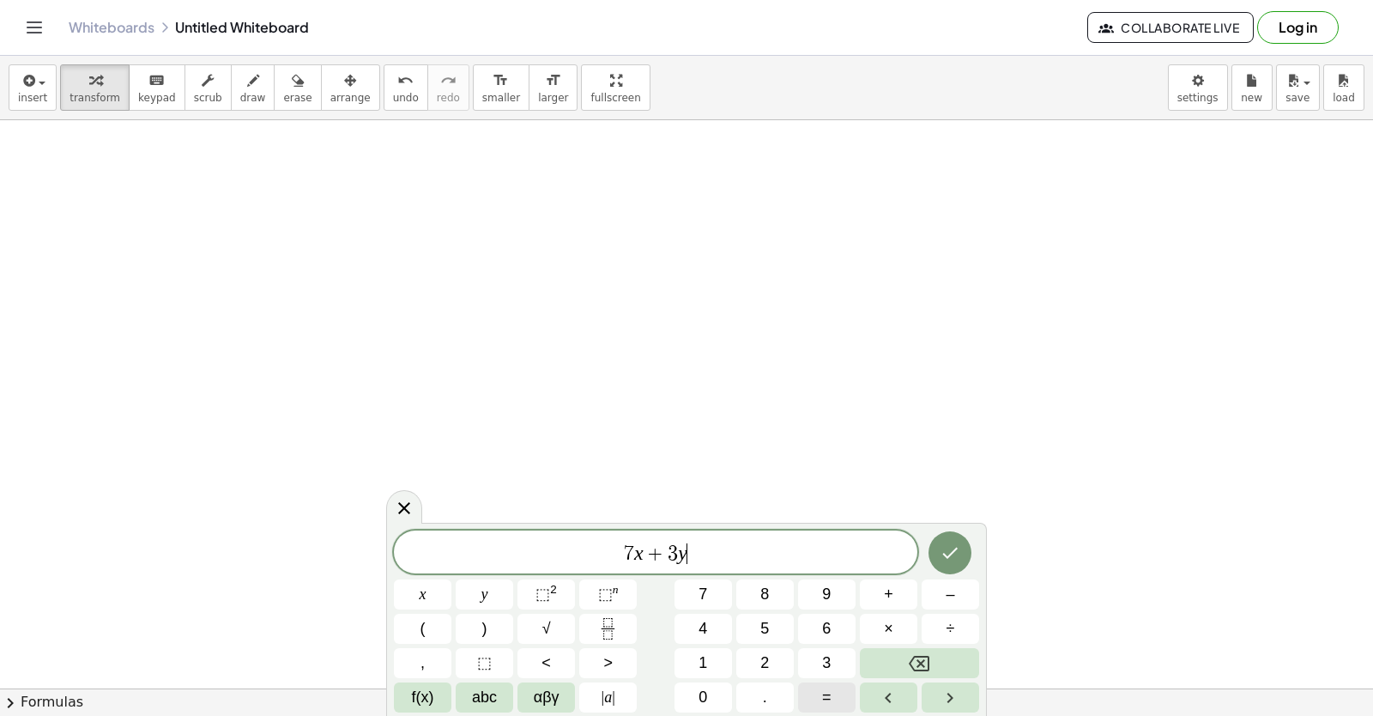
click at [831, 699] on span "=" at bounding box center [826, 697] width 9 height 23
click at [950, 596] on span "–" at bounding box center [950, 594] width 9 height 23
click at [771, 601] on button "8" at bounding box center [765, 594] width 58 height 30
click at [942, 558] on icon "Done" at bounding box center [950, 552] width 21 height 21
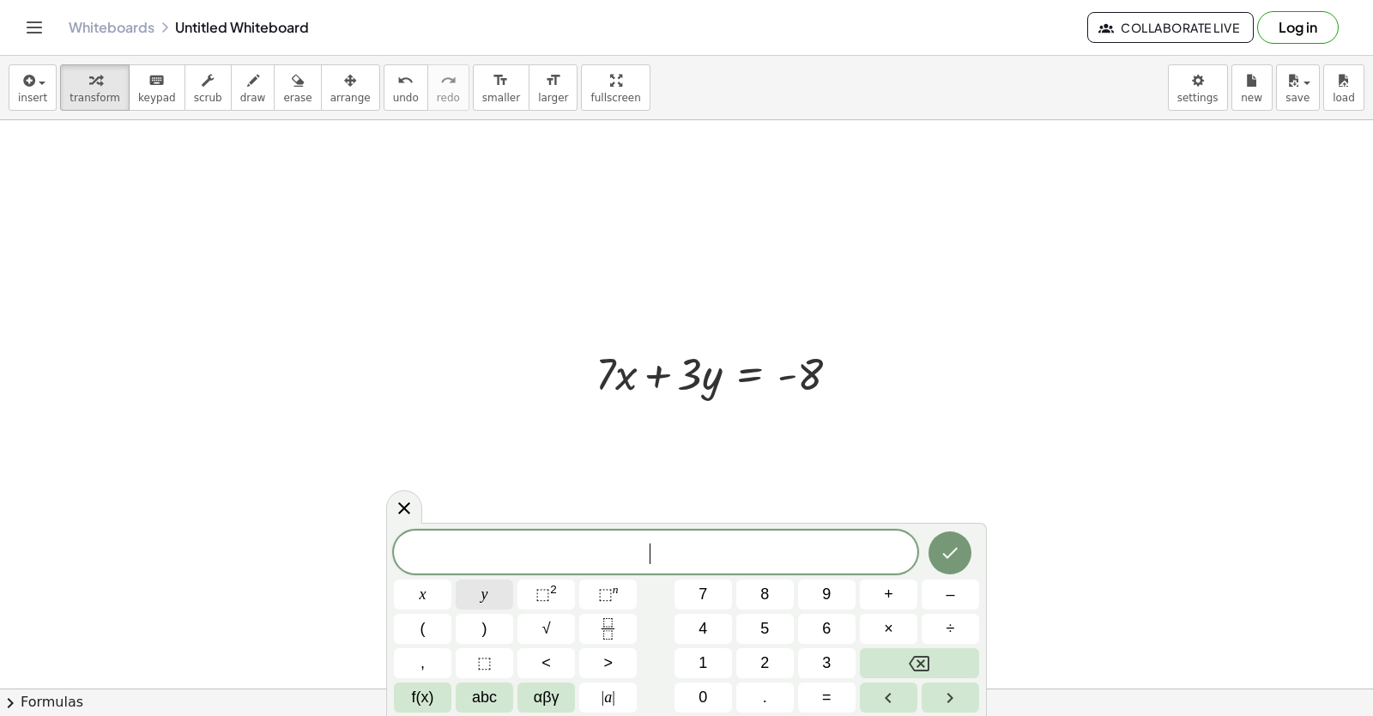
click at [487, 592] on span "y" at bounding box center [484, 594] width 7 height 23
click at [827, 697] on span "=" at bounding box center [826, 697] width 9 height 23
click at [767, 670] on span "2" at bounding box center [764, 662] width 9 height 23
click at [959, 557] on icon "Done" at bounding box center [950, 552] width 21 height 21
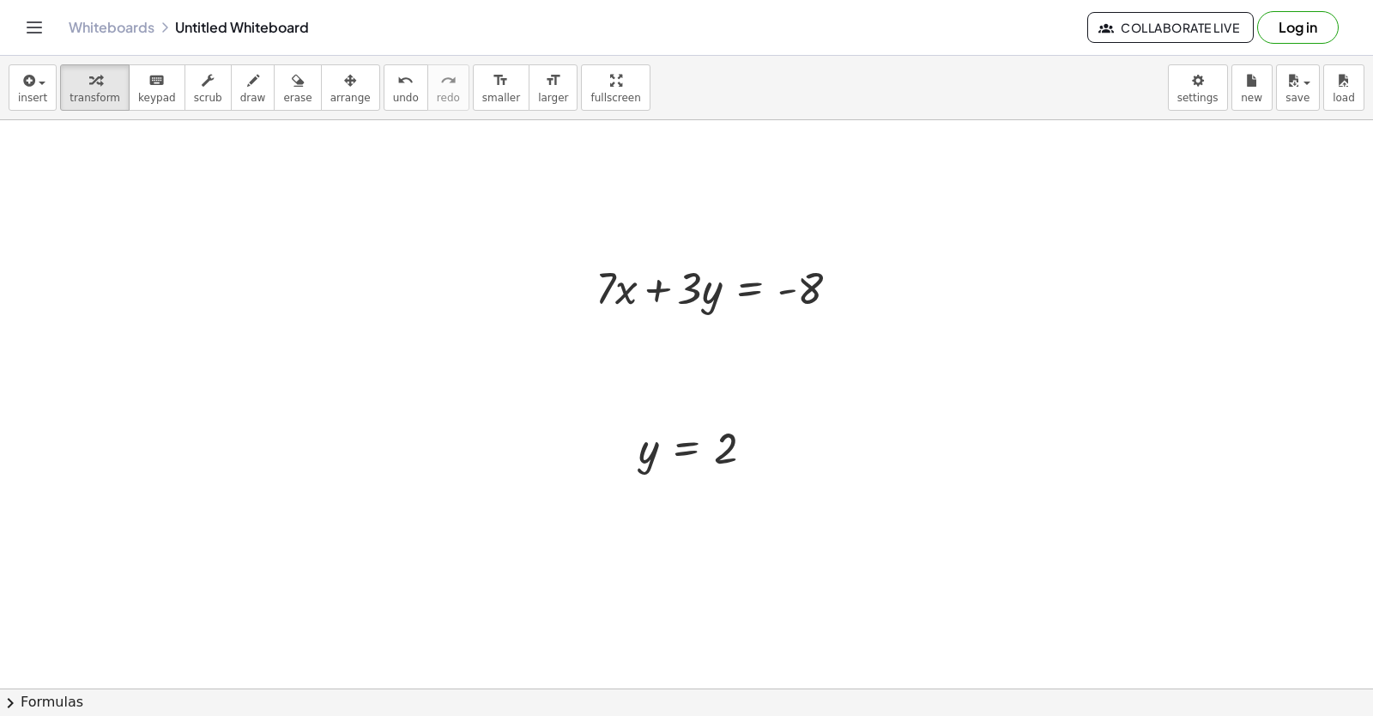
scroll to position [4419, 0]
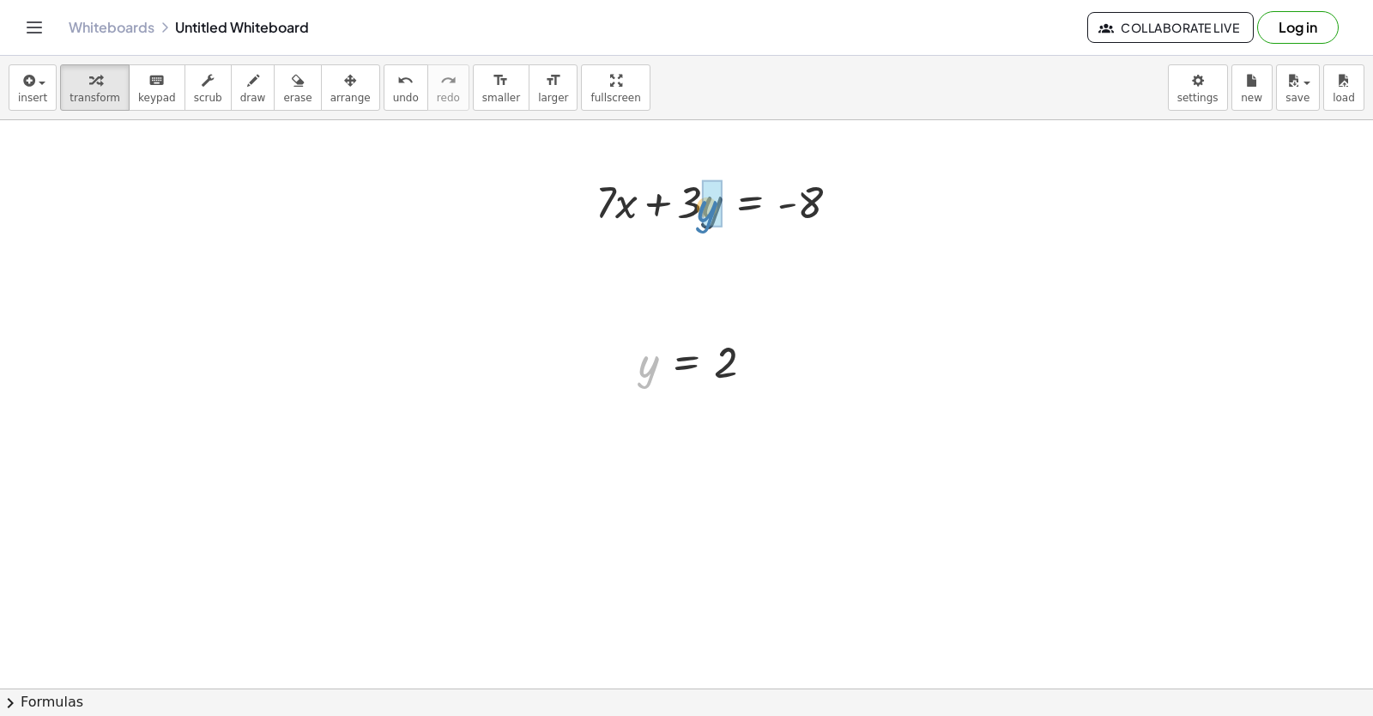
drag, startPoint x: 639, startPoint y: 373, endPoint x: 698, endPoint y: 218, distance: 165.9
click at [615, 267] on div at bounding box center [717, 259] width 288 height 58
click at [644, 259] on div at bounding box center [717, 259] width 288 height 58
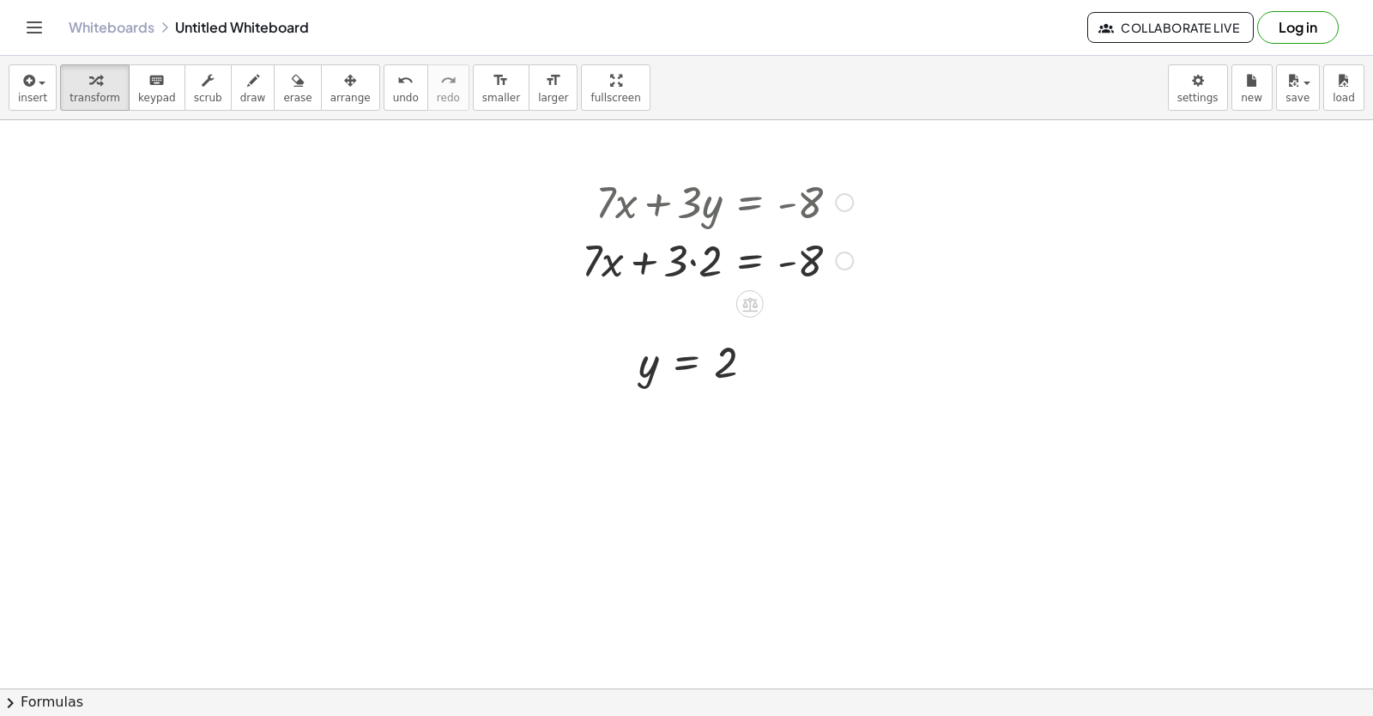
click at [689, 259] on div at bounding box center [717, 259] width 288 height 58
click at [677, 258] on div at bounding box center [724, 259] width 275 height 58
click at [757, 257] on div at bounding box center [724, 259] width 275 height 58
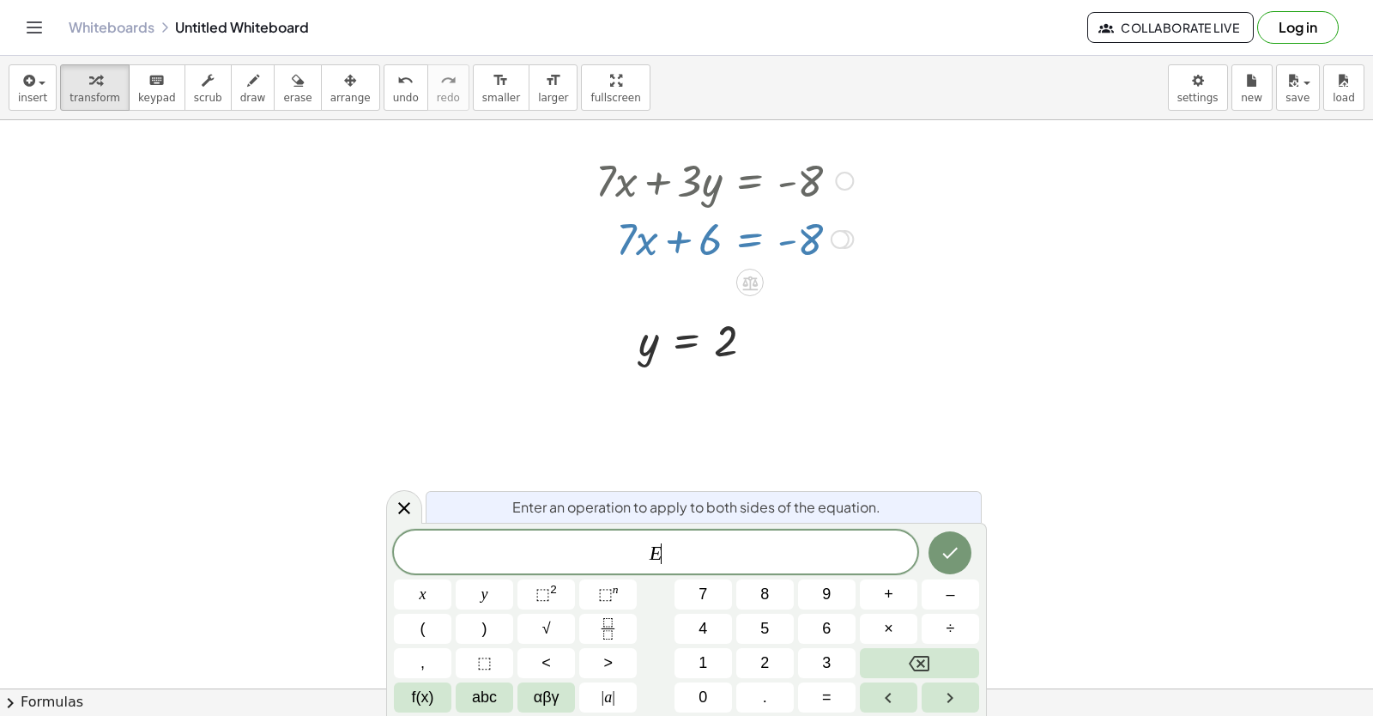
scroll to position [4448, 0]
drag, startPoint x: 1161, startPoint y: 514, endPoint x: 1170, endPoint y: 513, distance: 8.6
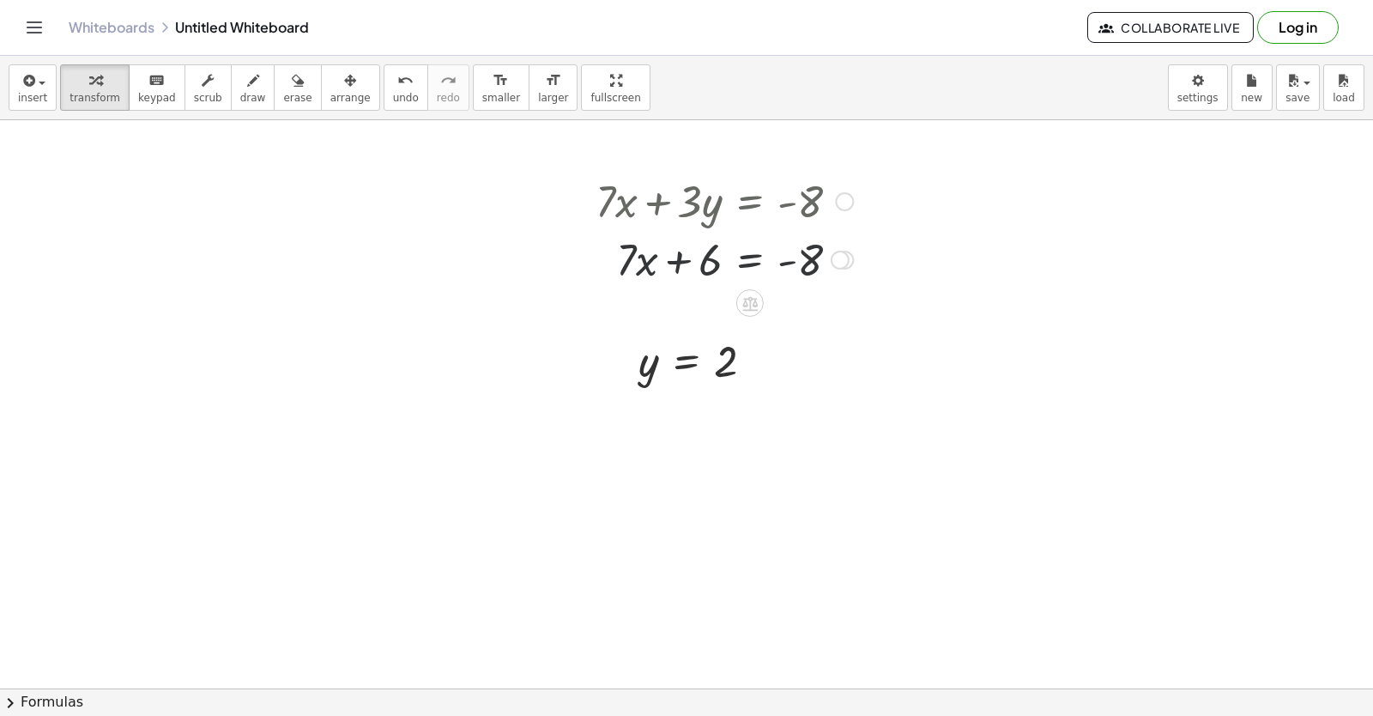
scroll to position [4419, 0]
click at [748, 257] on div at bounding box center [724, 259] width 275 height 58
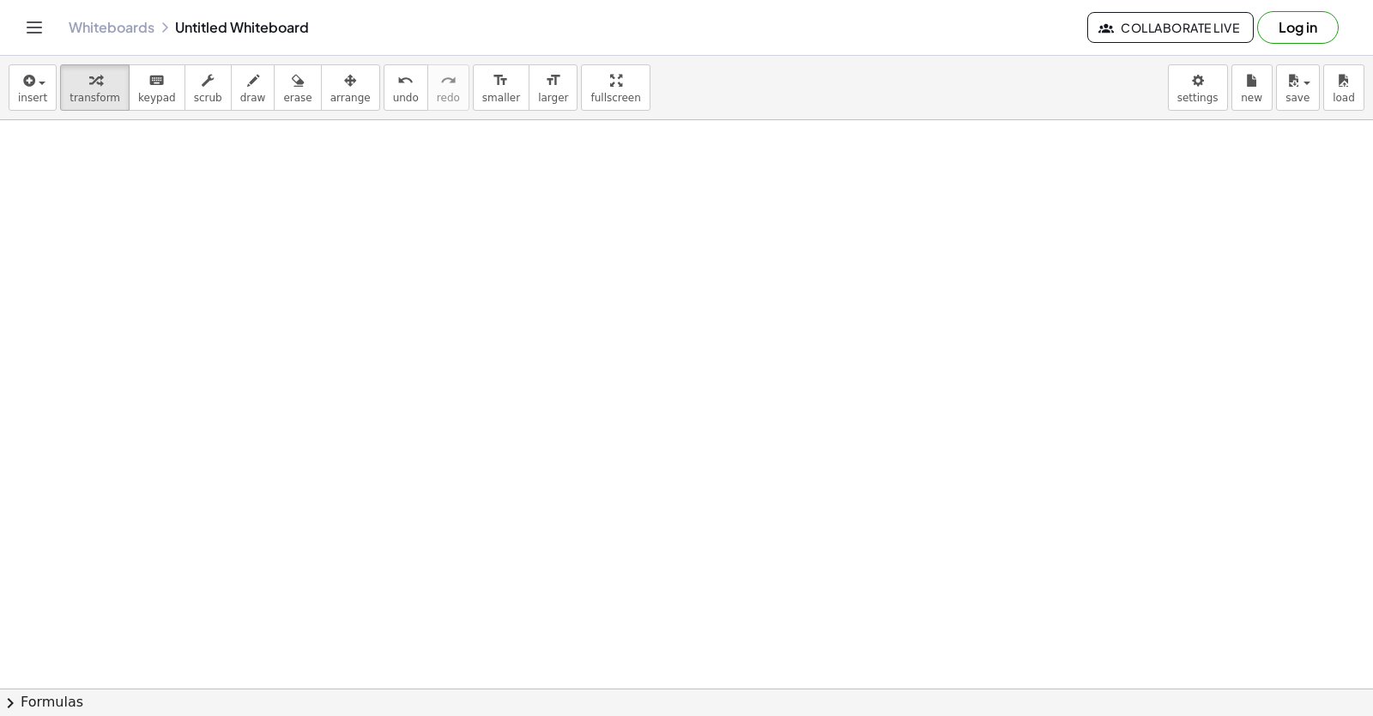
scroll to position [4730, 0]
drag, startPoint x: 469, startPoint y: 156, endPoint x: 458, endPoint y: 146, distance: 15.2
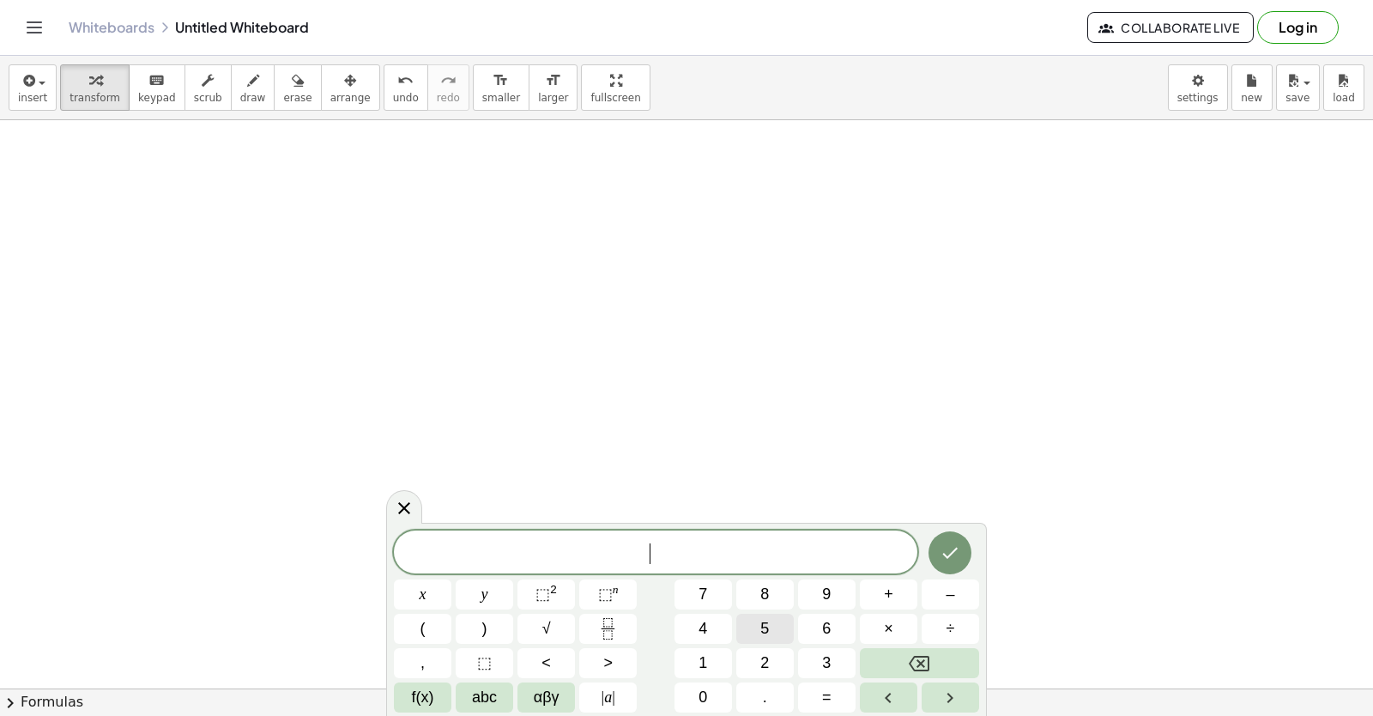
click at [760, 638] on button "5" at bounding box center [765, 629] width 58 height 30
click at [894, 632] on button "×" at bounding box center [889, 629] width 58 height 30
click at [945, 664] on button "Backspace" at bounding box center [919, 663] width 119 height 30
click at [887, 630] on span "×" at bounding box center [888, 628] width 9 height 23
click at [936, 669] on button "Backspace" at bounding box center [919, 663] width 119 height 30
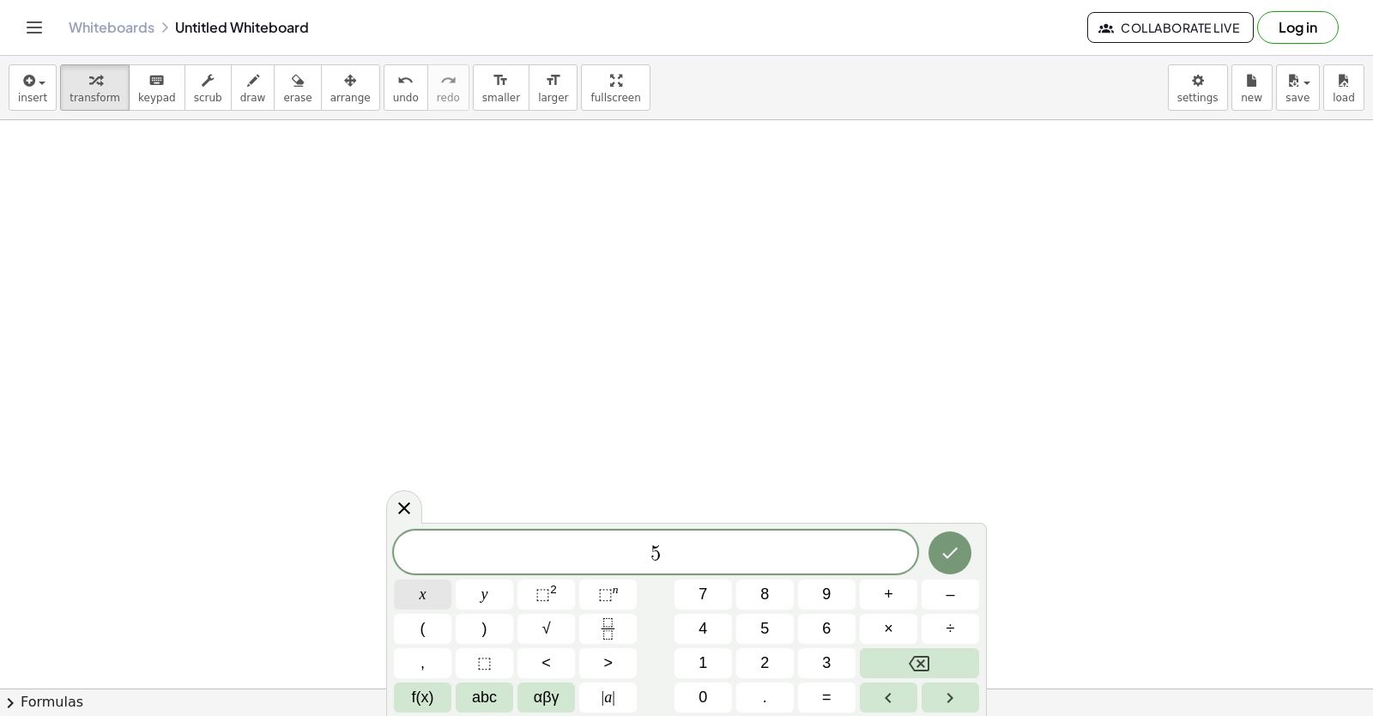
click at [418, 597] on button "x" at bounding box center [423, 594] width 58 height 30
click at [952, 596] on span "–" at bounding box center [950, 594] width 9 height 23
click at [705, 632] on span "4" at bounding box center [703, 628] width 9 height 23
click at [487, 586] on span "y" at bounding box center [484, 594] width 7 height 23
click at [845, 698] on button "=" at bounding box center [827, 697] width 58 height 30
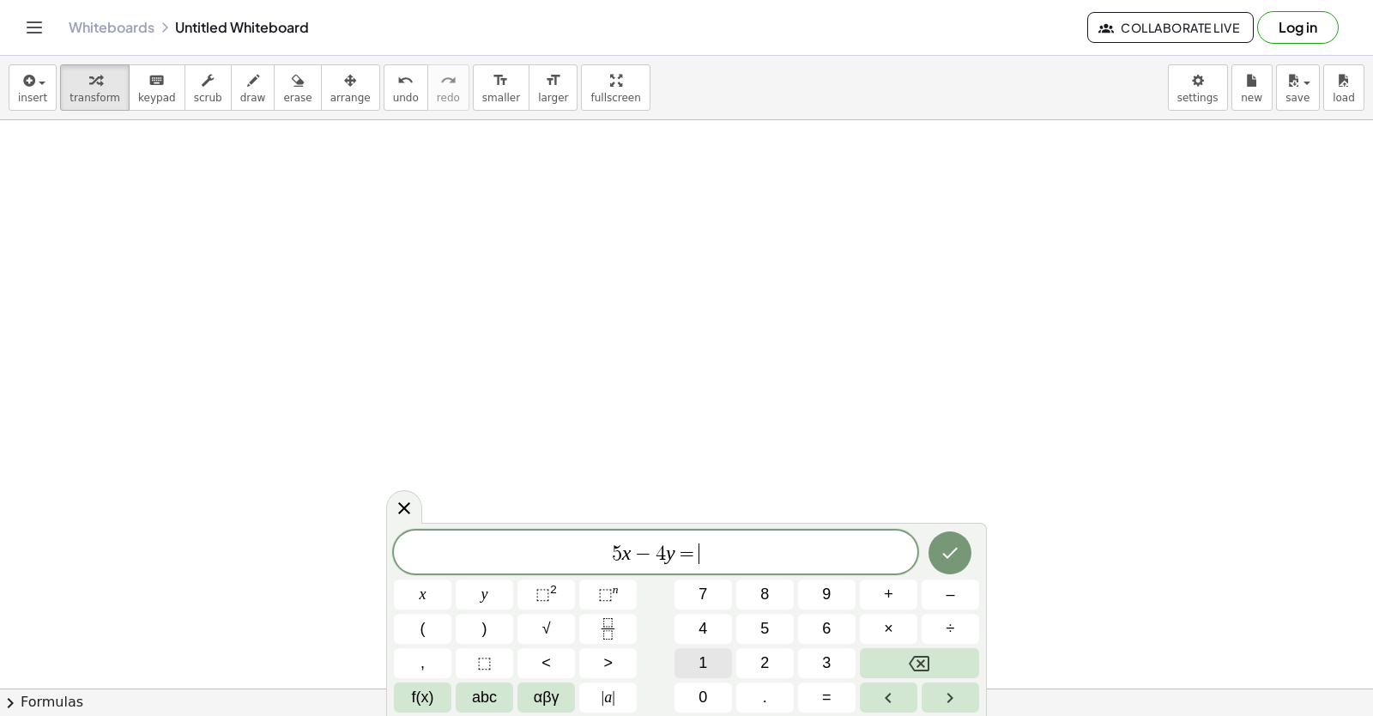
click at [699, 655] on span "1" at bounding box center [703, 662] width 9 height 23
click at [835, 621] on button "6" at bounding box center [827, 629] width 58 height 30
click at [960, 541] on button "Done" at bounding box center [950, 552] width 43 height 43
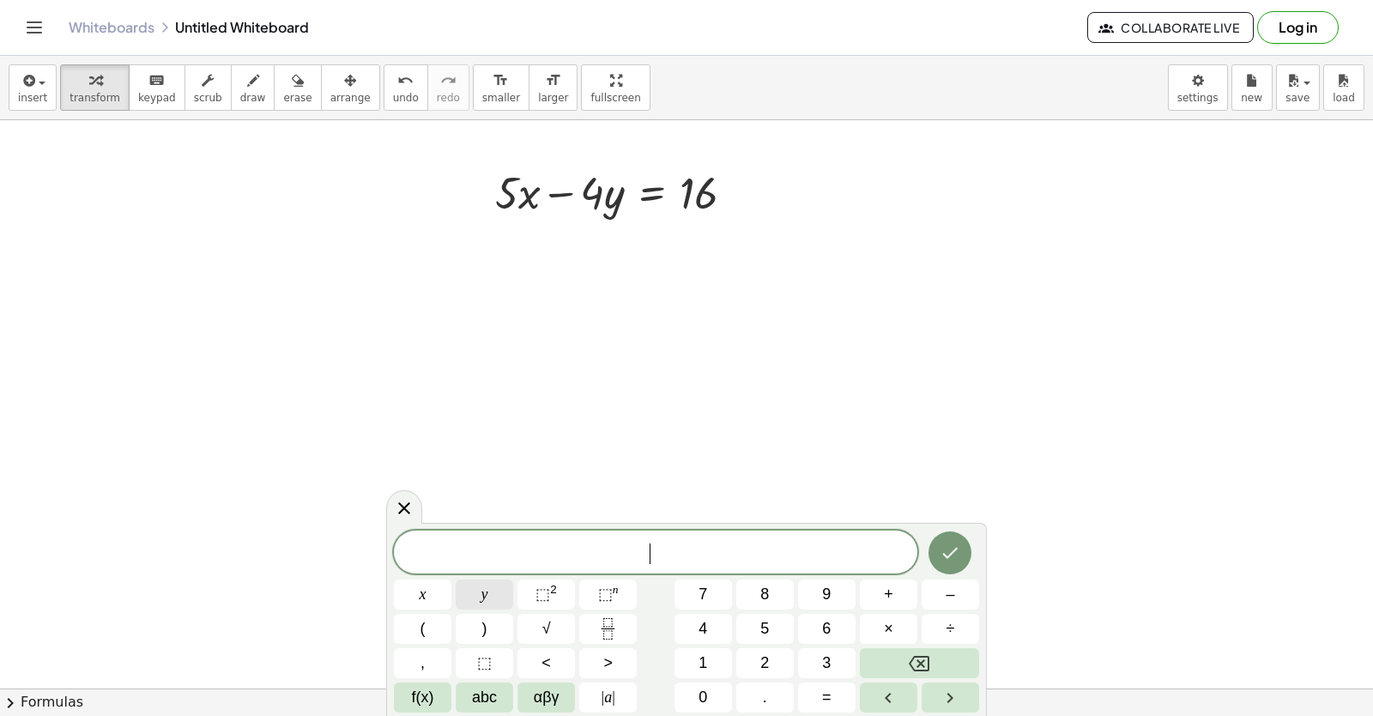
click at [493, 598] on button "y" at bounding box center [485, 594] width 58 height 30
click at [822, 695] on button "=" at bounding box center [827, 697] width 58 height 30
click at [709, 661] on button "1" at bounding box center [704, 663] width 58 height 30
click at [951, 550] on icon "Done" at bounding box center [950, 552] width 21 height 21
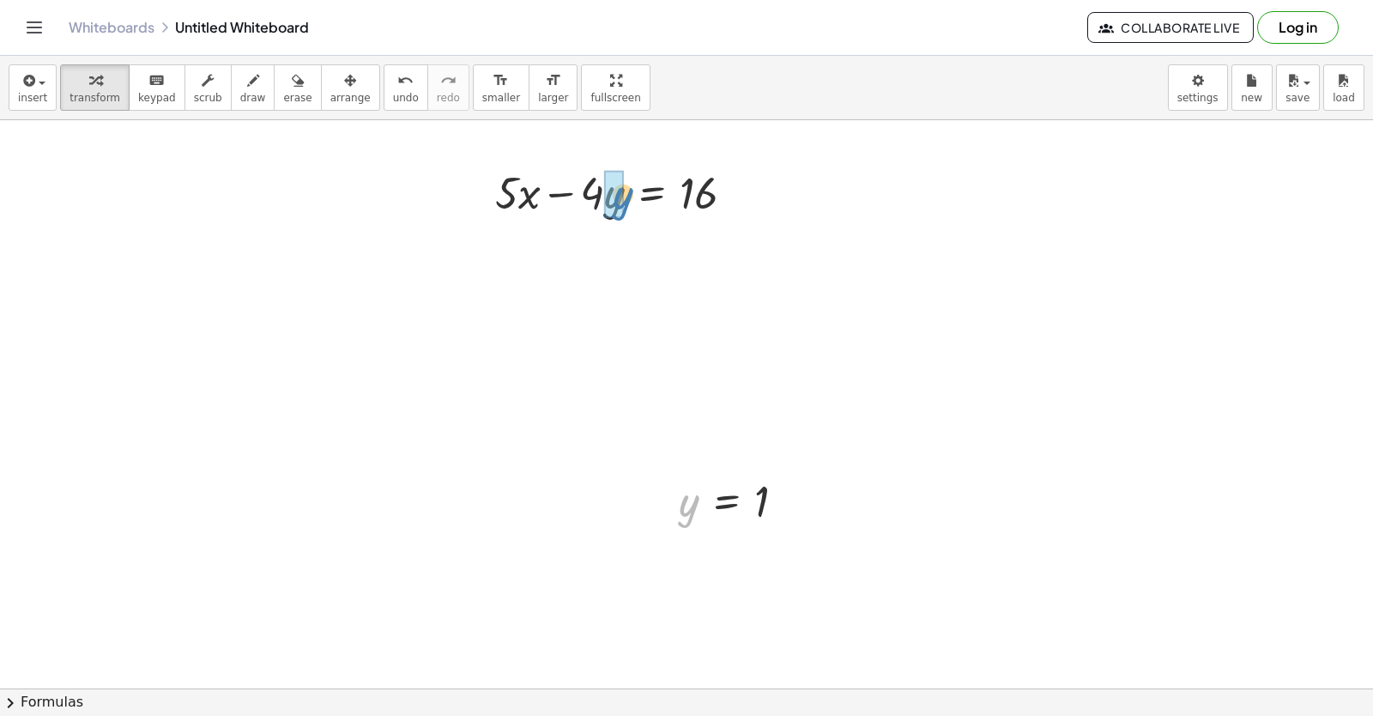
drag, startPoint x: 679, startPoint y: 507, endPoint x: 613, endPoint y: 201, distance: 313.4
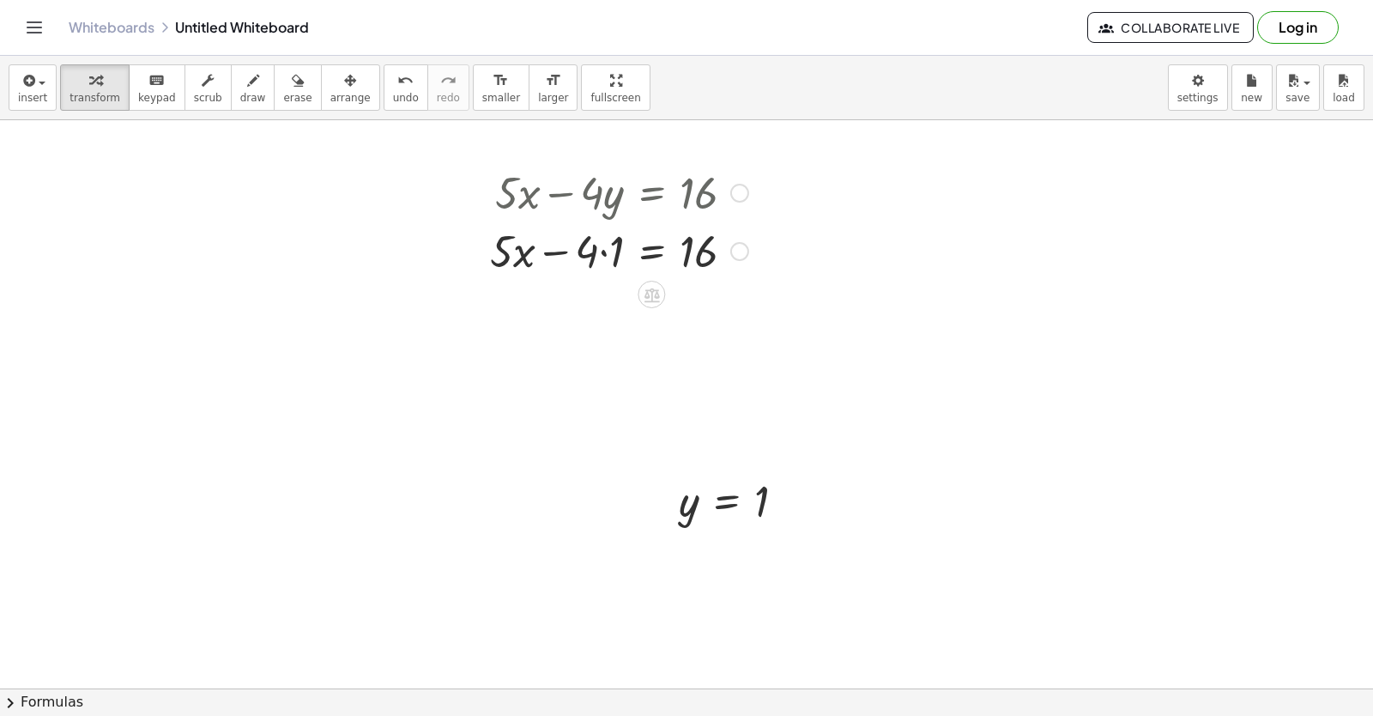
click at [602, 250] on div at bounding box center [619, 250] width 276 height 58
click at [579, 313] on div at bounding box center [619, 308] width 276 height 58
click at [552, 312] on div at bounding box center [619, 308] width 276 height 58
click at [535, 312] on div at bounding box center [619, 308] width 276 height 58
click at [542, 313] on div at bounding box center [619, 308] width 276 height 58
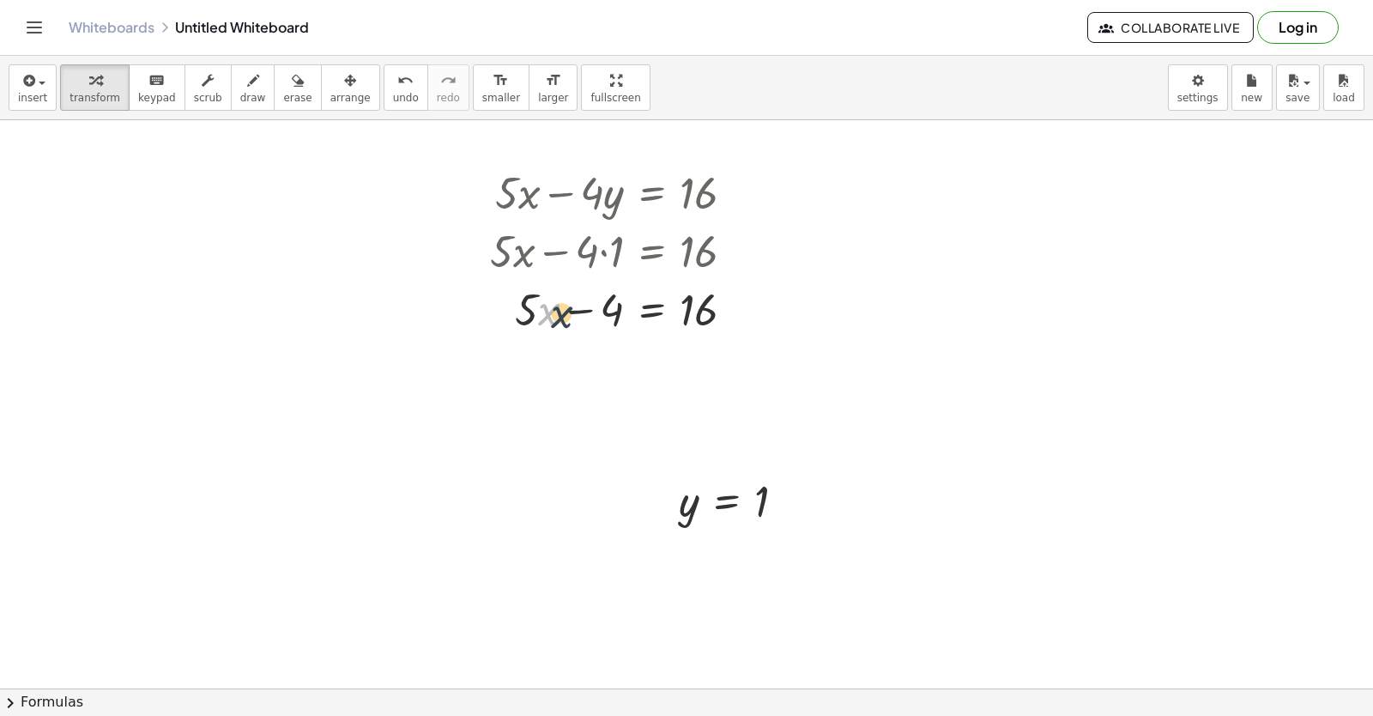
drag, startPoint x: 545, startPoint y: 317, endPoint x: 563, endPoint y: 320, distance: 18.3
click at [563, 320] on div at bounding box center [619, 308] width 276 height 58
click at [658, 315] on div at bounding box center [619, 308] width 276 height 58
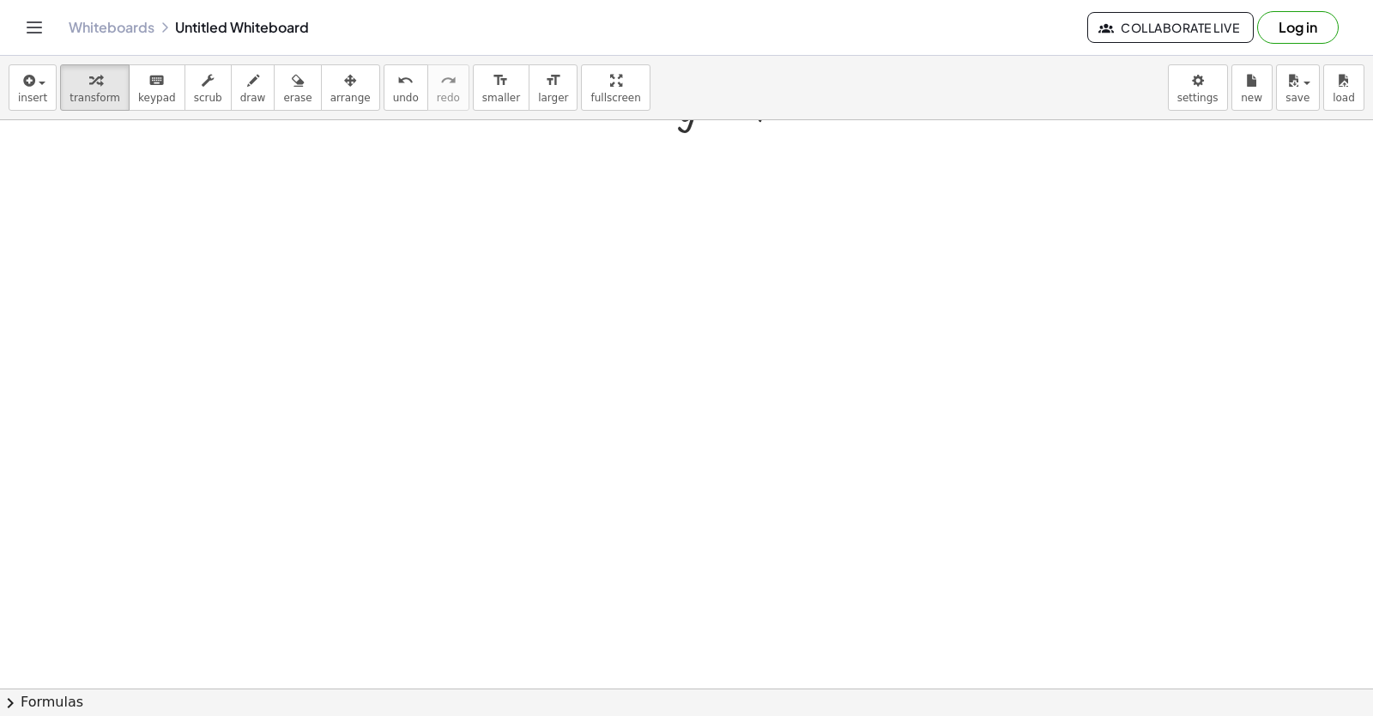
scroll to position [5126, 0]
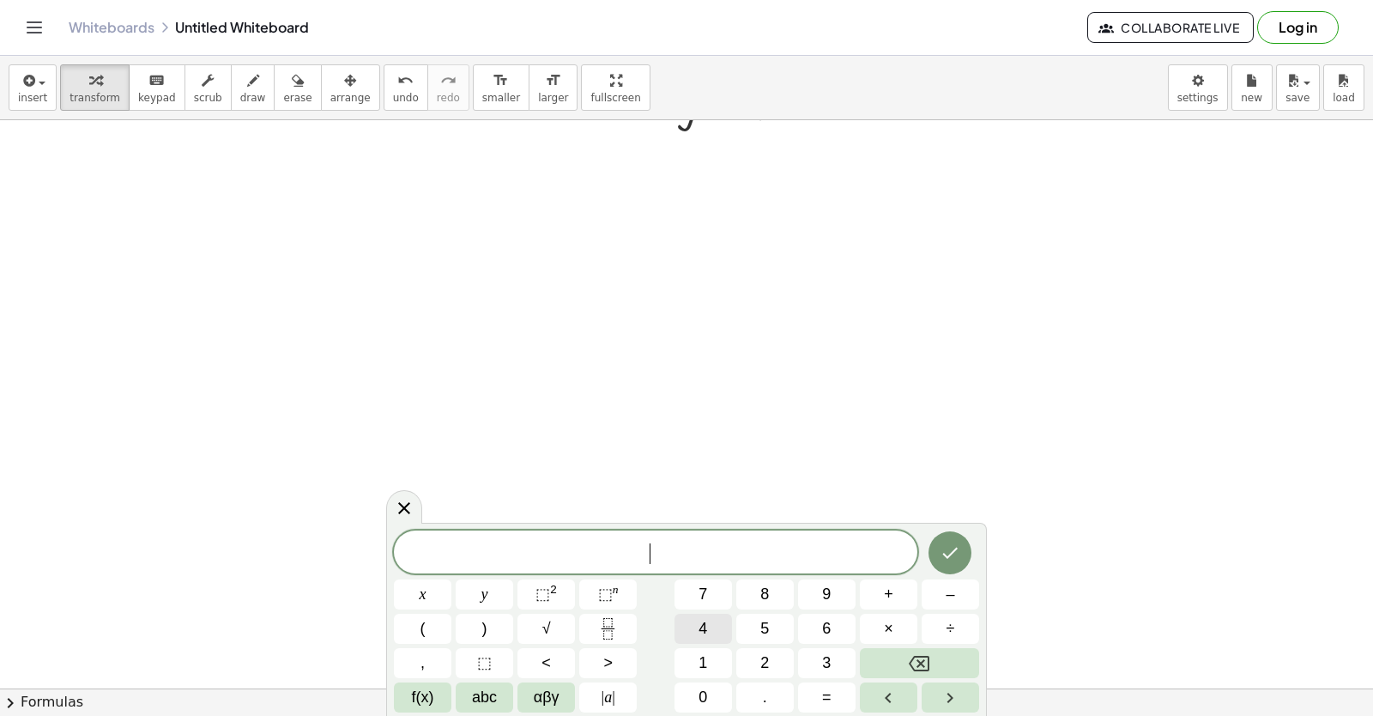
click at [708, 628] on button "4" at bounding box center [704, 629] width 58 height 30
click at [433, 594] on button "x" at bounding box center [423, 594] width 58 height 30
click at [886, 592] on span "+" at bounding box center [888, 594] width 9 height 23
click at [828, 666] on span "3" at bounding box center [826, 662] width 9 height 23
click at [480, 588] on button "y" at bounding box center [485, 594] width 58 height 30
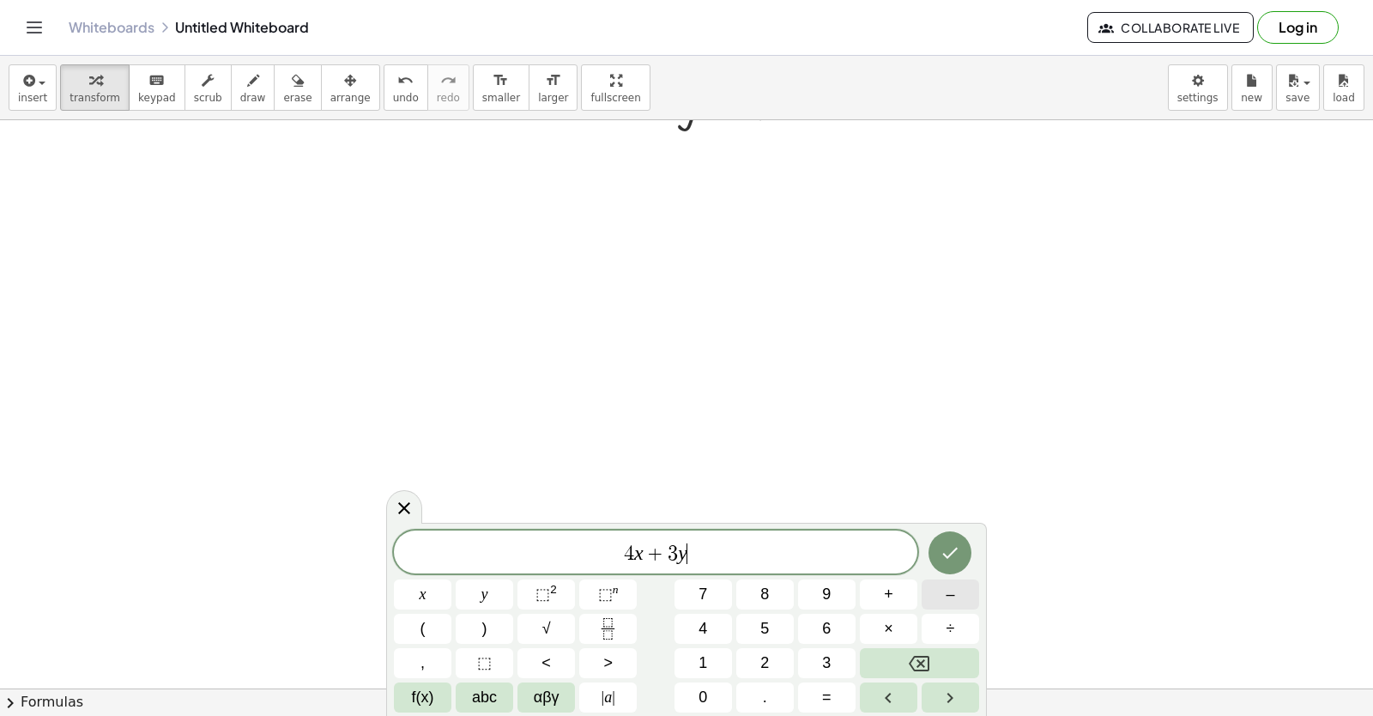
click at [964, 590] on button "–" at bounding box center [951, 594] width 58 height 30
click at [753, 621] on button "5" at bounding box center [765, 629] width 58 height 30
click at [929, 662] on icon "Backspace" at bounding box center [919, 663] width 21 height 21
click at [929, 662] on icon "Backspace" at bounding box center [919, 663] width 21 height 15
click at [820, 697] on button "=" at bounding box center [827, 697] width 58 height 30
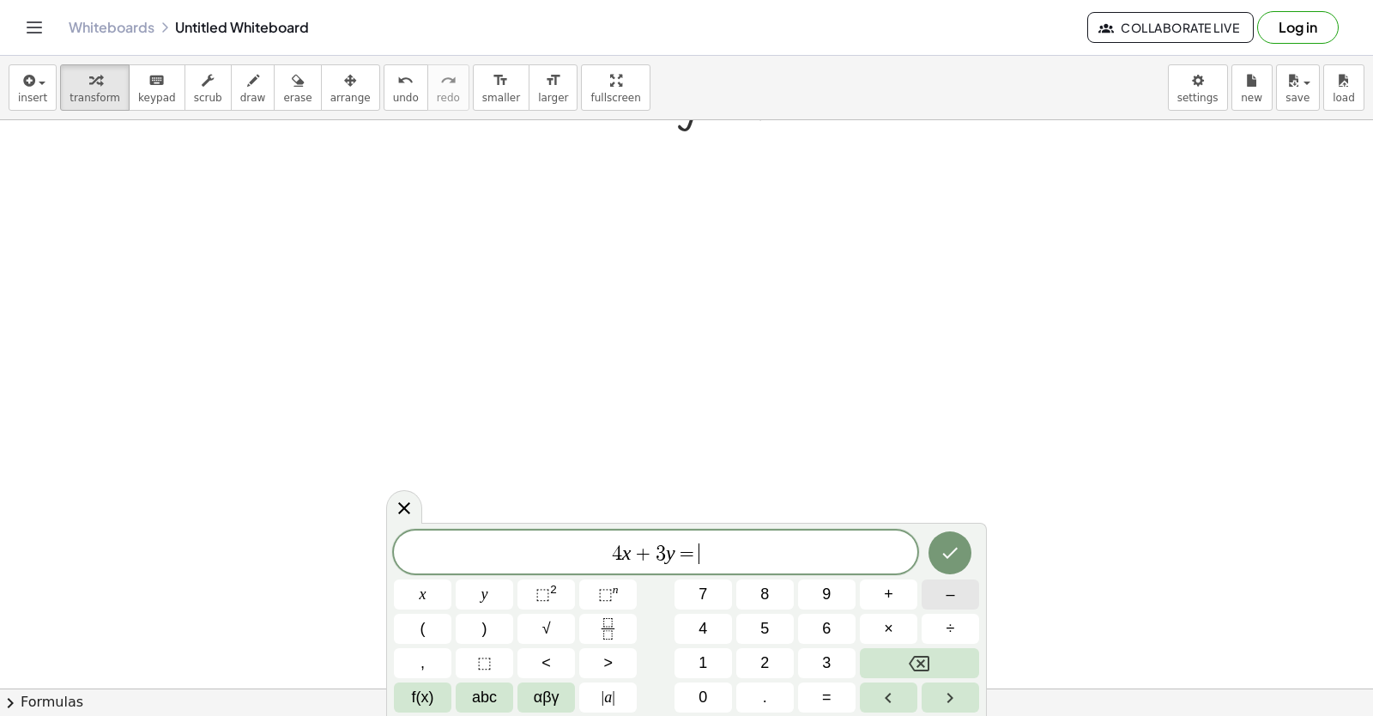
click at [950, 593] on span "–" at bounding box center [950, 594] width 9 height 23
click at [751, 624] on button "5" at bounding box center [765, 629] width 58 height 30
click at [958, 548] on icon "Done" at bounding box center [950, 553] width 15 height 11
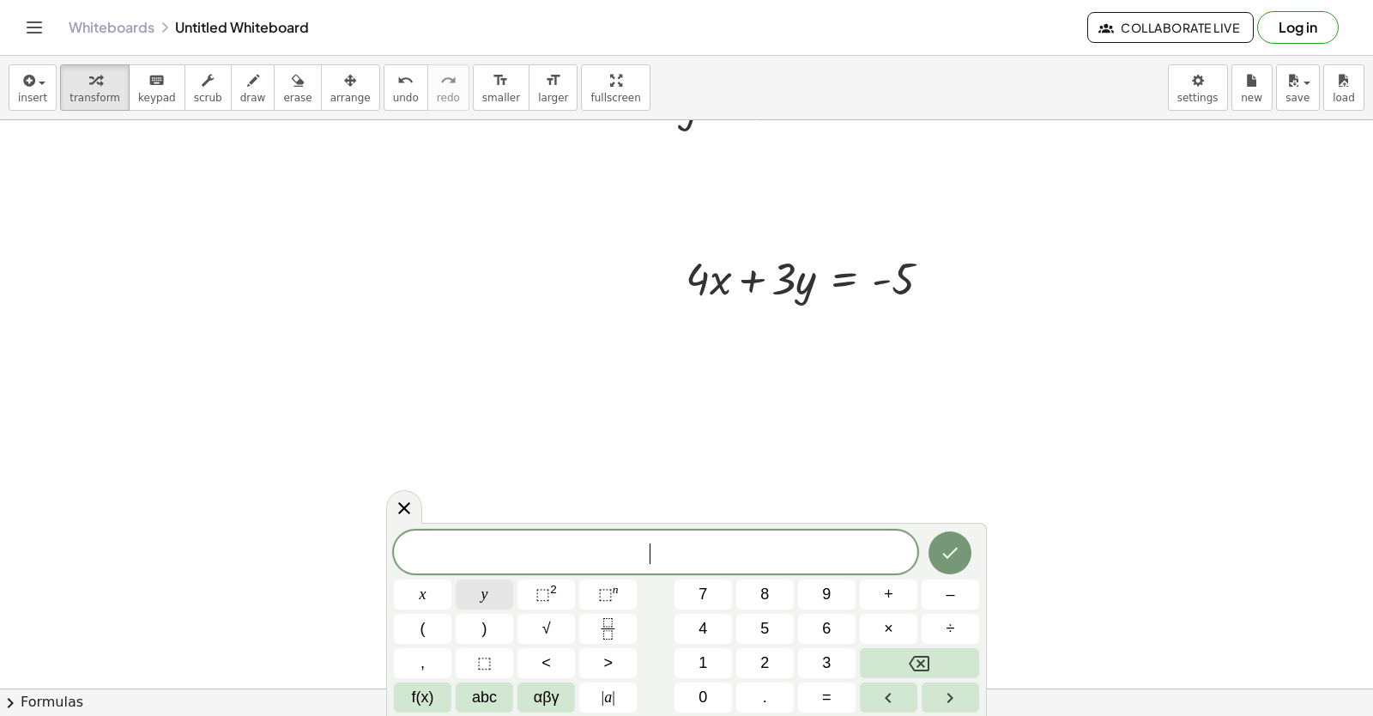
click at [492, 592] on button "y" at bounding box center [485, 594] width 58 height 30
click at [824, 698] on span "=" at bounding box center [826, 697] width 9 height 23
click at [768, 630] on span "5" at bounding box center [764, 628] width 9 height 23
click at [965, 554] on button "Done" at bounding box center [950, 552] width 43 height 43
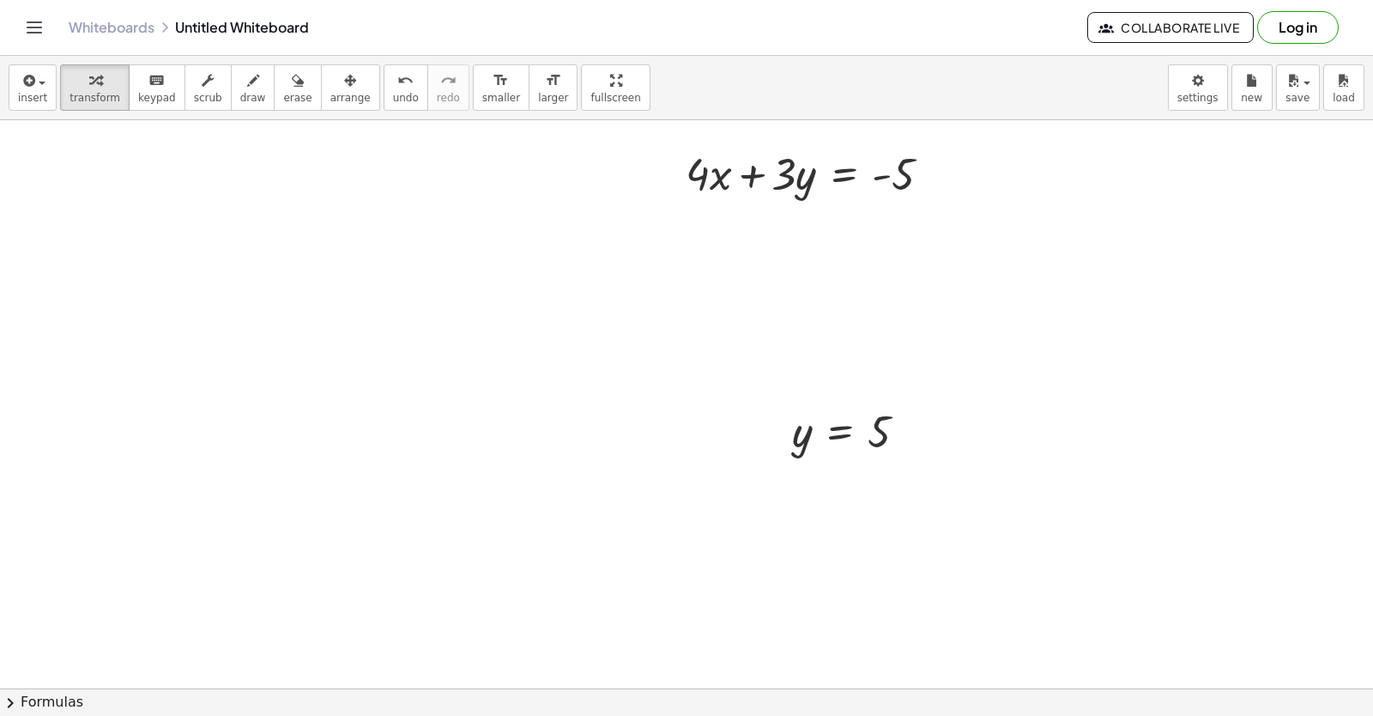
scroll to position [5212, 0]
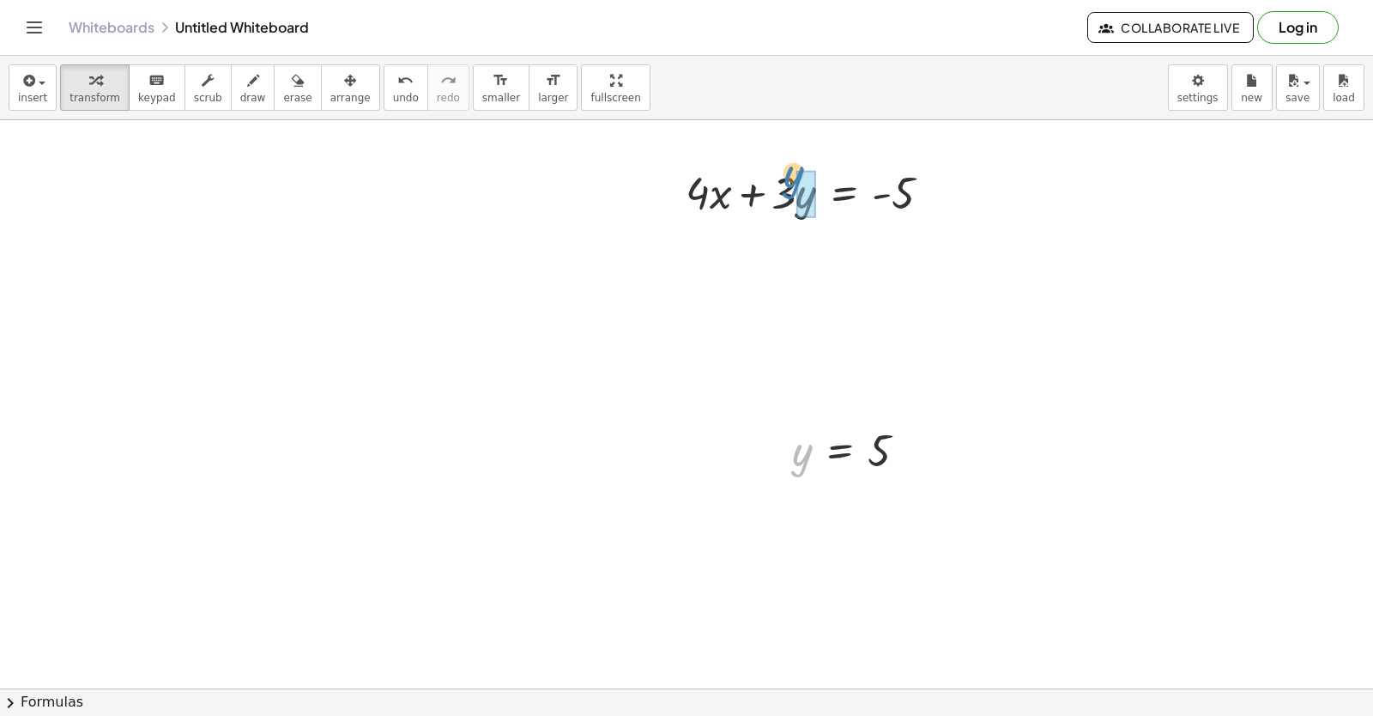
drag, startPoint x: 801, startPoint y: 466, endPoint x: 796, endPoint y: 194, distance: 272.1
click at [788, 246] on div at bounding box center [808, 250] width 289 height 58
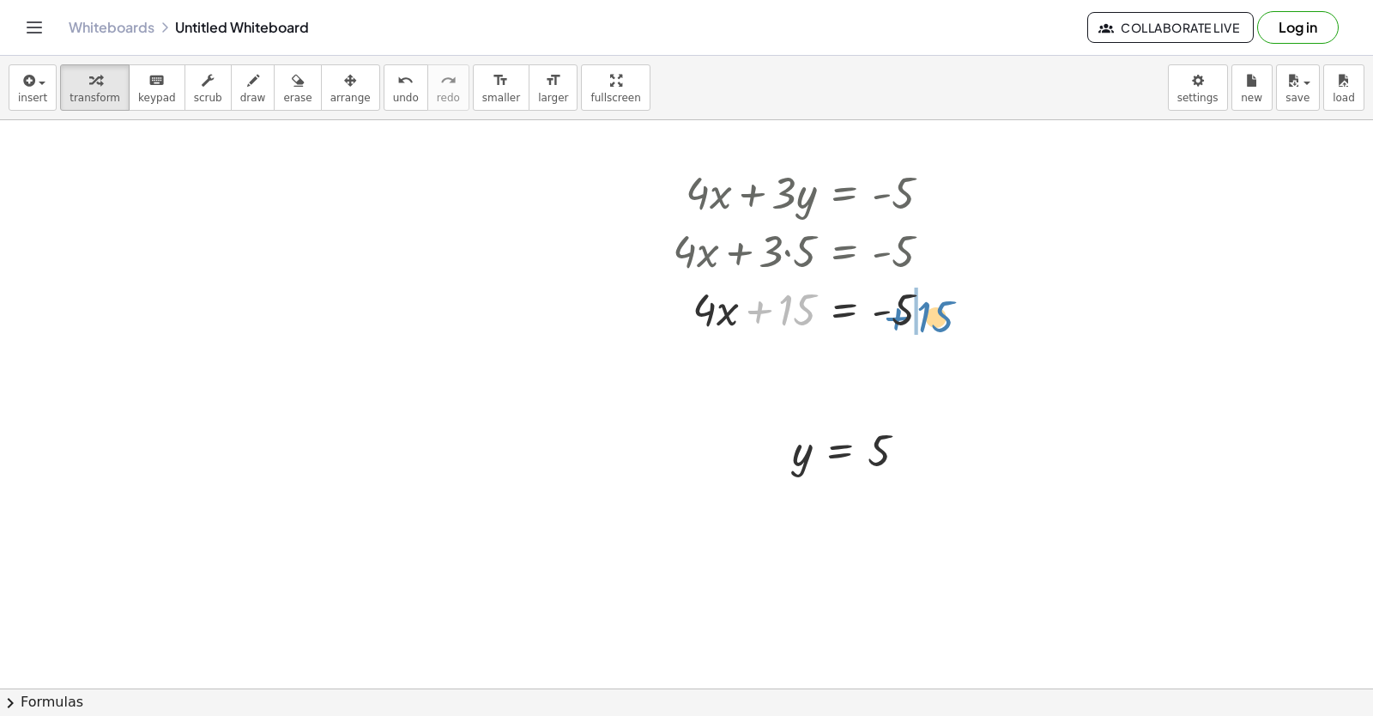
drag, startPoint x: 767, startPoint y: 308, endPoint x: 908, endPoint y: 315, distance: 140.9
click at [908, 315] on div at bounding box center [808, 308] width 289 height 58
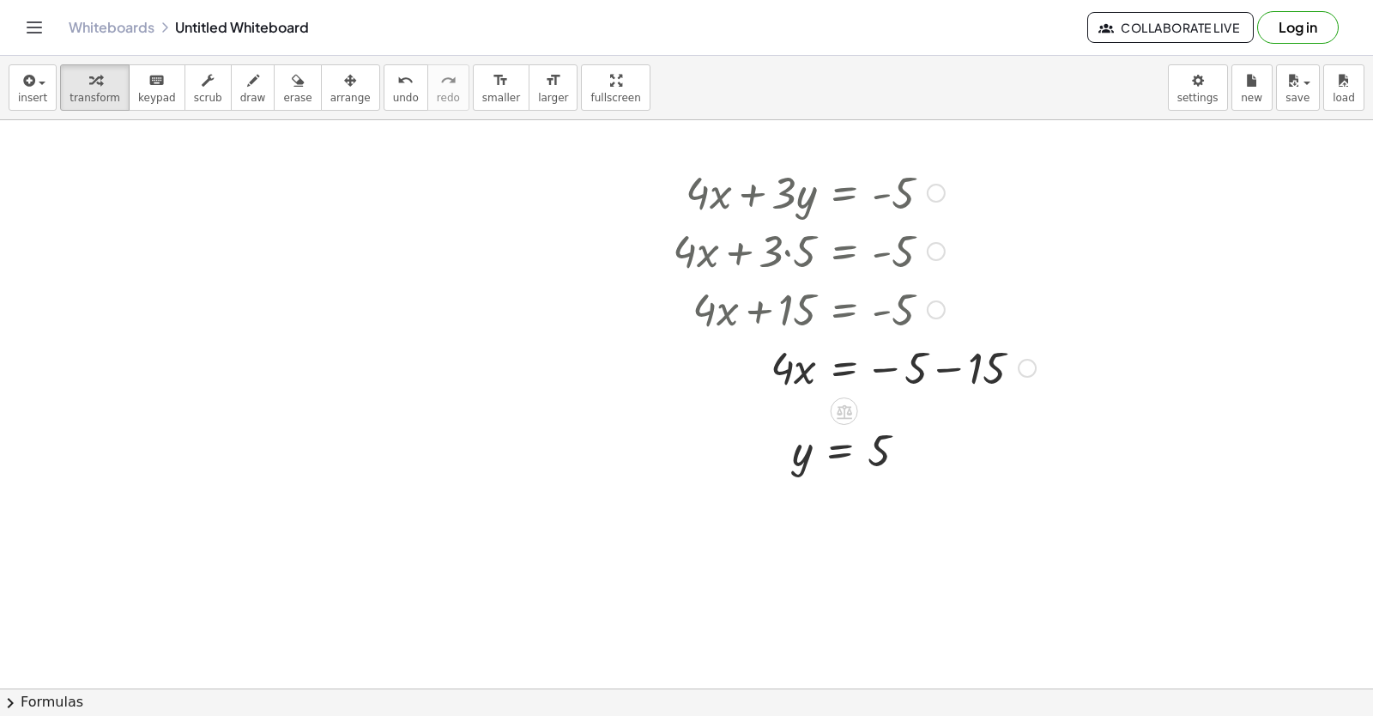
click at [888, 366] on div at bounding box center [854, 366] width 380 height 58
click at [944, 361] on div at bounding box center [854, 366] width 380 height 58
click at [879, 367] on div at bounding box center [819, 366] width 311 height 58
drag, startPoint x: 831, startPoint y: 374, endPoint x: 845, endPoint y: 372, distance: 14.7
click at [833, 374] on div at bounding box center [819, 366] width 311 height 58
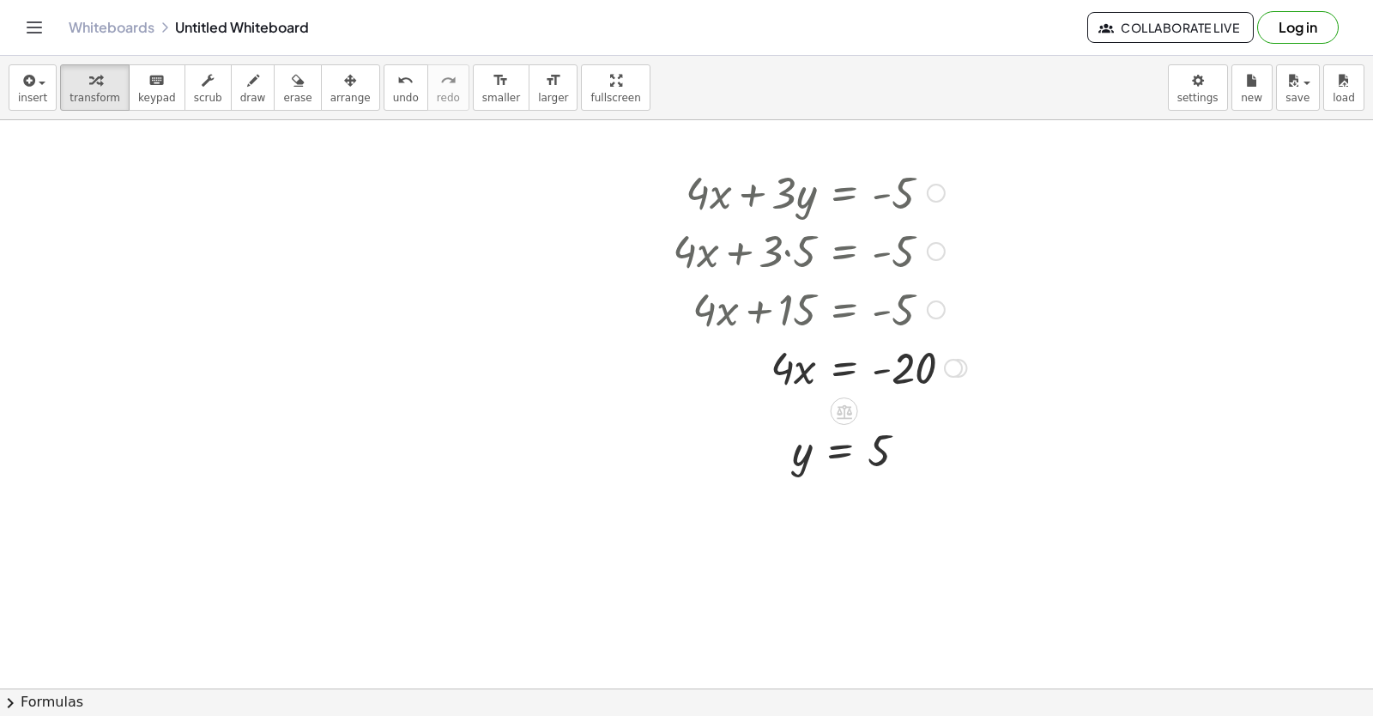
click at [881, 372] on div at bounding box center [819, 366] width 311 height 58
click at [884, 357] on div at bounding box center [819, 366] width 311 height 58
click at [798, 366] on div at bounding box center [819, 366] width 311 height 58
click at [843, 368] on div at bounding box center [819, 366] width 311 height 58
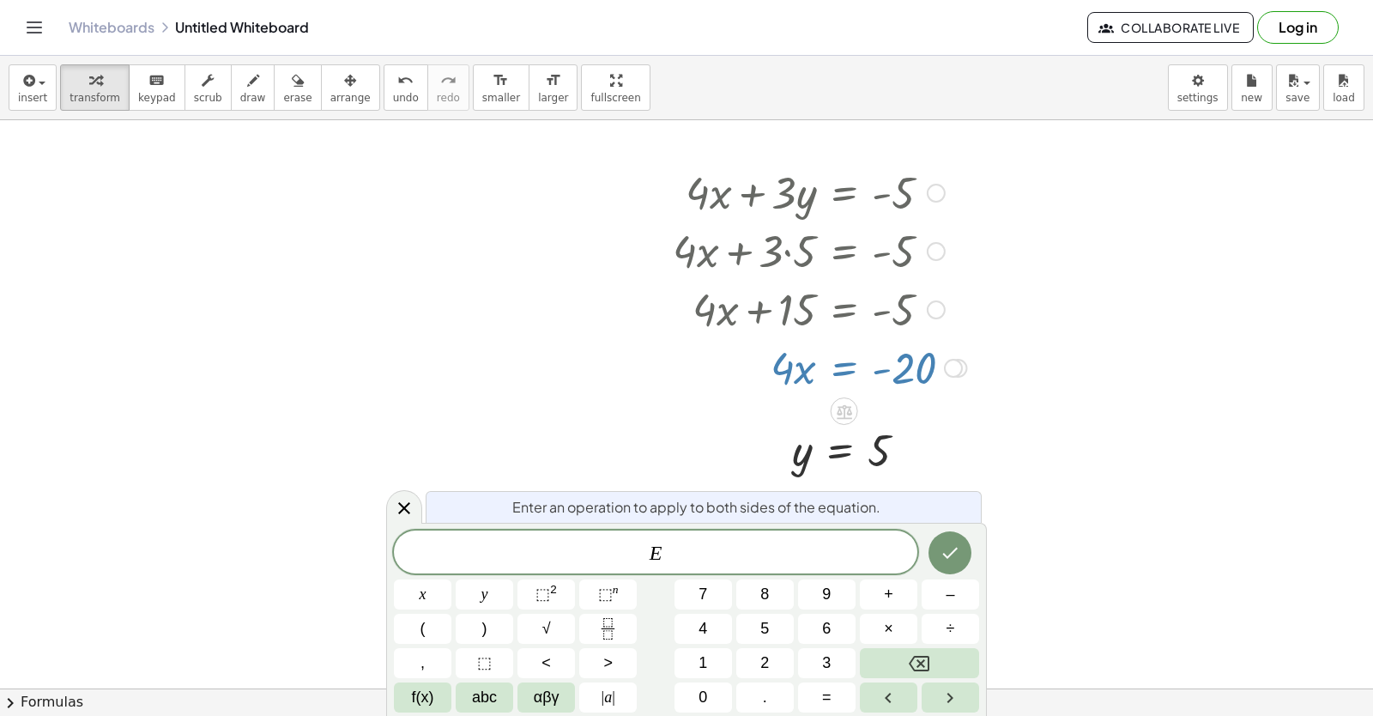
drag, startPoint x: 1072, startPoint y: 439, endPoint x: 1049, endPoint y: 425, distance: 26.9
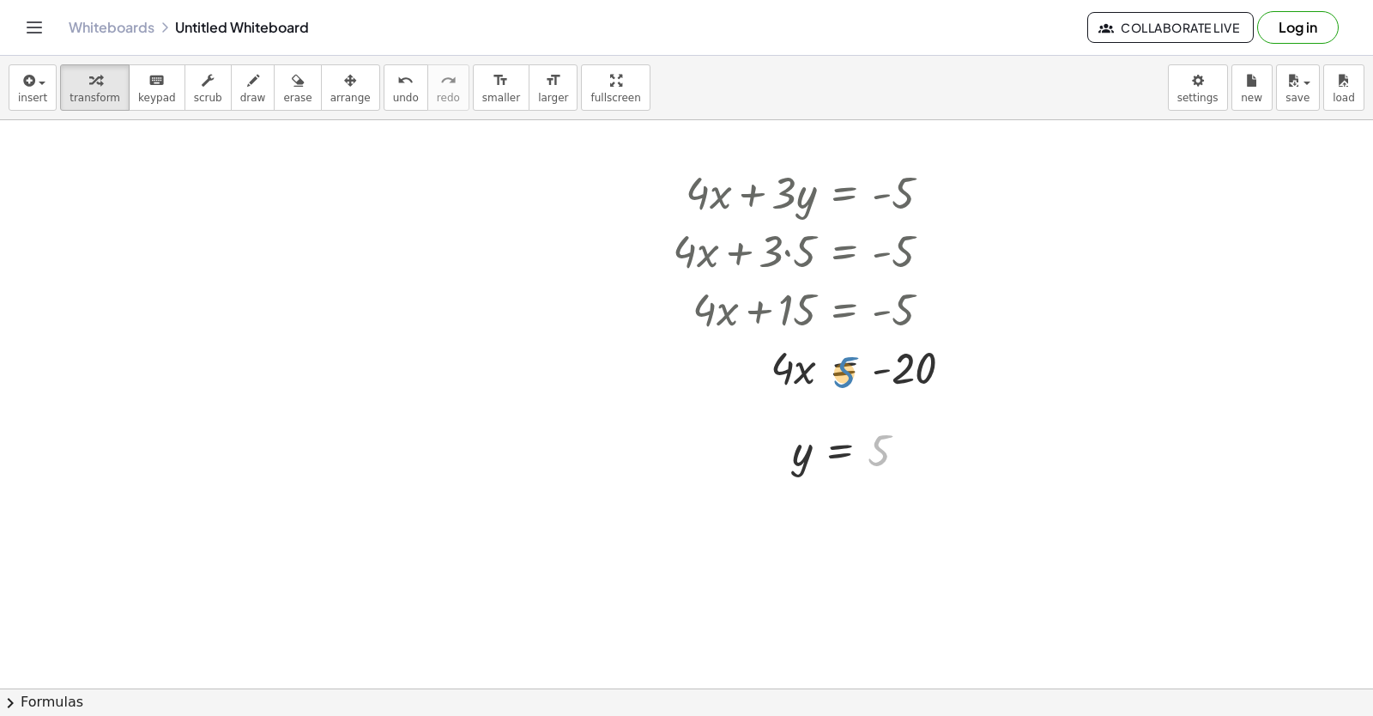
drag, startPoint x: 889, startPoint y: 447, endPoint x: 851, endPoint y: 370, distance: 86.0
drag, startPoint x: 820, startPoint y: 454, endPoint x: 1065, endPoint y: 456, distance: 244.6
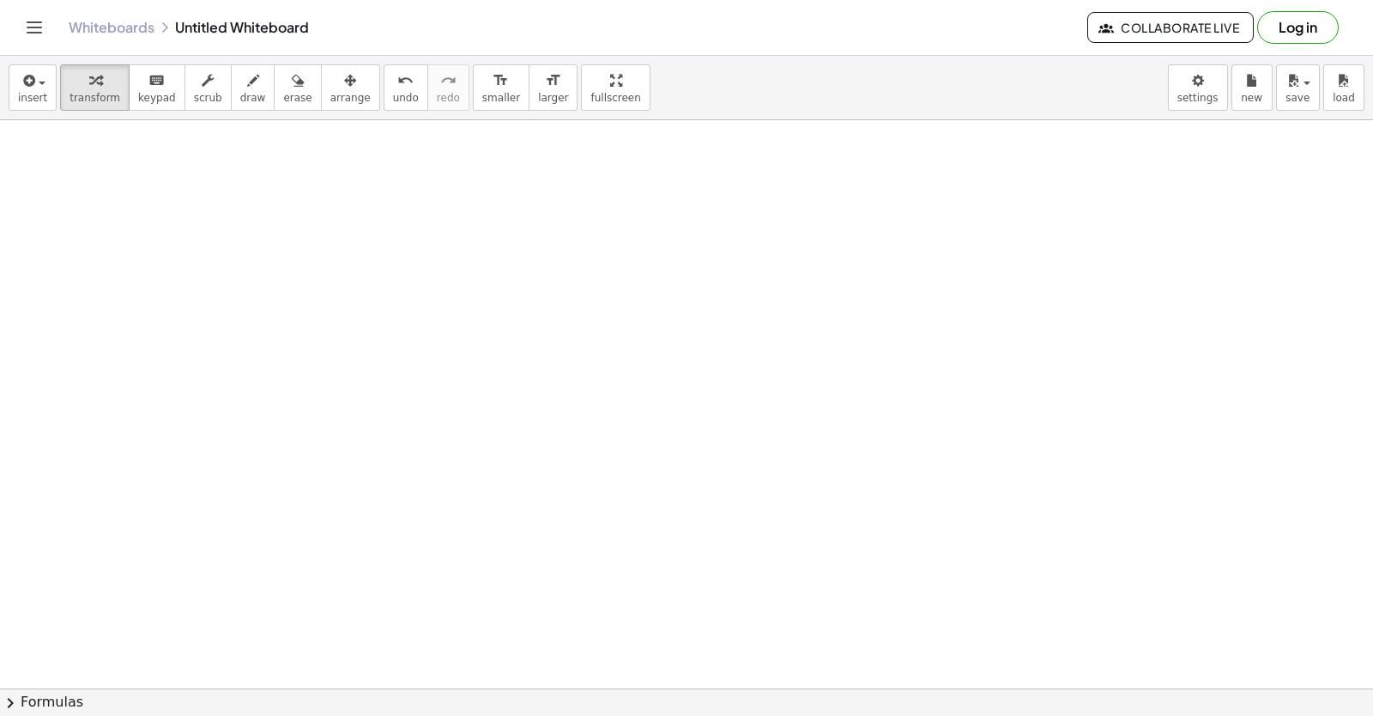
scroll to position [5641, 0]
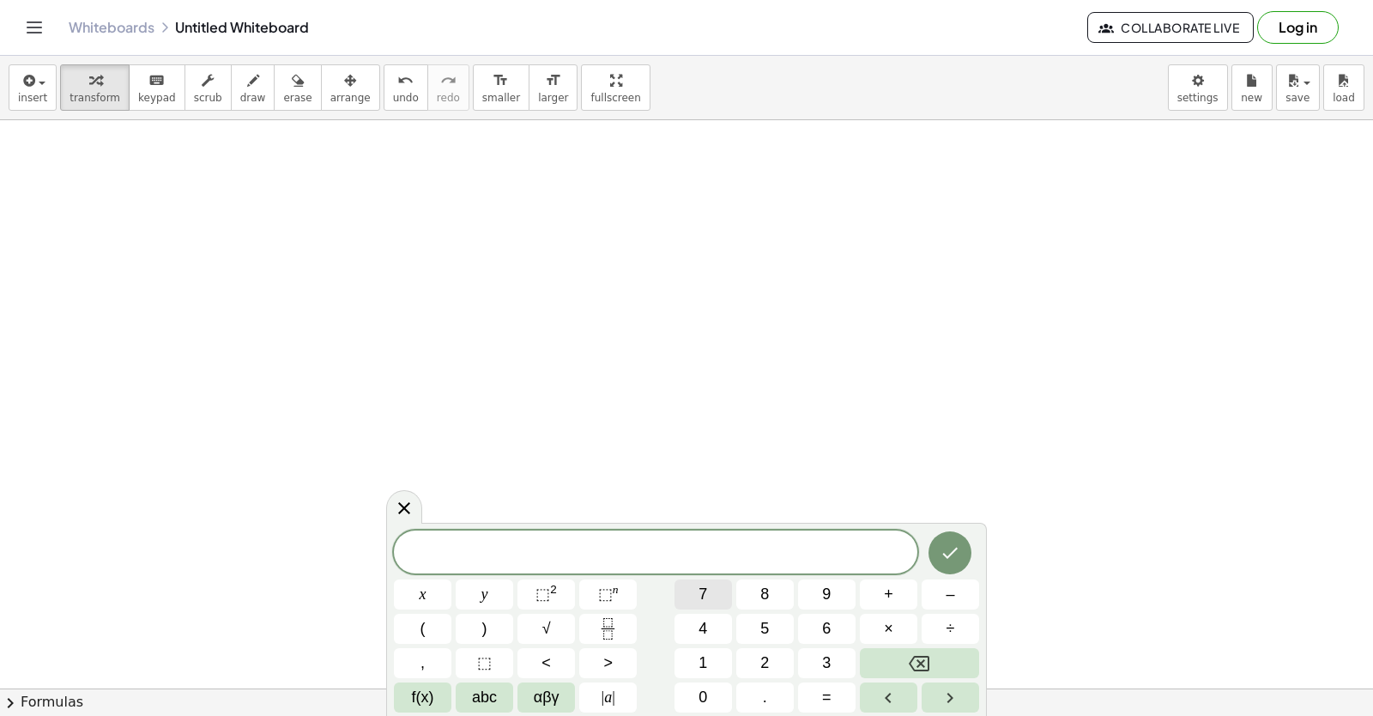
click at [705, 597] on span "7" at bounding box center [703, 594] width 9 height 23
click at [415, 585] on button "x" at bounding box center [423, 594] width 58 height 30
click at [898, 591] on button "+" at bounding box center [889, 594] width 58 height 30
click at [767, 628] on span "5" at bounding box center [764, 628] width 9 height 23
click at [834, 690] on button "=" at bounding box center [827, 697] width 58 height 30
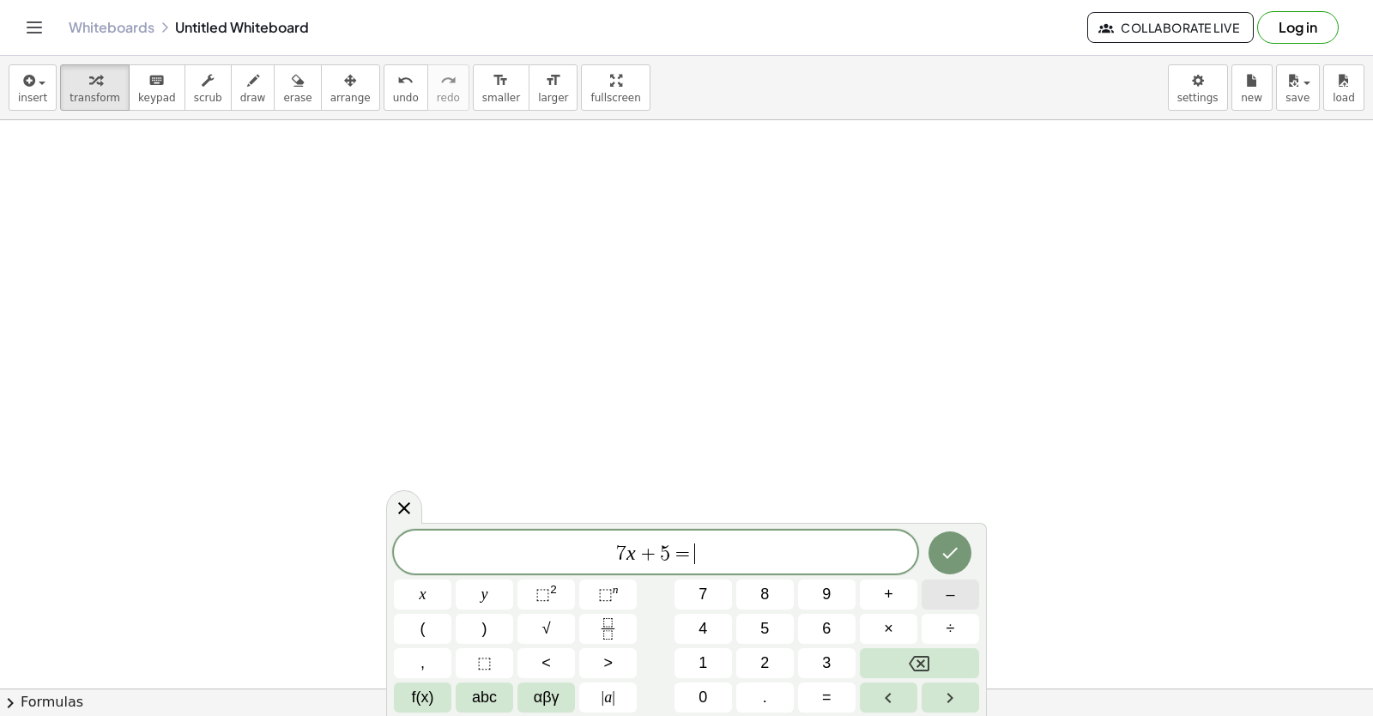
click at [948, 596] on span "–" at bounding box center [950, 594] width 9 height 23
click at [697, 666] on button "1" at bounding box center [704, 663] width 58 height 30
click at [820, 621] on button "6" at bounding box center [827, 629] width 58 height 30
click at [947, 554] on icon "Done" at bounding box center [950, 552] width 21 height 21
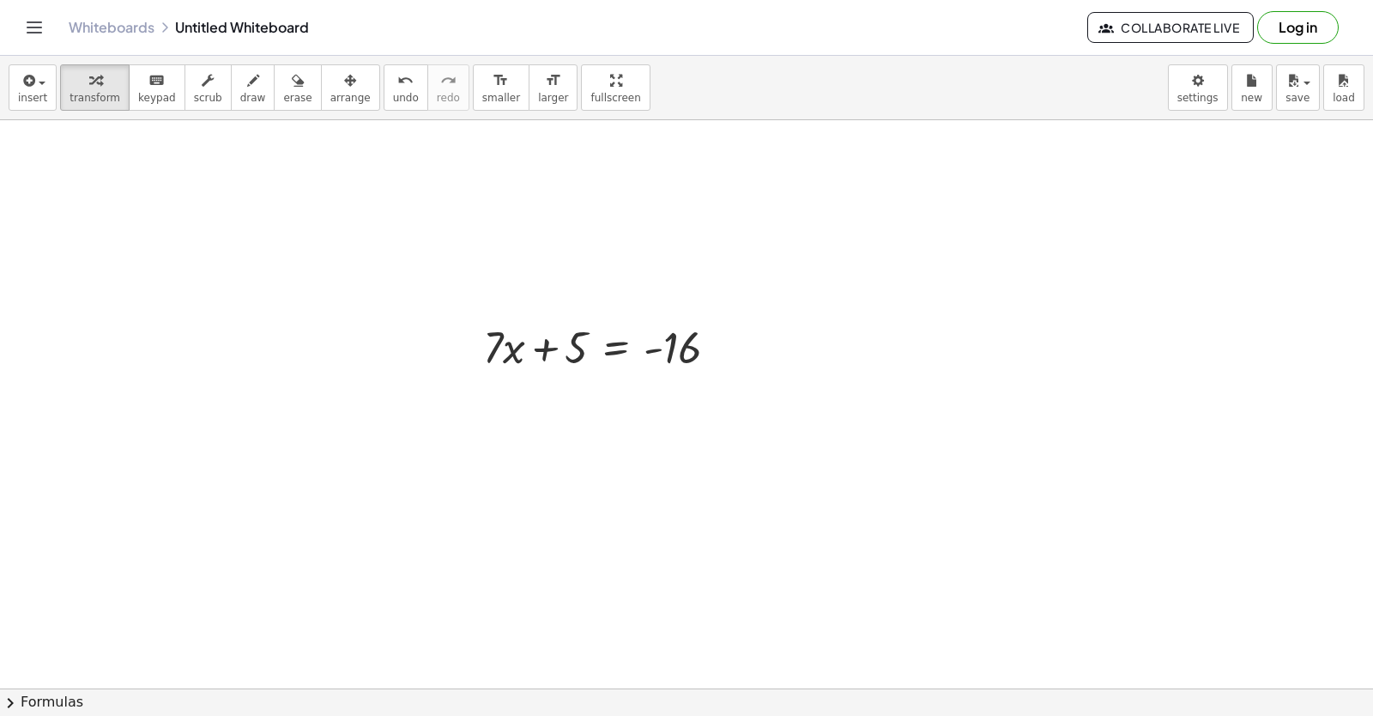
scroll to position [5952, 0]
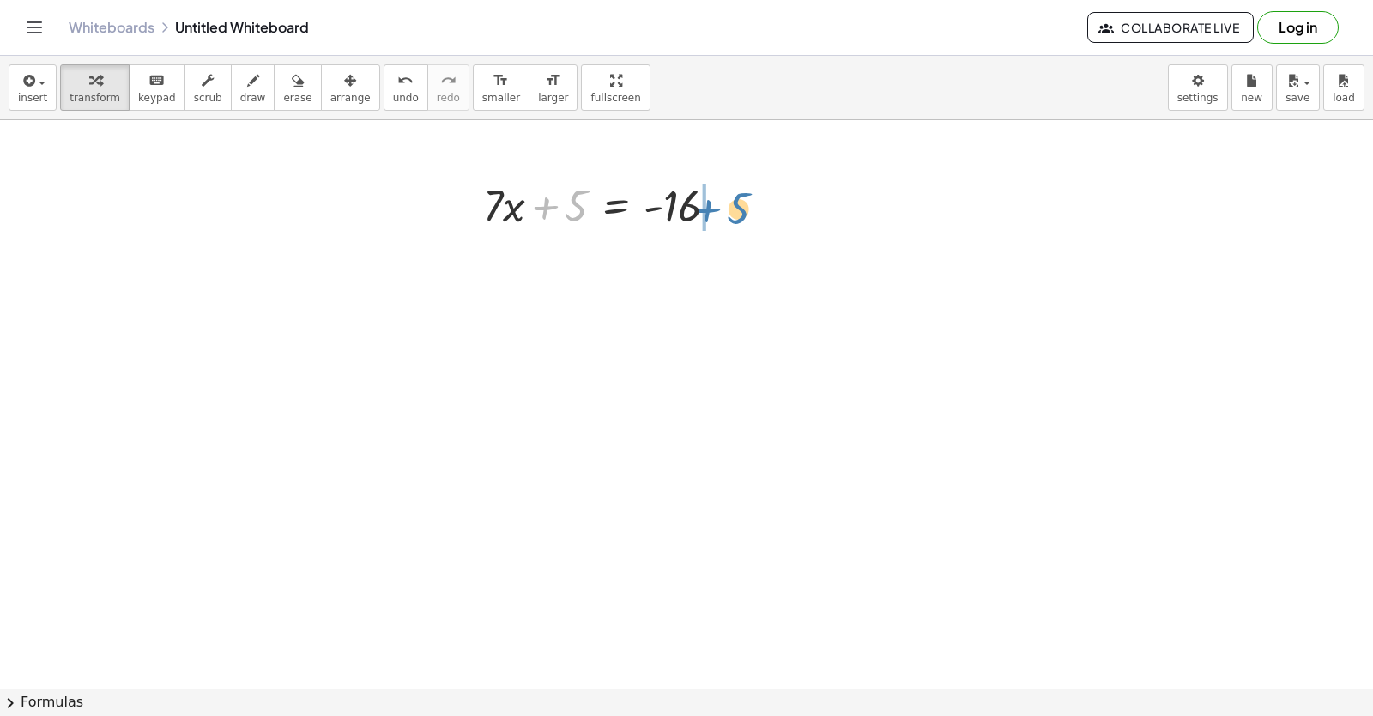
drag, startPoint x: 547, startPoint y: 181, endPoint x: 710, endPoint y: 183, distance: 163.1
click at [710, 183] on div at bounding box center [608, 204] width 266 height 58
click at [609, 262] on div at bounding box center [646, 262] width 342 height 58
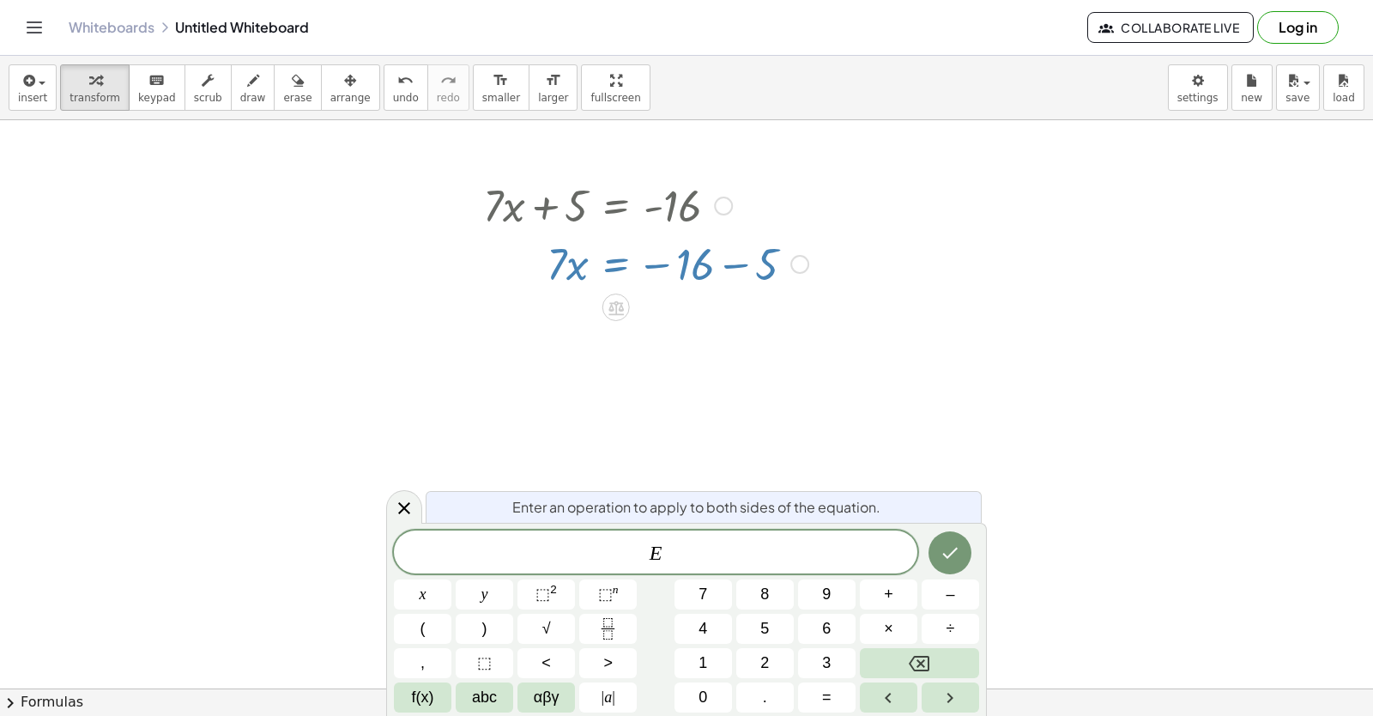
drag, startPoint x: 949, startPoint y: 310, endPoint x: 840, endPoint y: 293, distance: 110.3
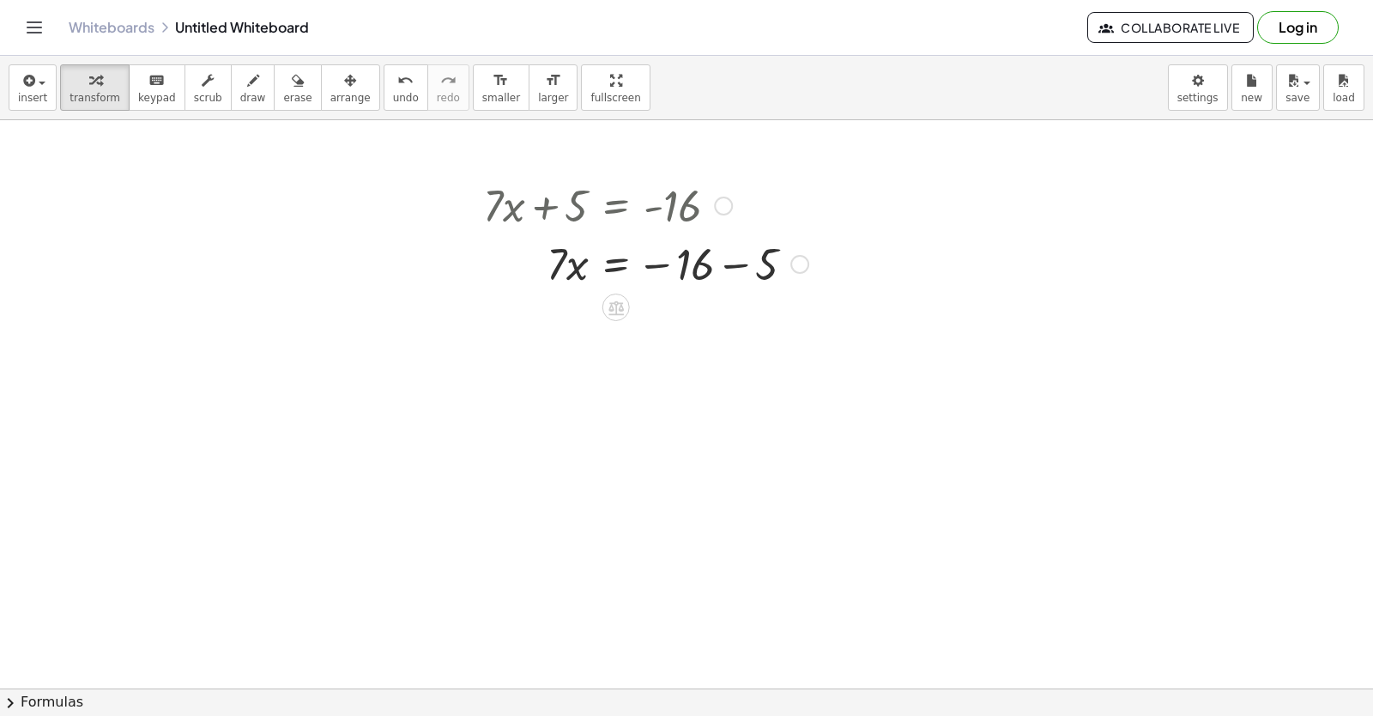
click at [654, 260] on div at bounding box center [646, 262] width 342 height 58
click at [725, 268] on div at bounding box center [646, 262] width 342 height 58
click at [580, 330] on div at bounding box center [646, 321] width 342 height 58
click at [614, 324] on div at bounding box center [646, 321] width 342 height 58
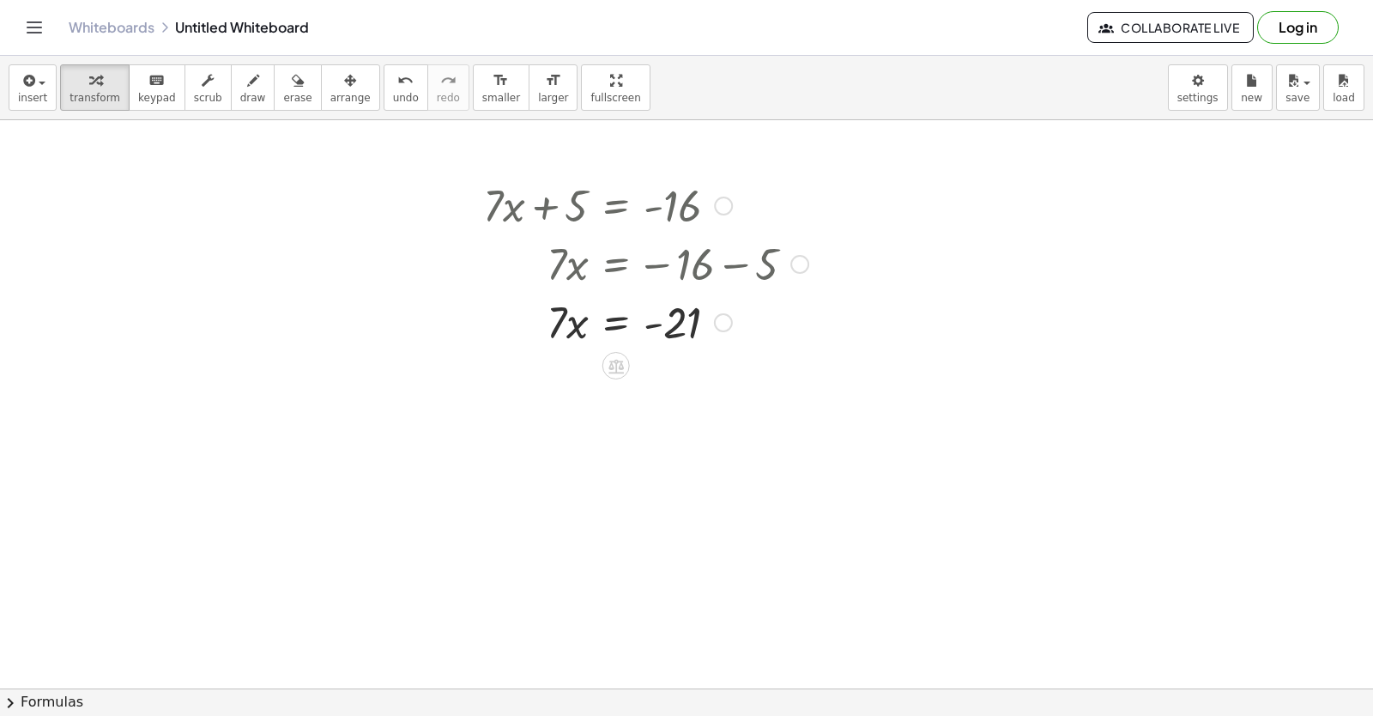
click at [655, 326] on div at bounding box center [646, 321] width 342 height 58
drag, startPoint x: 655, startPoint y: 326, endPoint x: 655, endPoint y: 366, distance: 40.3
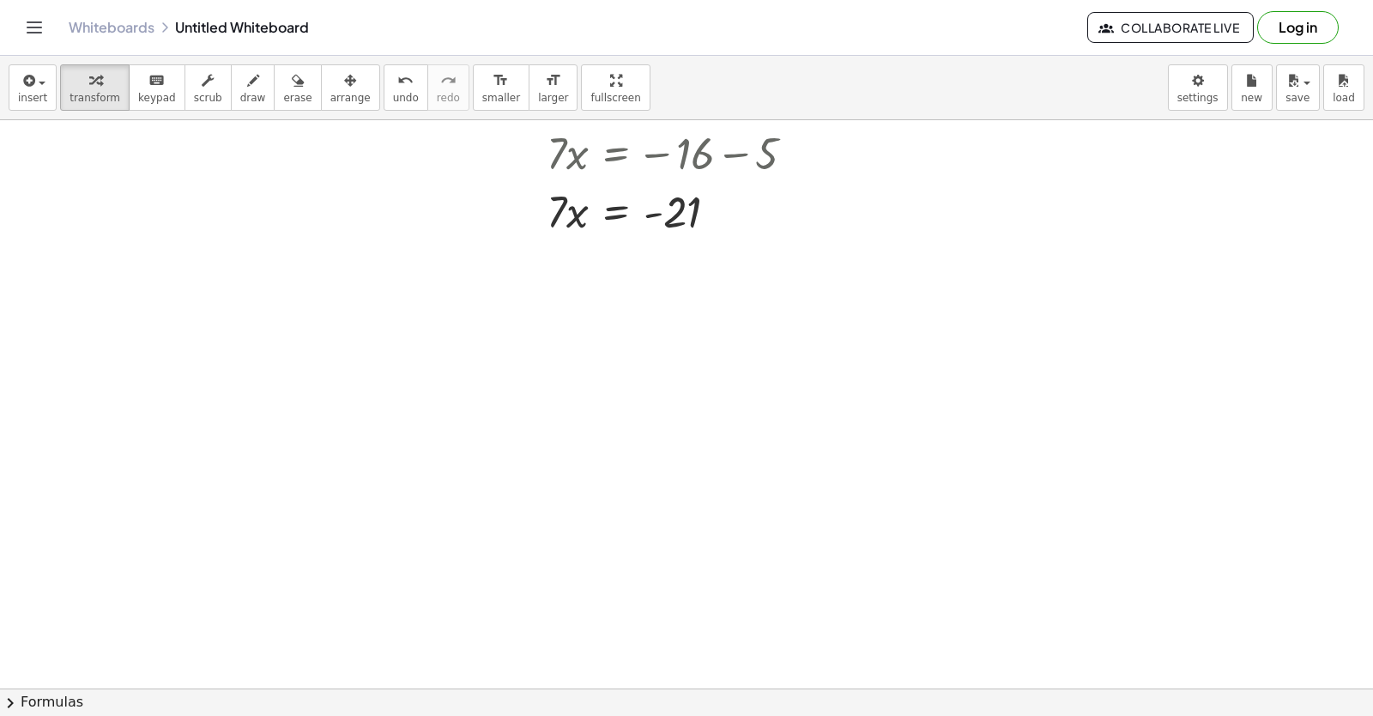
scroll to position [6209, 0]
drag, startPoint x: 578, startPoint y: 312, endPoint x: 583, endPoint y: 321, distance: 10.4
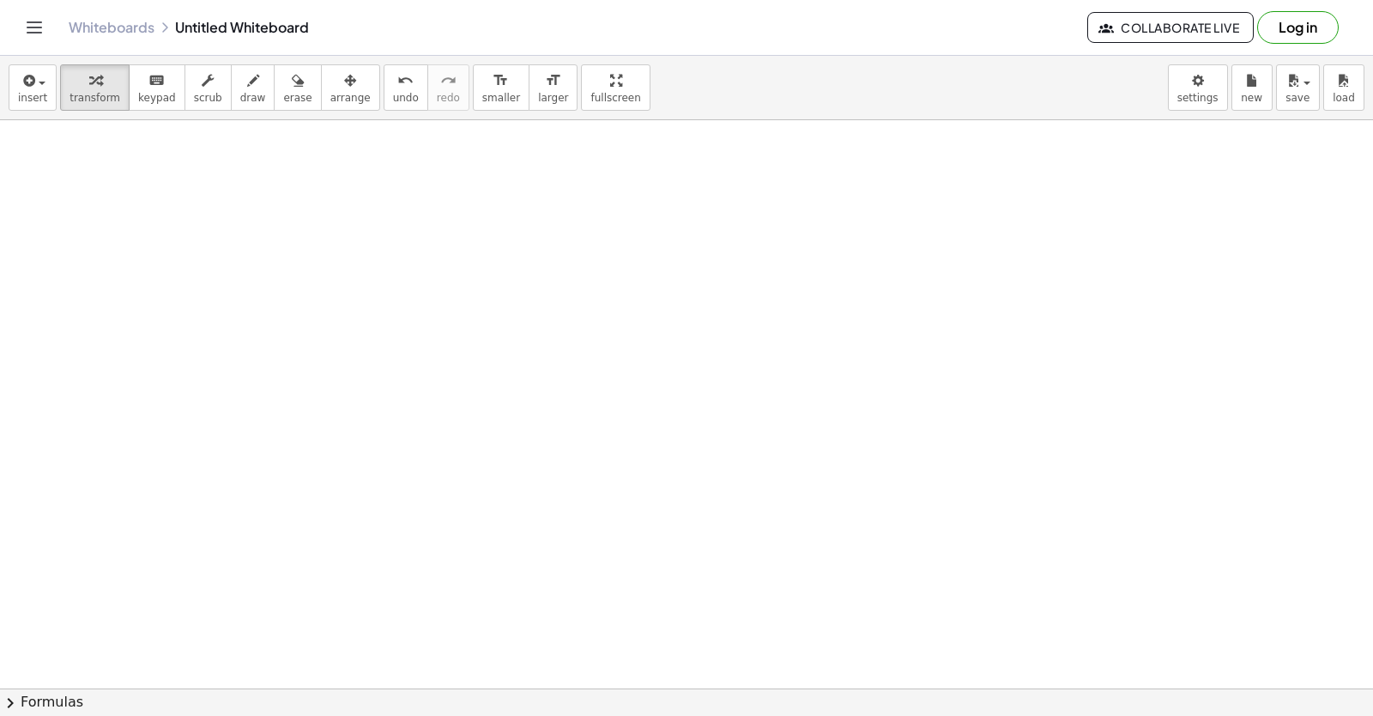
drag, startPoint x: 660, startPoint y: 530, endPoint x: 675, endPoint y: 552, distance: 26.4
drag, startPoint x: 675, startPoint y: 552, endPoint x: 686, endPoint y: 561, distance: 14.0
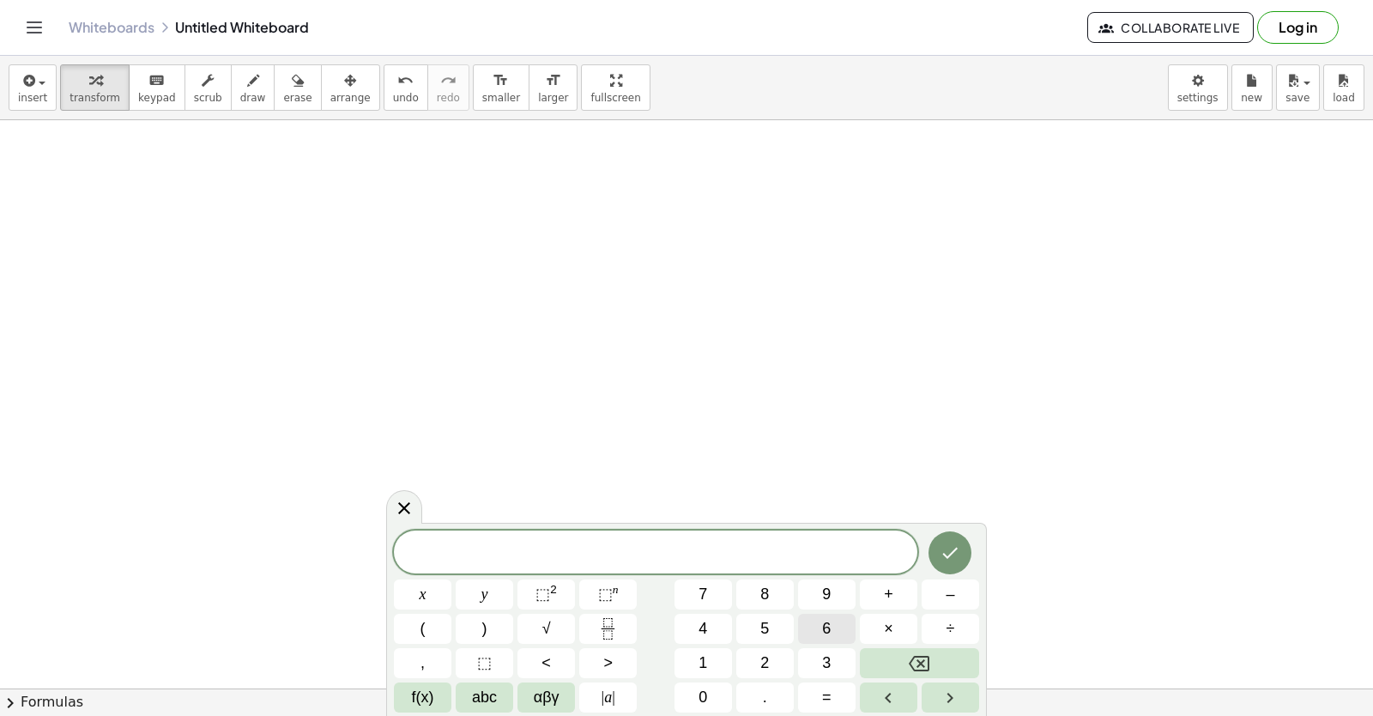
click at [815, 627] on button "6" at bounding box center [827, 629] width 58 height 30
click at [413, 596] on button "x" at bounding box center [423, 594] width 58 height 30
click at [895, 595] on button "+" at bounding box center [889, 594] width 58 height 30
click at [705, 662] on span "1" at bounding box center [703, 662] width 9 height 23
click at [781, 627] on button "5" at bounding box center [765, 629] width 58 height 30
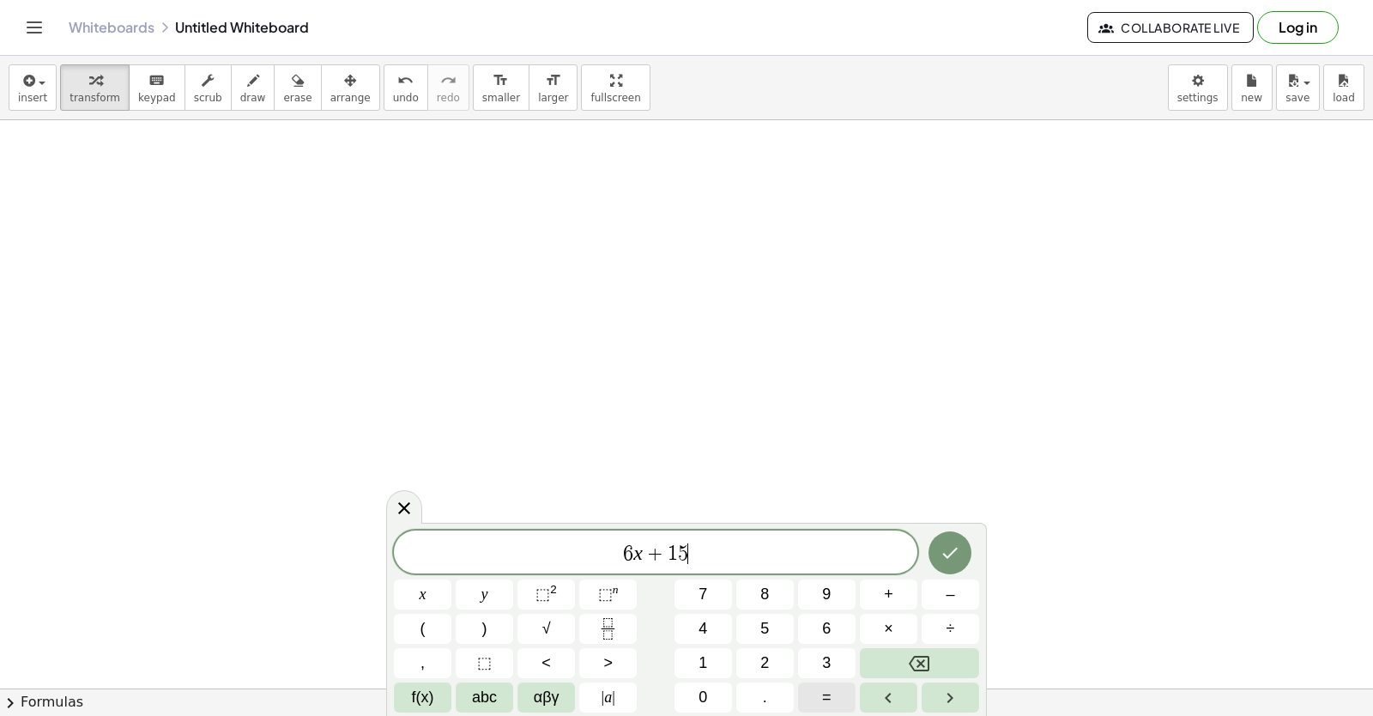
click at [839, 707] on button "=" at bounding box center [827, 697] width 58 height 30
click at [953, 595] on span "–" at bounding box center [950, 594] width 9 height 23
click at [817, 594] on button "9" at bounding box center [827, 594] width 58 height 30
click at [941, 546] on icon "Done" at bounding box center [950, 552] width 21 height 21
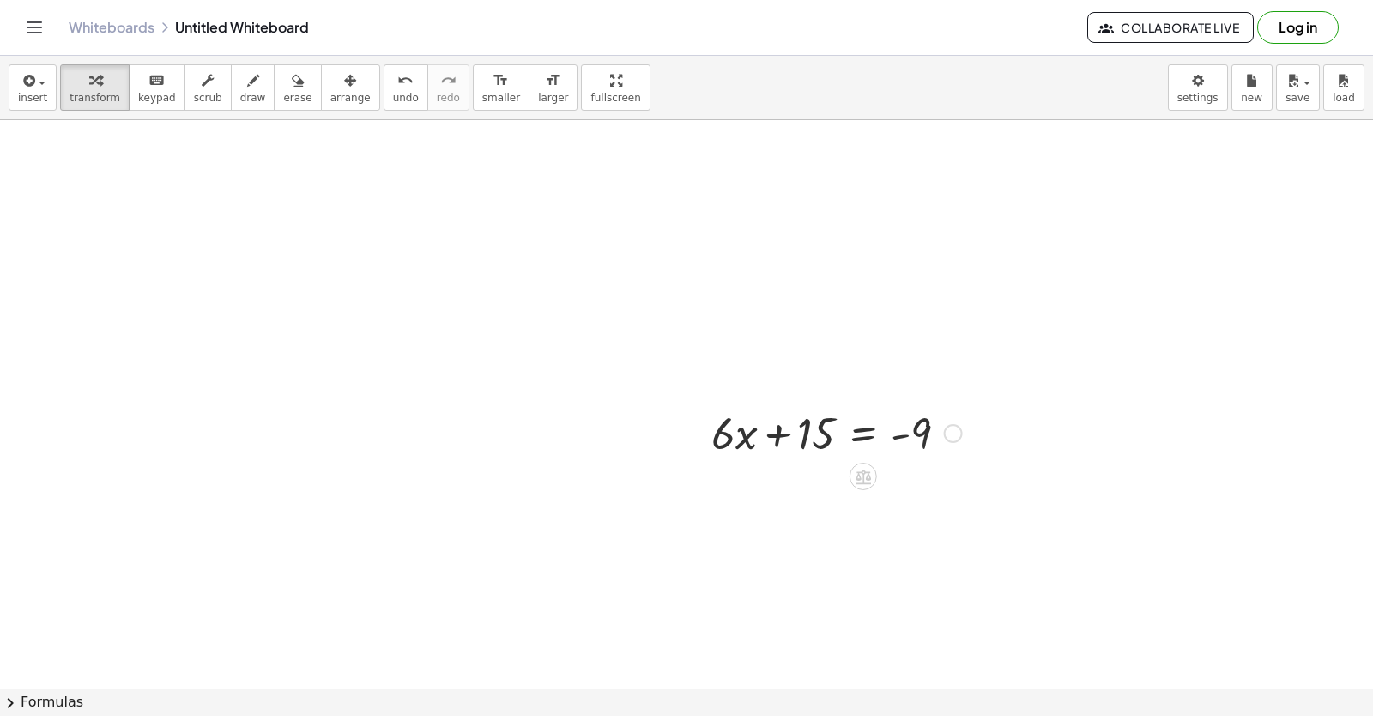
scroll to position [6434, 0]
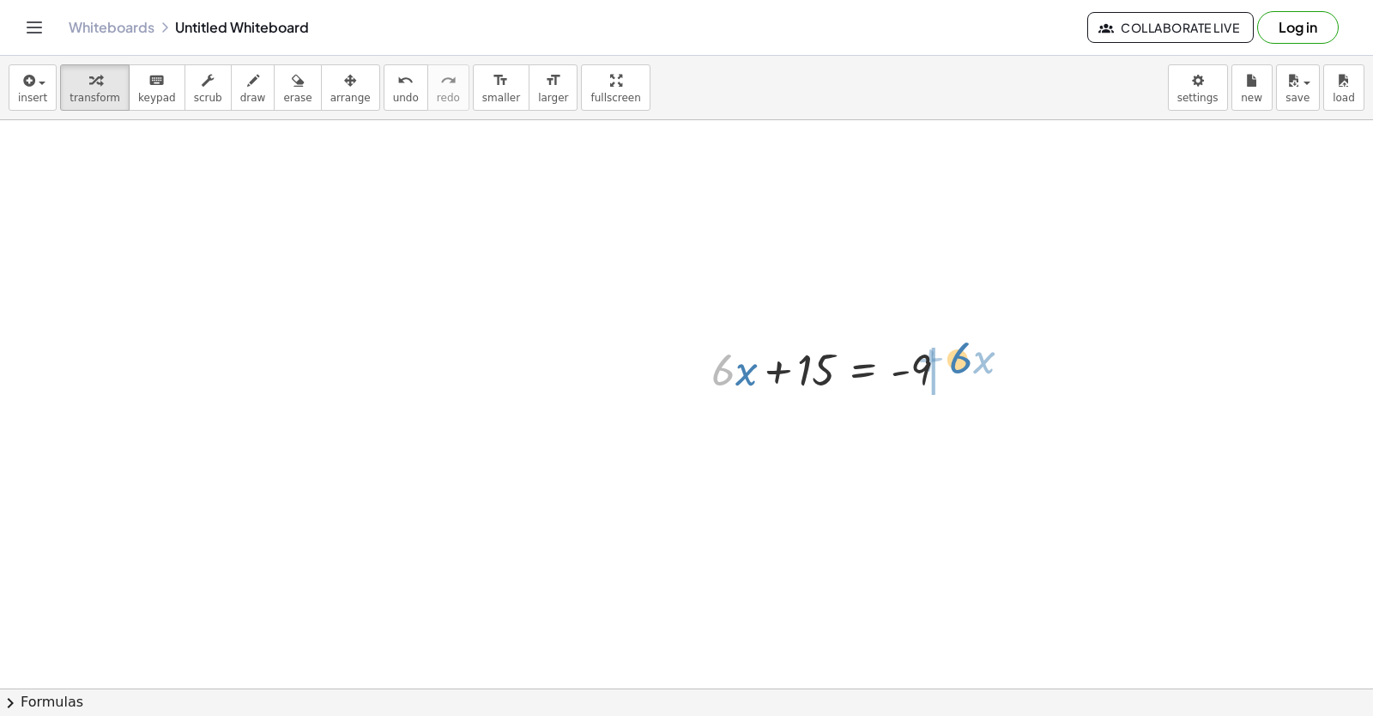
drag, startPoint x: 733, startPoint y: 379, endPoint x: 983, endPoint y: 365, distance: 250.2
